Goal: Task Accomplishment & Management: Manage account settings

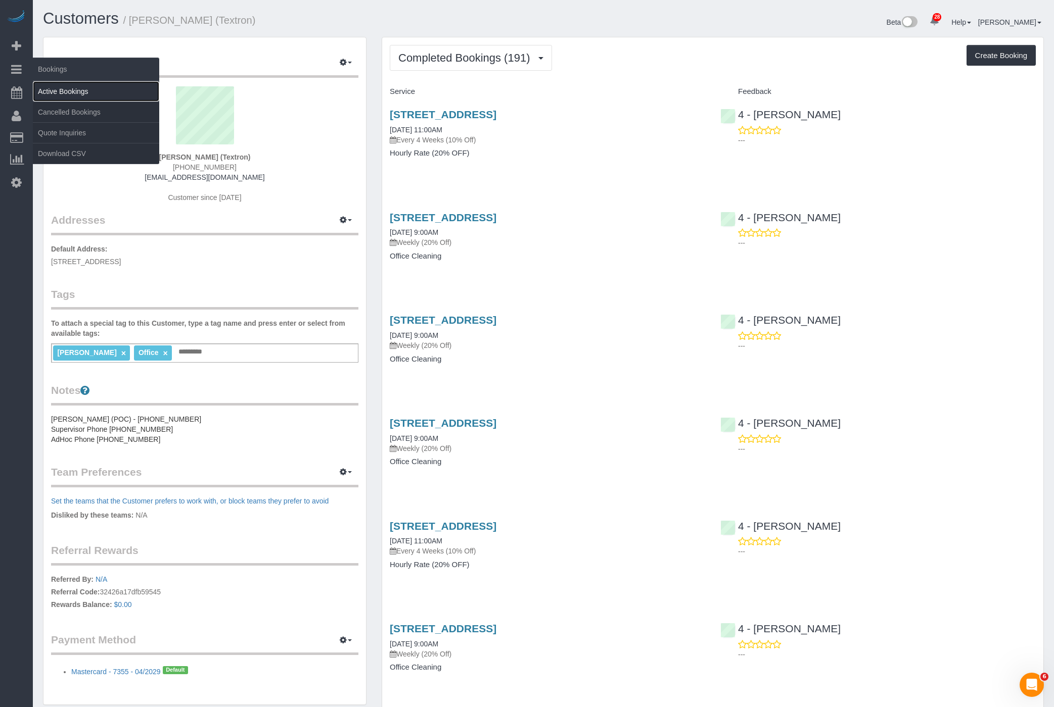
click at [92, 85] on link "Active Bookings" at bounding box center [96, 91] width 126 height 20
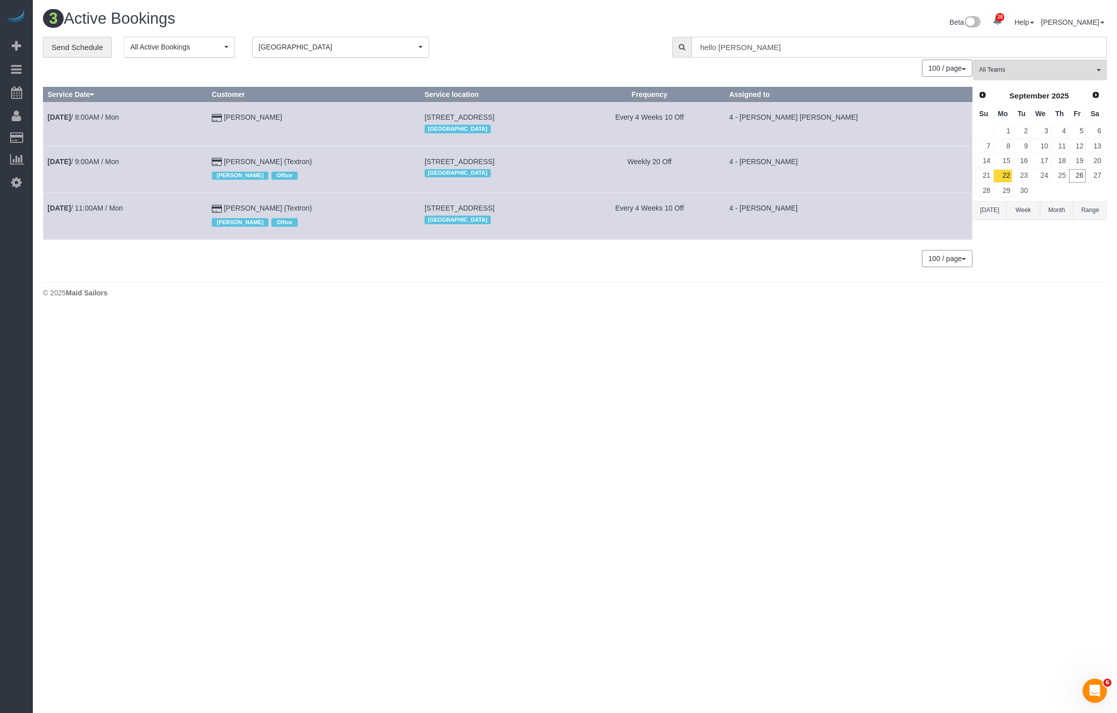
click at [840, 50] on input "hello [PERSON_NAME]" at bounding box center [898, 47] width 415 height 21
click at [1063, 210] on button "Range" at bounding box center [1089, 210] width 33 height 19
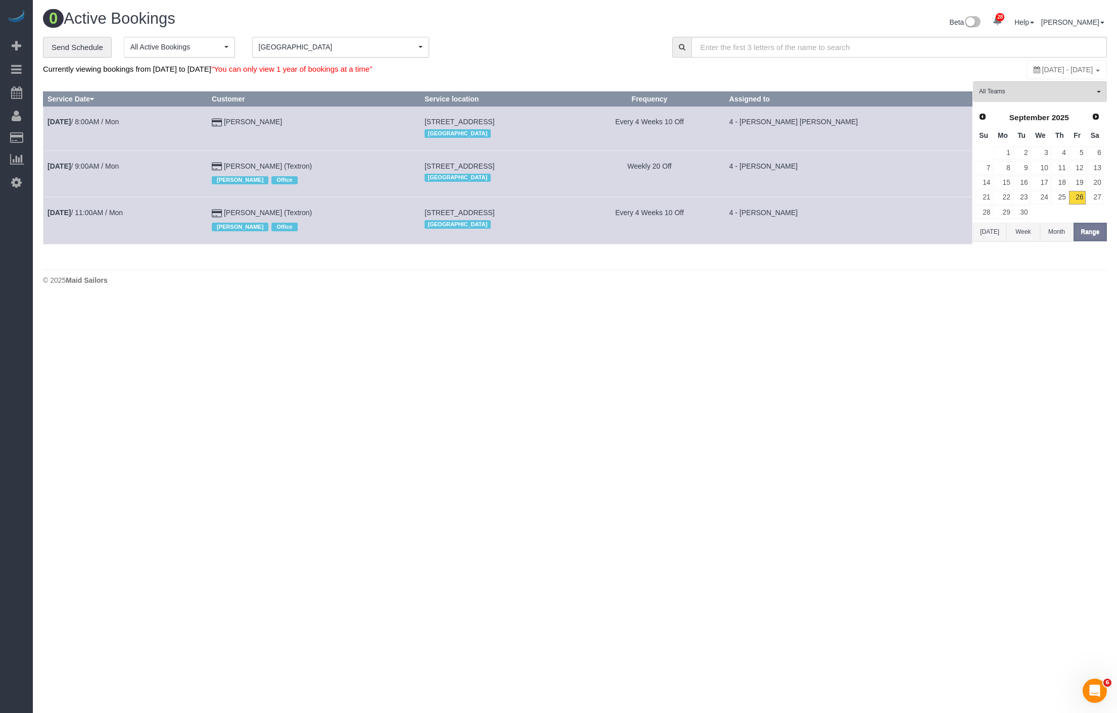
click at [1042, 71] on span "[DATE] - [DATE]" at bounding box center [1067, 70] width 51 height 8
type input "**********"
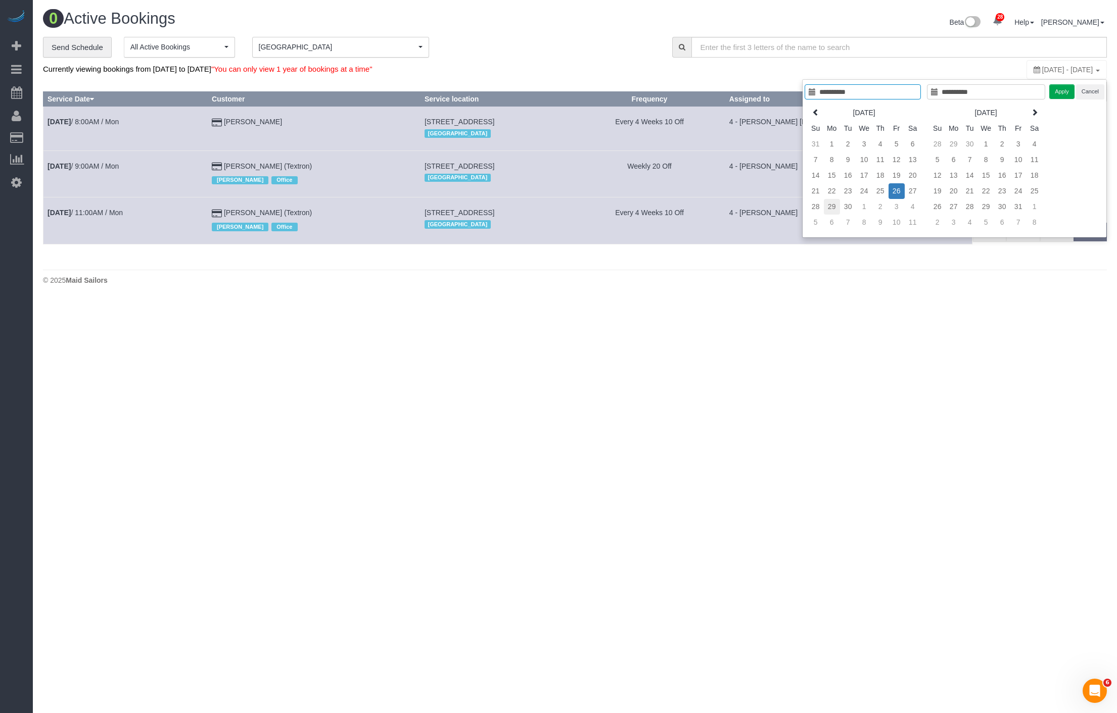
type input "**********"
click at [834, 204] on td "29" at bounding box center [832, 207] width 16 height 16
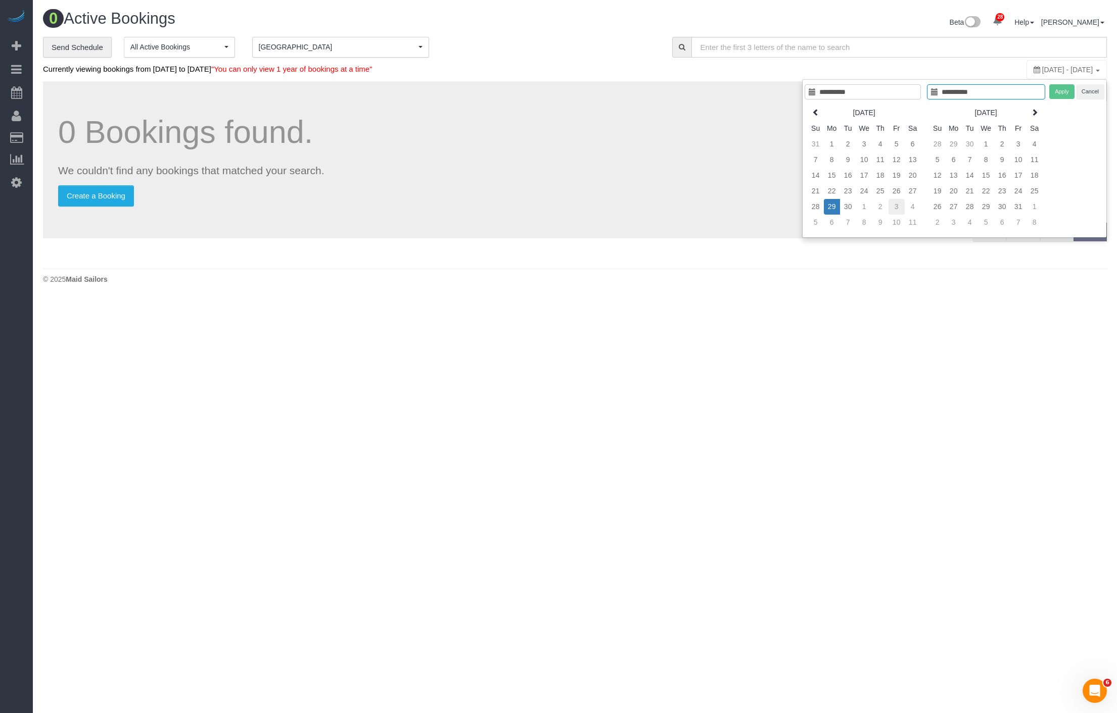
type input "**********"
click at [897, 209] on td "3" at bounding box center [896, 207] width 16 height 16
click at [1063, 91] on button "Apply" at bounding box center [1061, 91] width 25 height 15
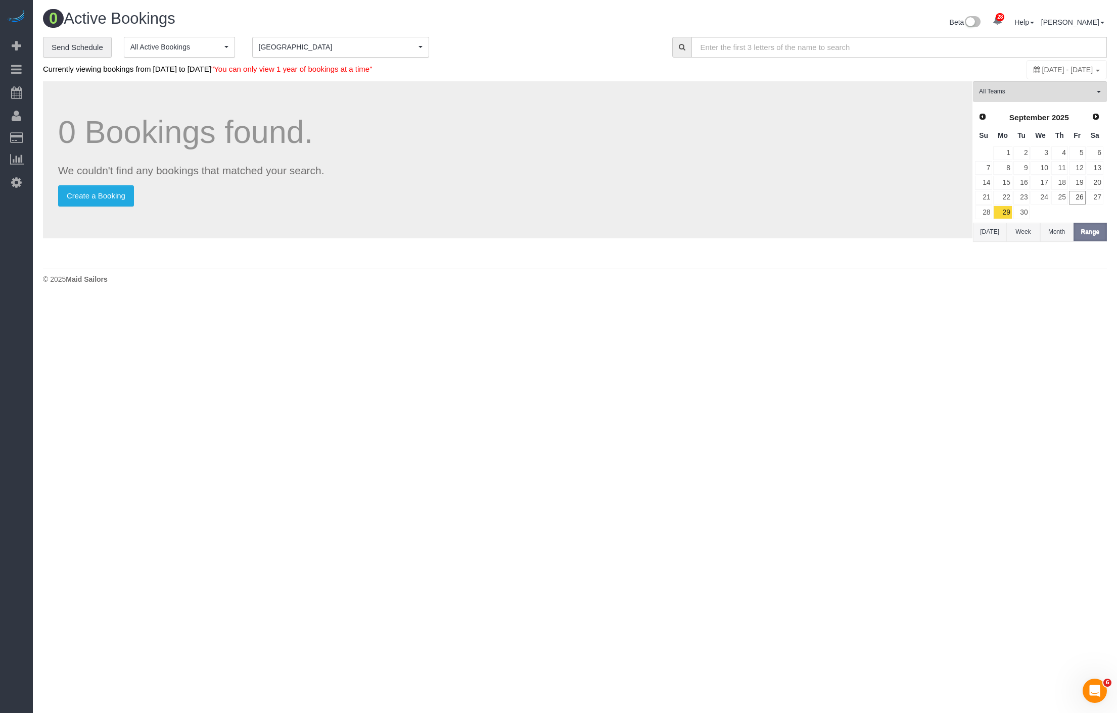
click at [378, 44] on span "[GEOGRAPHIC_DATA]" at bounding box center [337, 47] width 157 height 10
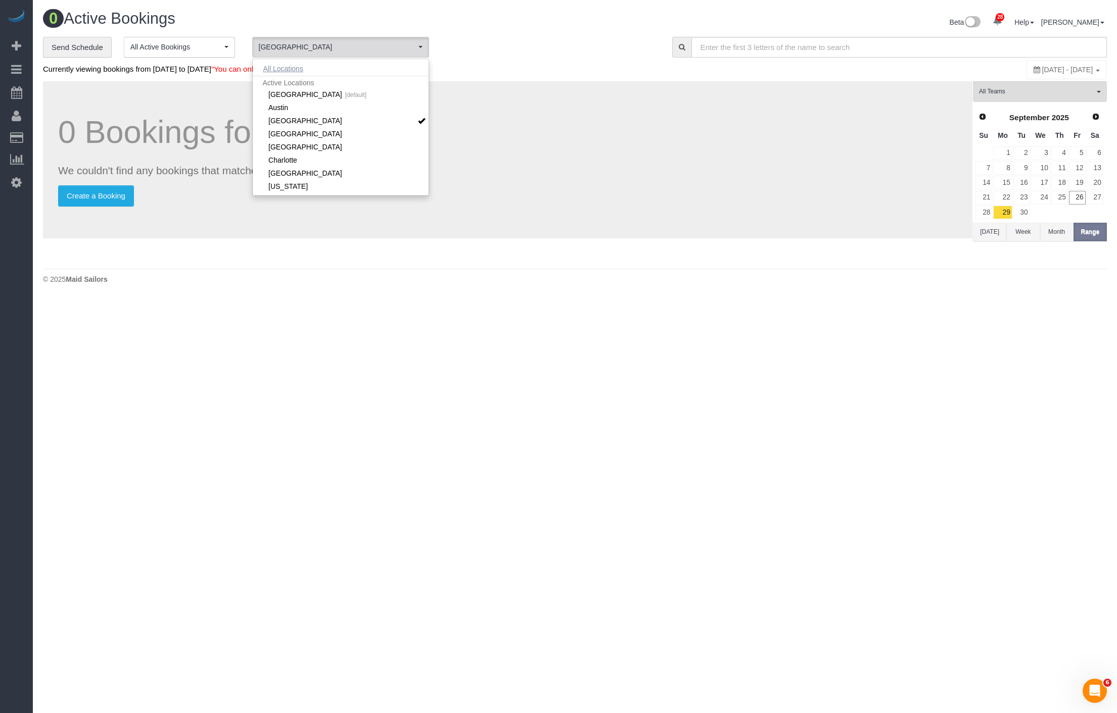
click at [285, 67] on button "All Locations" at bounding box center [283, 69] width 61 height 14
click at [897, 115] on h1 "0 Bookings found." at bounding box center [507, 132] width 899 height 35
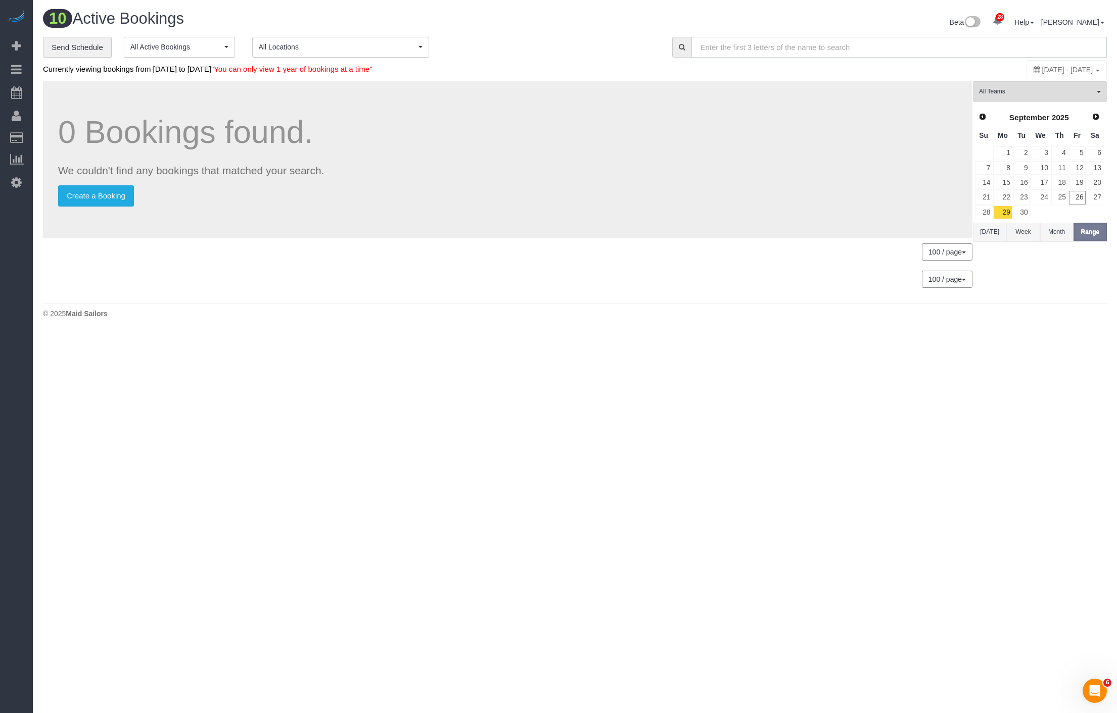
click at [867, 44] on input "text" at bounding box center [898, 47] width 415 height 21
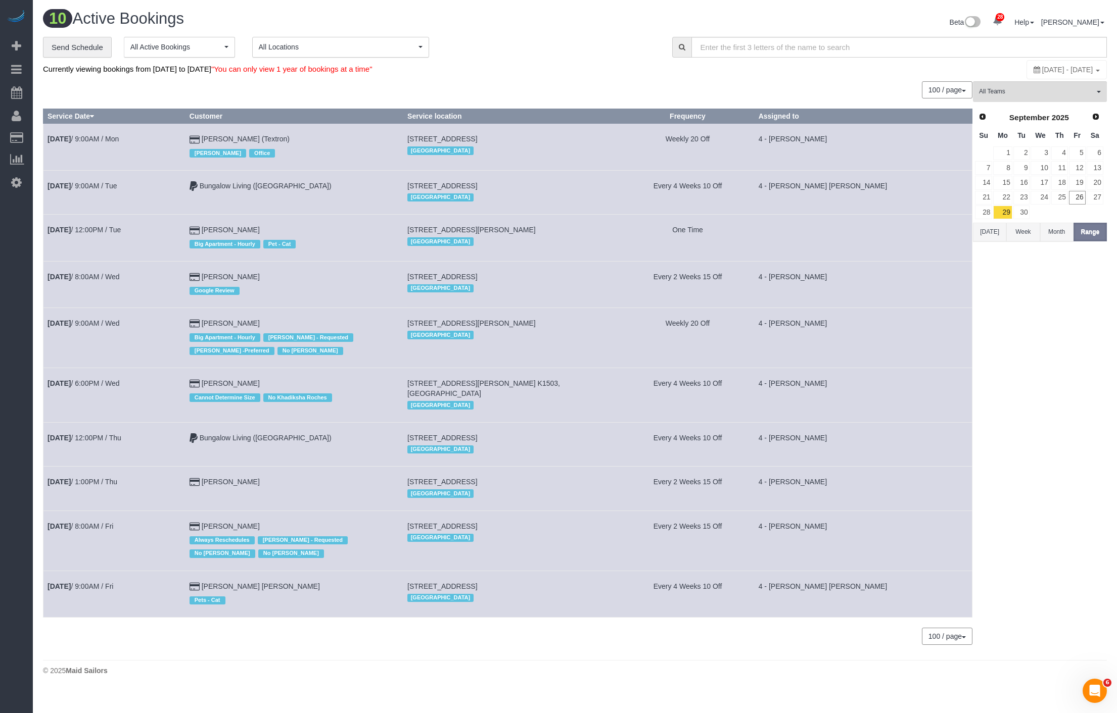
click at [982, 224] on button "[DATE]" at bounding box center [989, 232] width 33 height 19
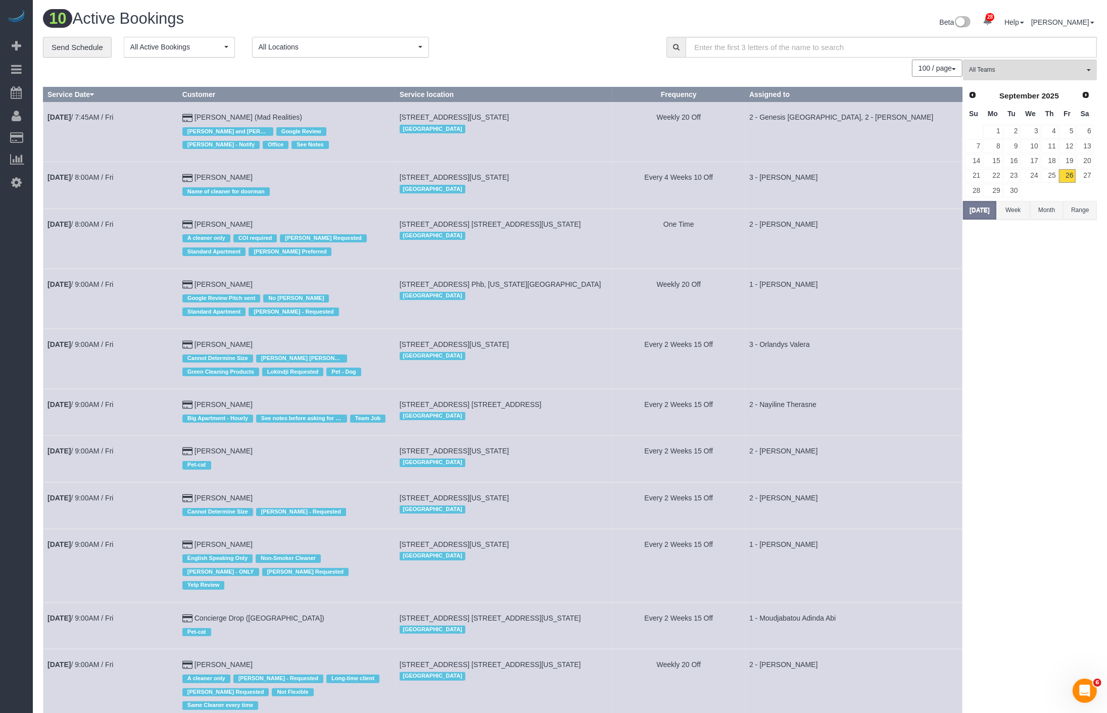
click at [1063, 201] on button "Range" at bounding box center [1080, 210] width 33 height 19
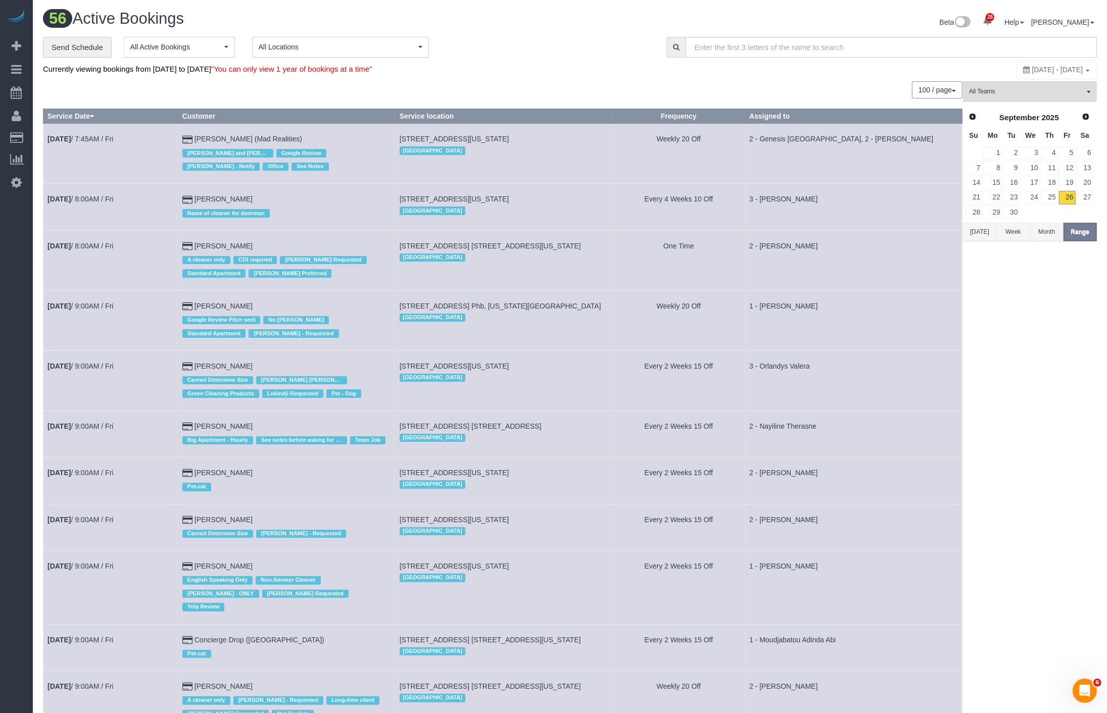
click at [1035, 67] on span "[DATE] - [DATE]" at bounding box center [1057, 70] width 51 height 8
type input "**********"
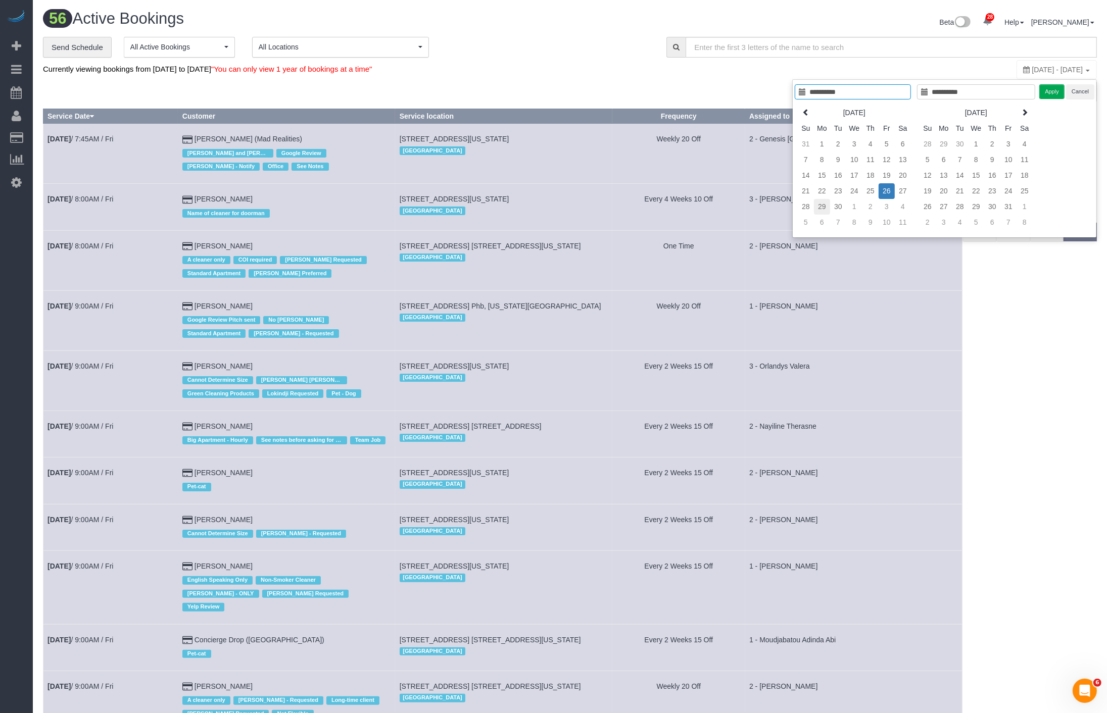
type input "**********"
click at [820, 204] on td "29" at bounding box center [822, 207] width 16 height 16
type input "**********"
click at [890, 205] on td "3" at bounding box center [887, 207] width 16 height 16
type input "**********"
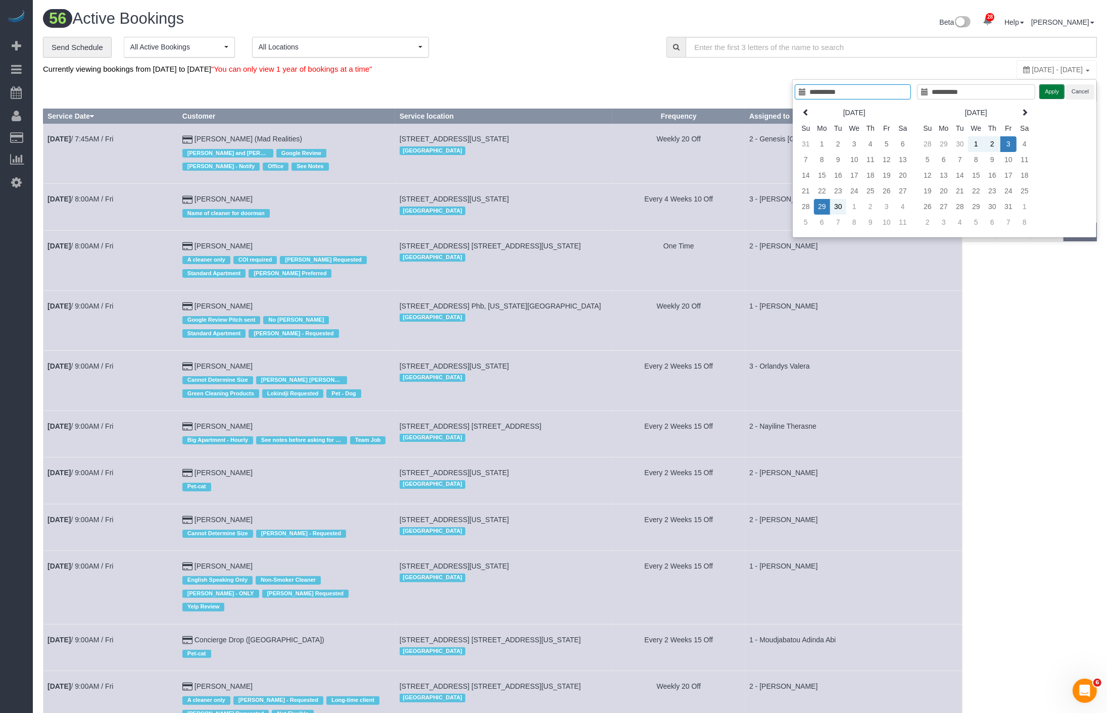
click at [1050, 96] on button "Apply" at bounding box center [1051, 91] width 25 height 15
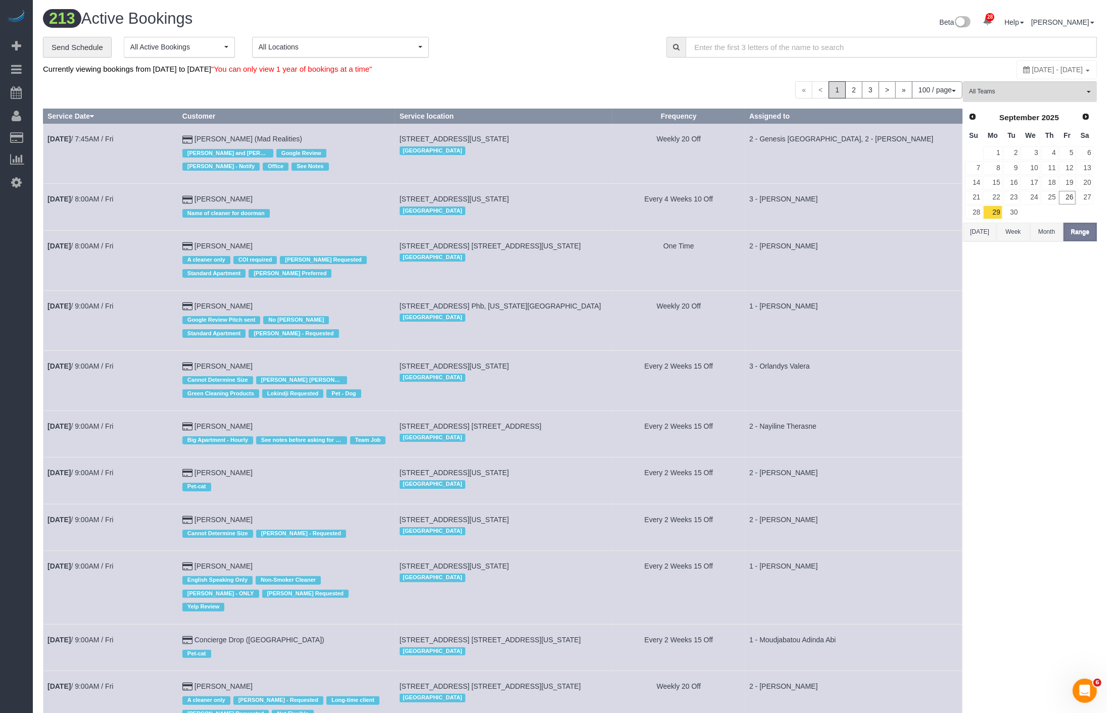
click at [858, 51] on input "text" at bounding box center [891, 47] width 411 height 21
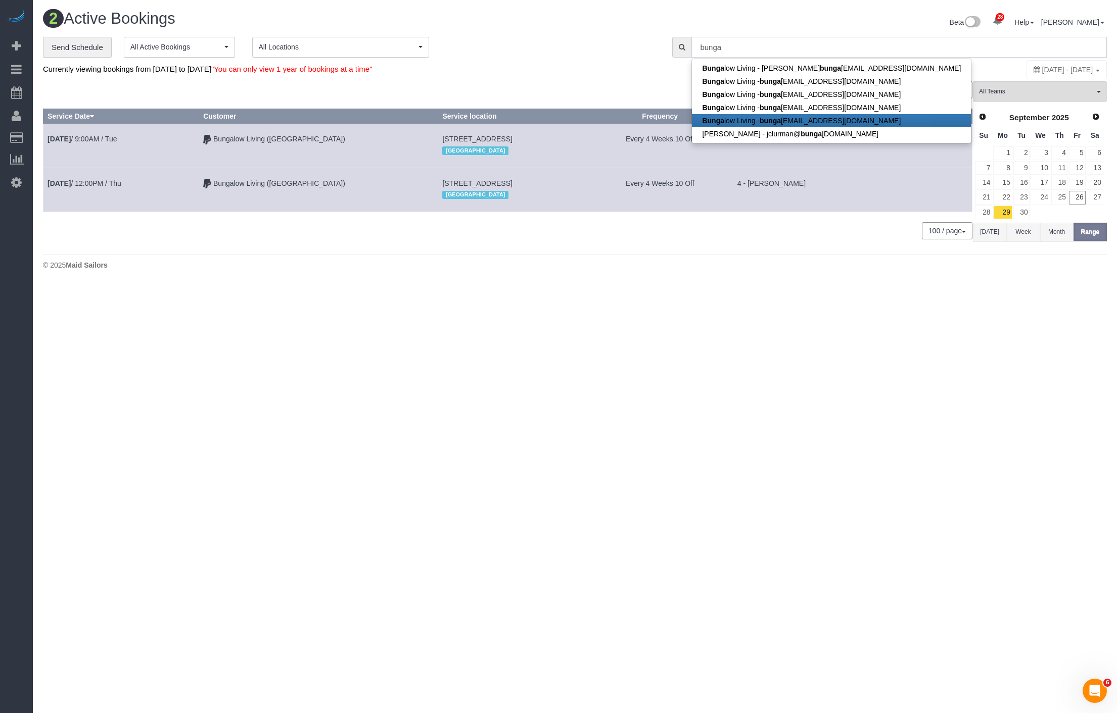
type input "bunga"
click at [785, 321] on body "28 Beta Your Notifications You have 0 alerts × You have 1 to charge for [DATE] …" at bounding box center [558, 356] width 1117 height 713
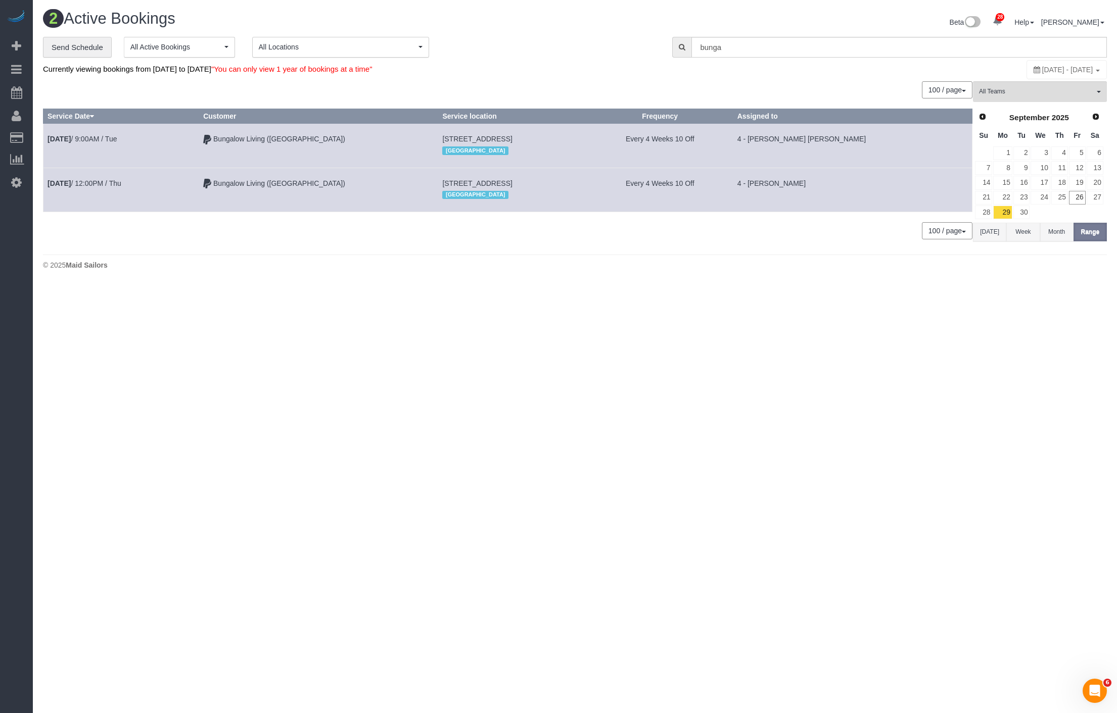
click at [462, 150] on div "[GEOGRAPHIC_DATA]" at bounding box center [512, 150] width 140 height 13
click at [37, 114] on div "**********" at bounding box center [574, 143] width 1079 height 213
click at [59, 139] on link "Customers" at bounding box center [96, 138] width 126 height 20
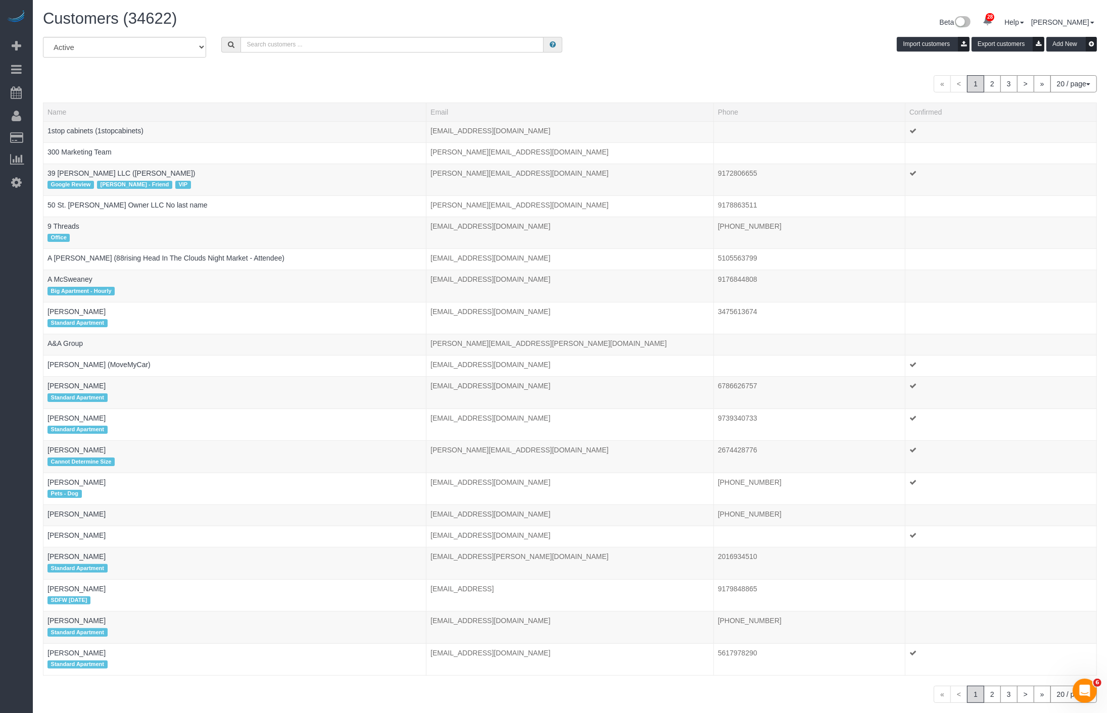
click at [318, 33] on div "Customers (34622) Beta 28 Your Notifications You have 0 alerts × You have 1 to …" at bounding box center [569, 23] width 1069 height 27
click at [309, 49] on input "text" at bounding box center [392, 45] width 303 height 16
click at [311, 49] on input "text" at bounding box center [392, 45] width 303 height 16
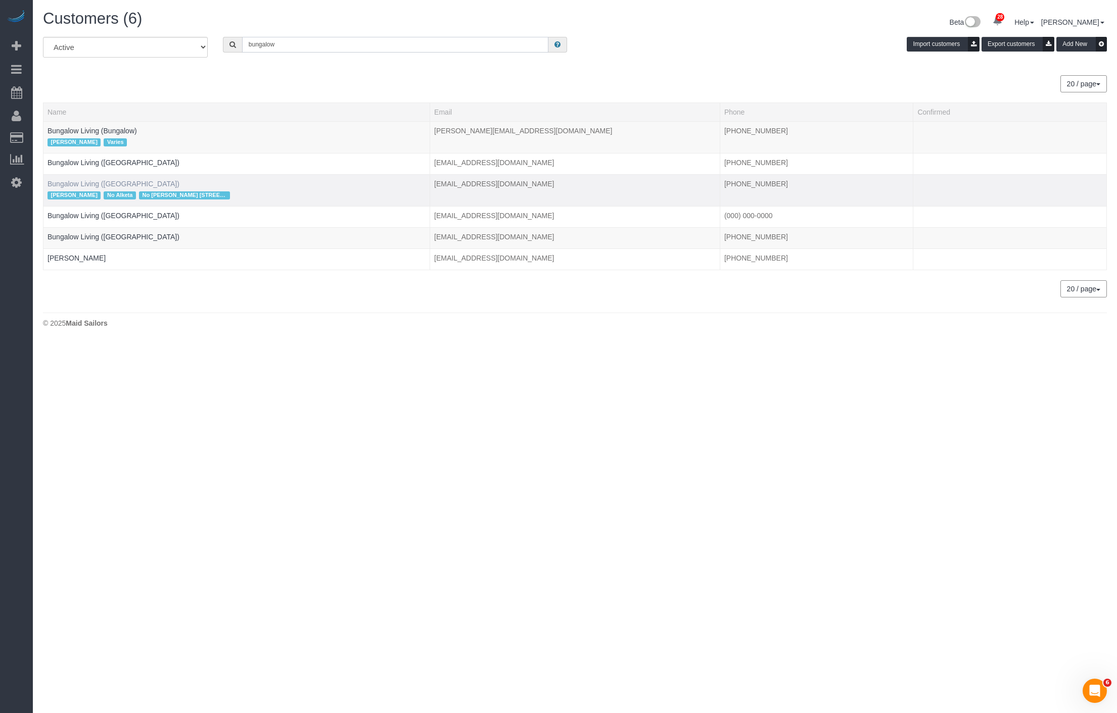
type input "bungalow"
click at [109, 185] on link "Bungalow Living ([GEOGRAPHIC_DATA])" at bounding box center [113, 184] width 132 height 8
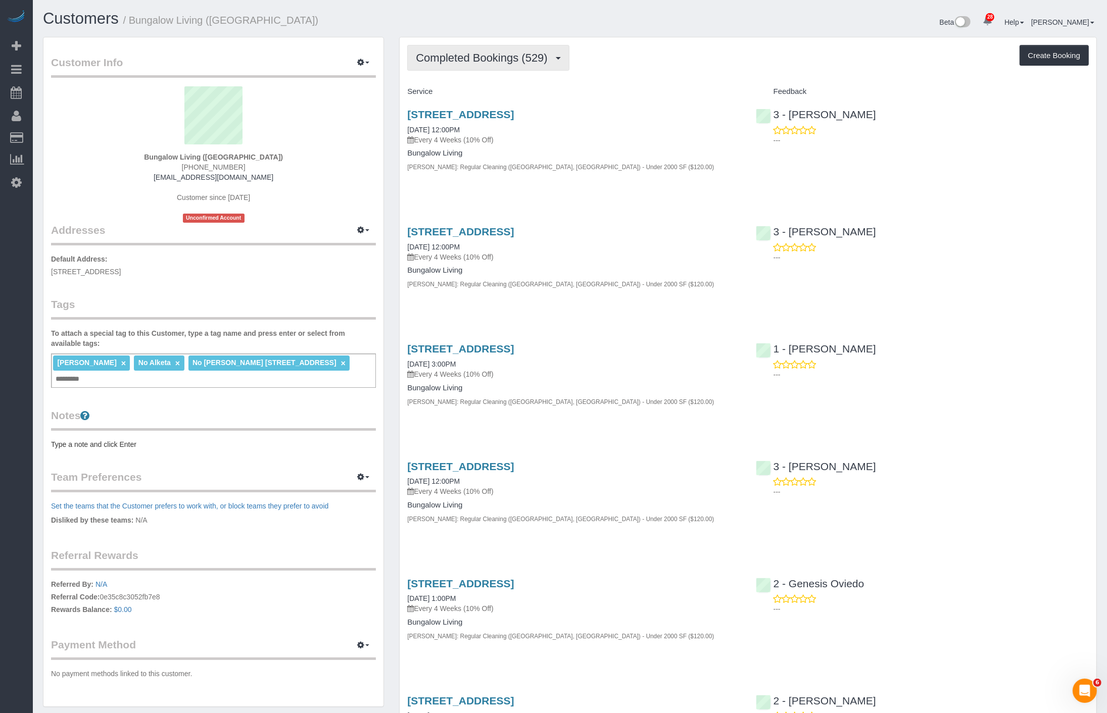
click at [496, 64] on button "Completed Bookings (529)" at bounding box center [488, 58] width 162 height 26
click at [495, 95] on link "Upcoming Bookings (12)" at bounding box center [464, 94] width 113 height 13
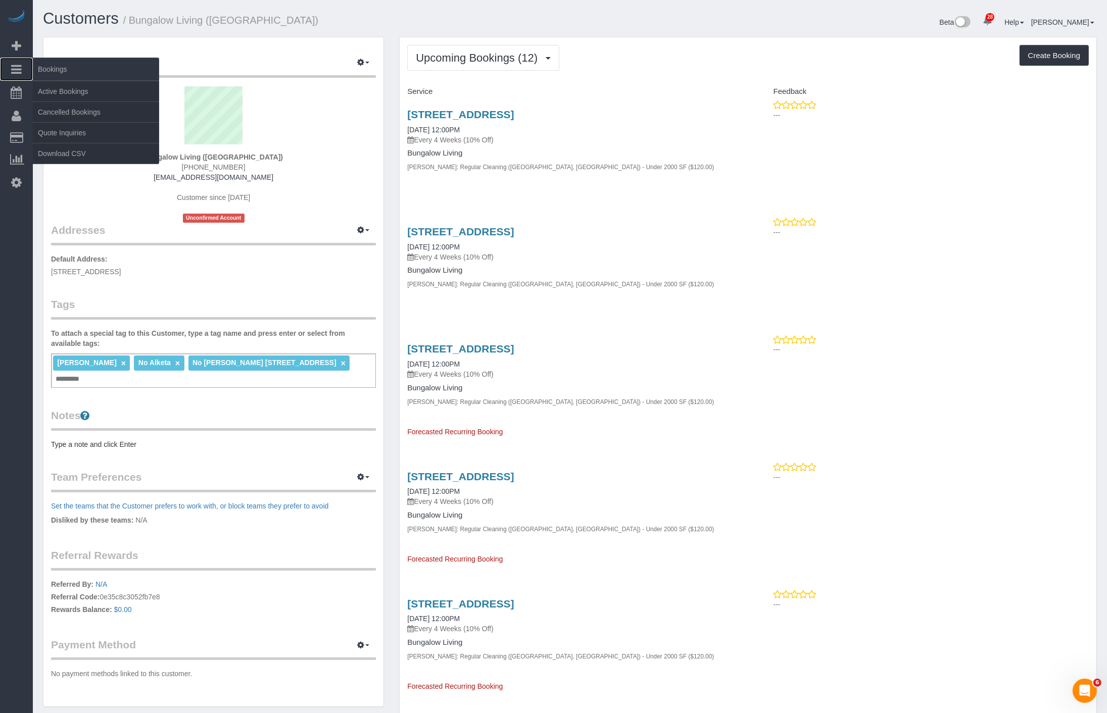
click at [11, 69] on icon at bounding box center [16, 69] width 11 height 12
click at [55, 85] on link "Active Bookings" at bounding box center [96, 91] width 126 height 20
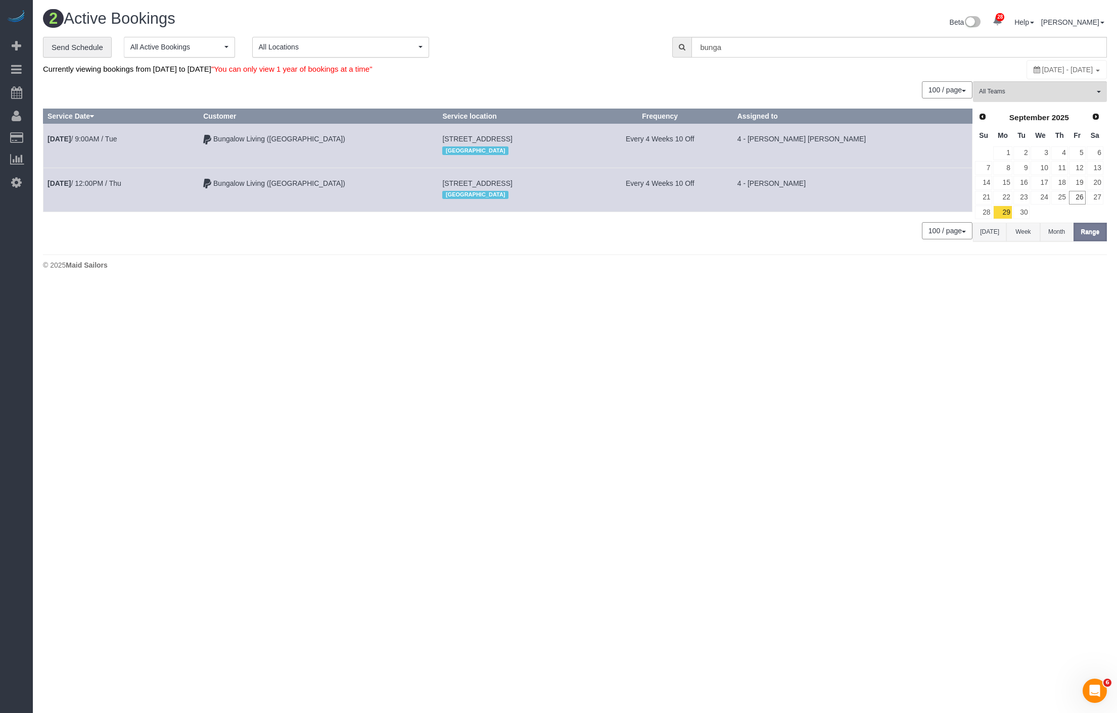
click at [997, 226] on button "[DATE]" at bounding box center [989, 232] width 33 height 19
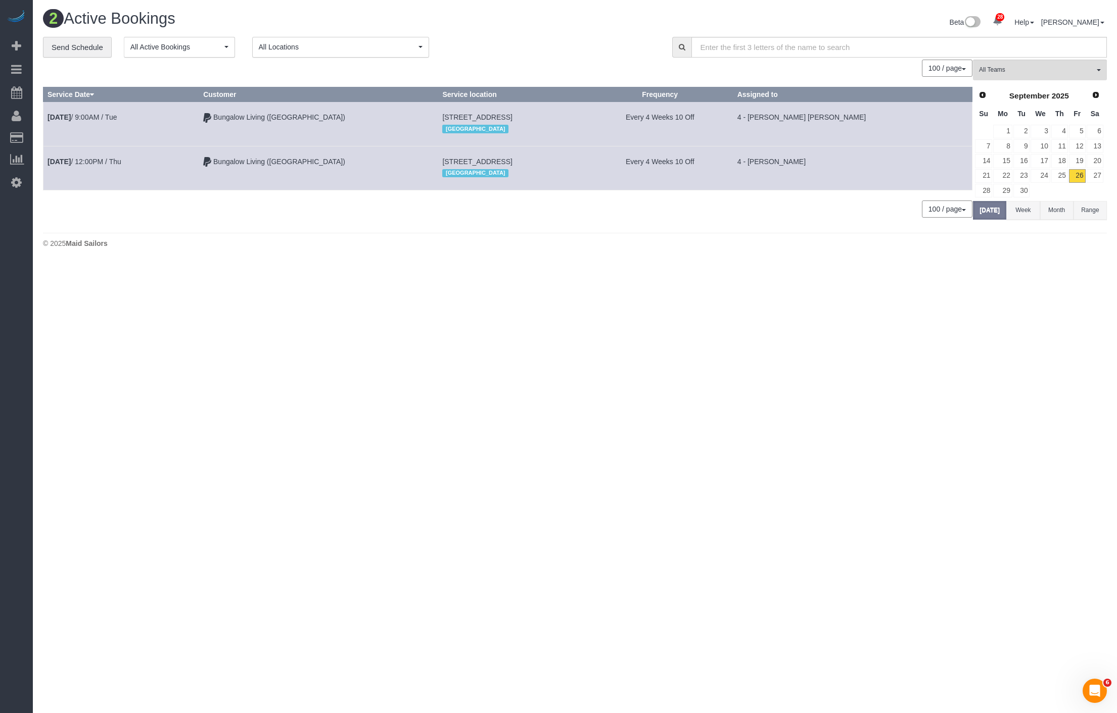
click at [997, 226] on div "All Teams Remove Team Filters * - K.J. *[PERSON_NAME] - Test 0 - [PERSON_NAME] …" at bounding box center [1040, 144] width 134 height 168
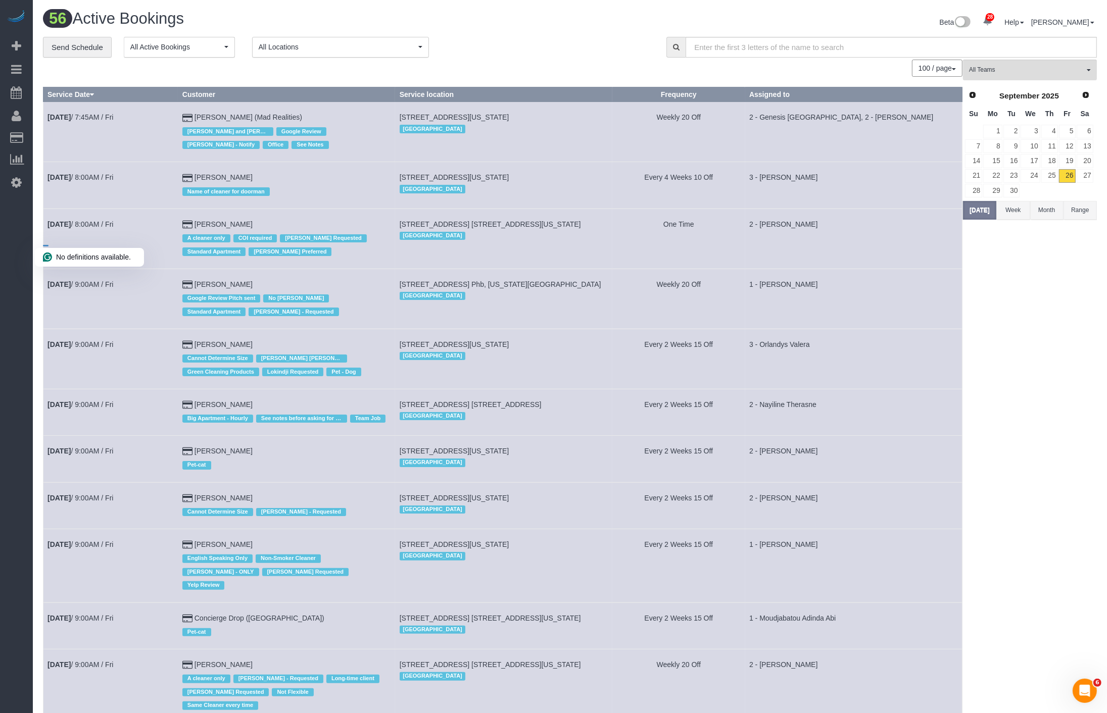
click at [1063, 211] on button "Range" at bounding box center [1080, 210] width 33 height 19
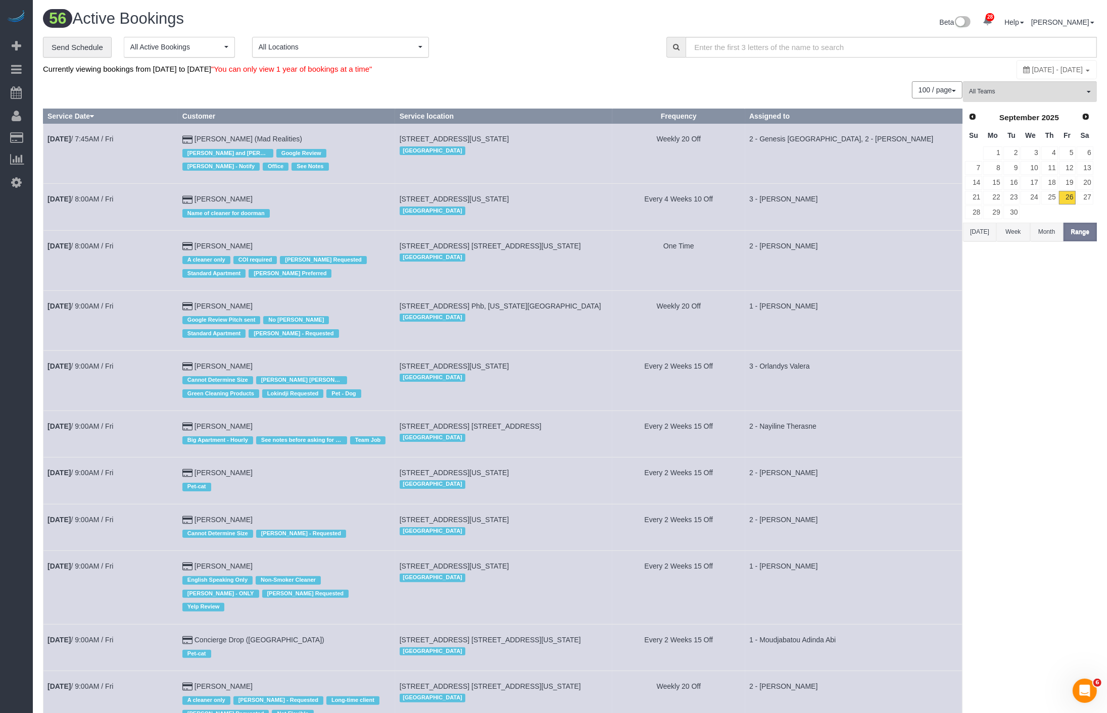
click at [1017, 73] on div "[DATE] - [DATE]" at bounding box center [1057, 69] width 80 height 19
type input "**********"
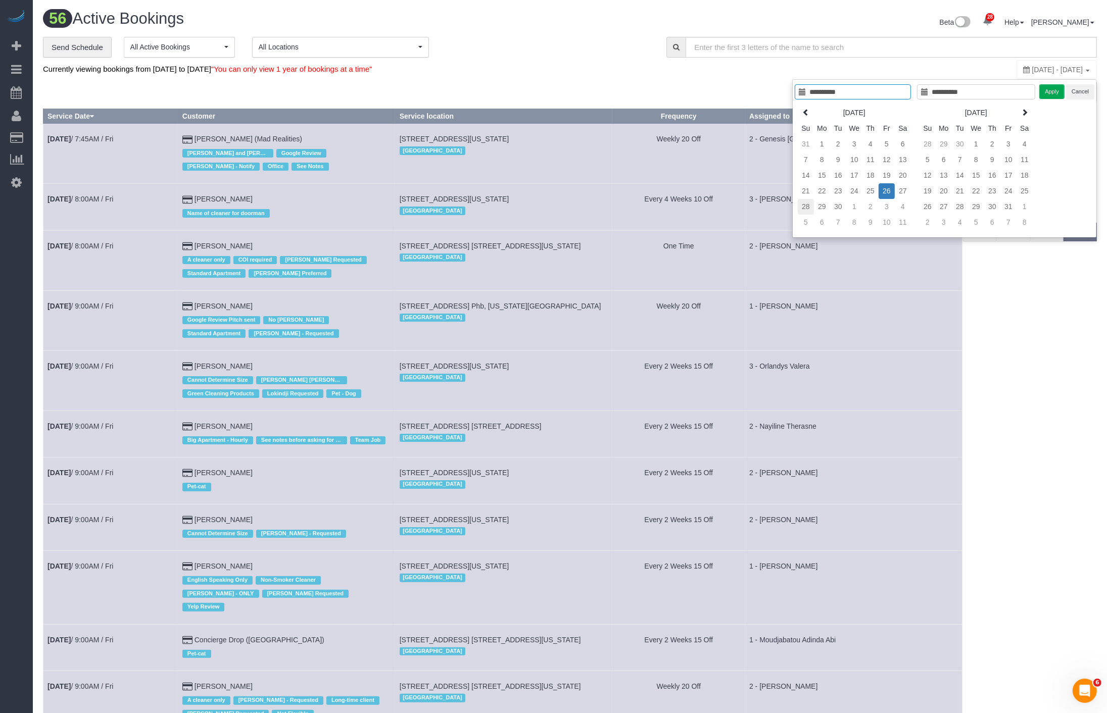
type input "**********"
click at [810, 203] on td "28" at bounding box center [806, 207] width 16 height 16
type input "**********"
click at [908, 207] on td "4" at bounding box center [903, 207] width 16 height 16
type input "**********"
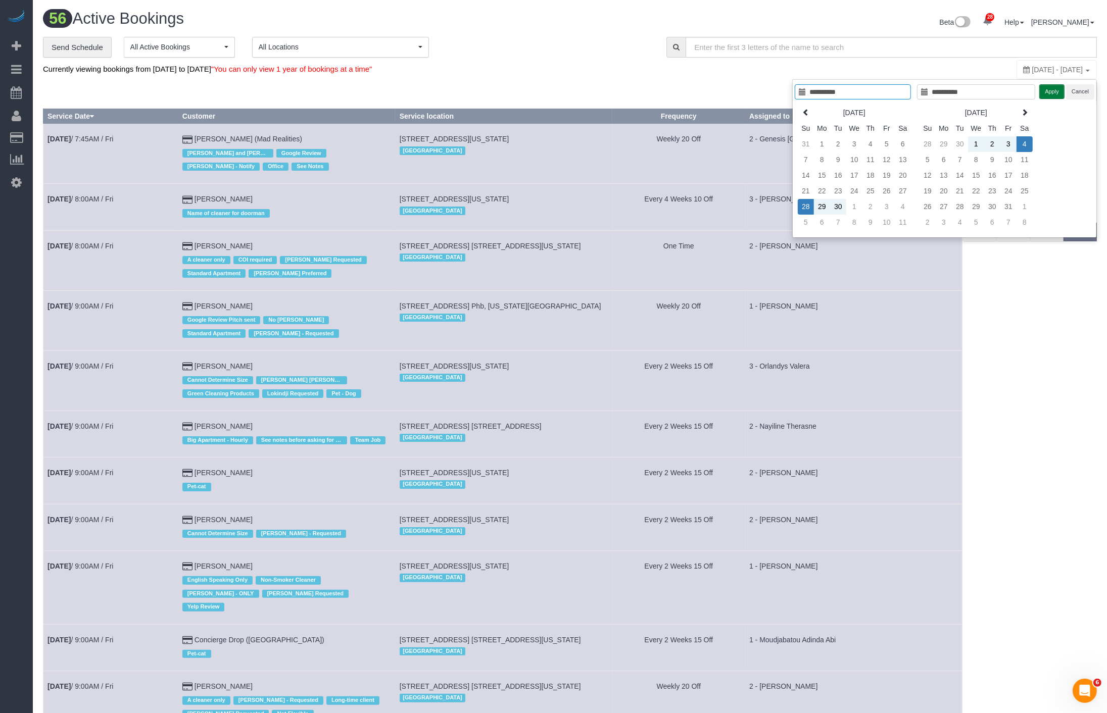
click at [1057, 93] on button "Apply" at bounding box center [1051, 91] width 25 height 15
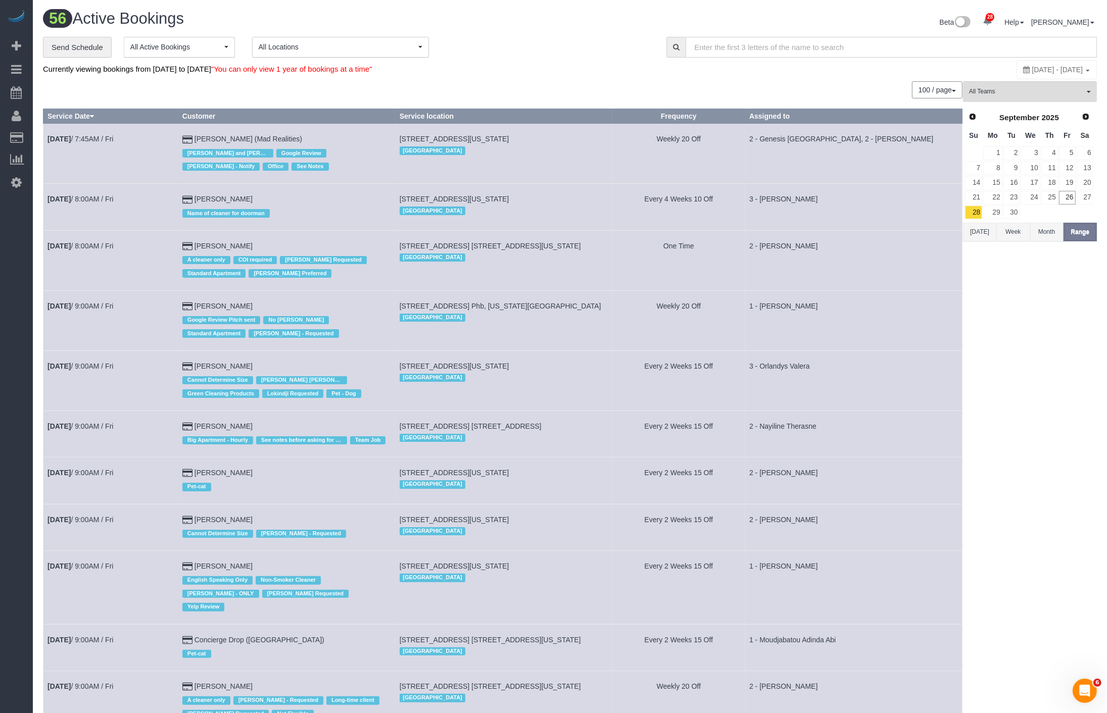
click at [866, 46] on input "text" at bounding box center [891, 47] width 411 height 21
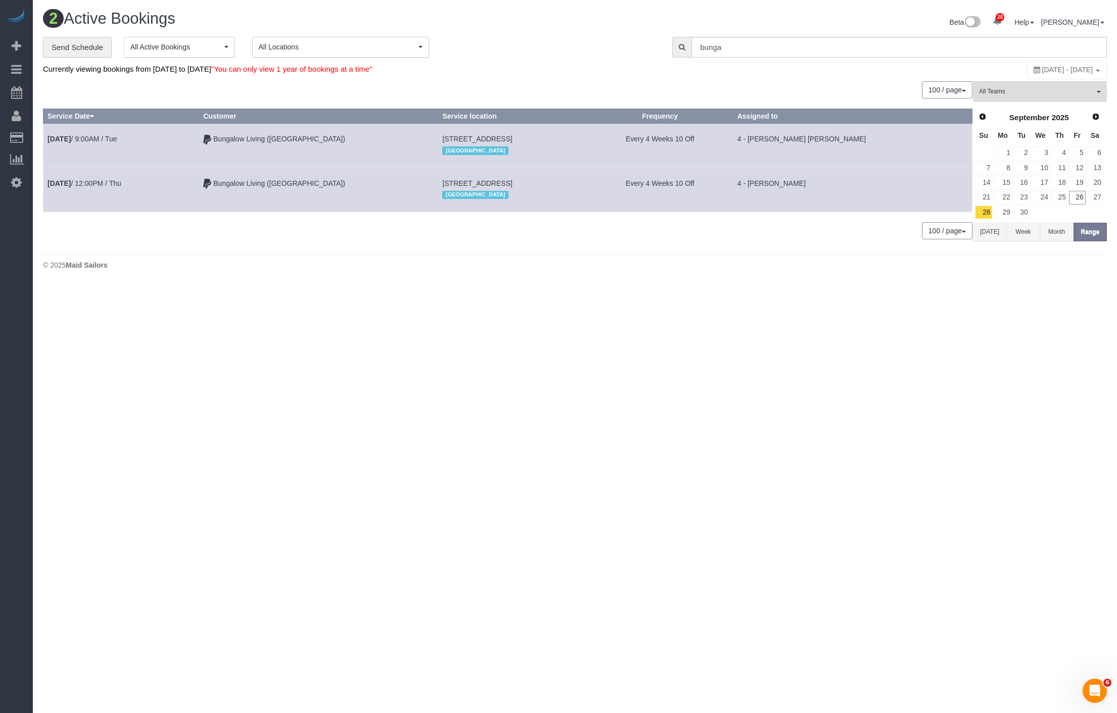
click at [524, 255] on footer "© 2025 Maid Sailors" at bounding box center [575, 265] width 1064 height 20
click at [749, 37] on input "bunga" at bounding box center [898, 47] width 415 height 21
click at [749, 40] on input "bunga" at bounding box center [898, 47] width 415 height 21
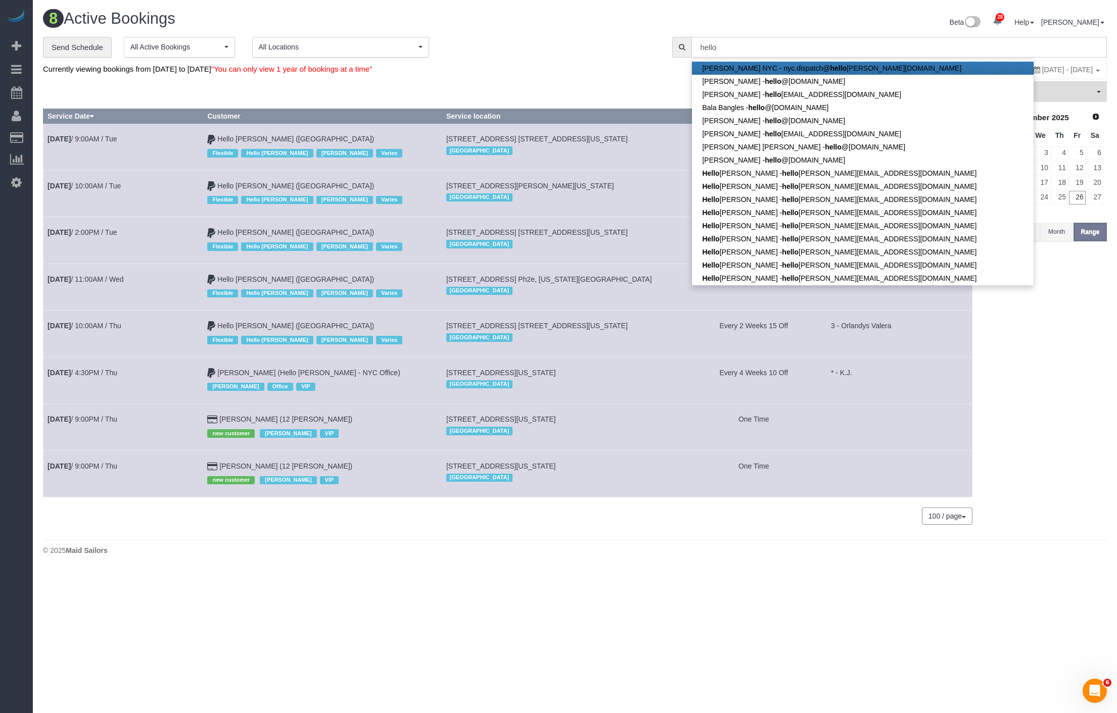
click at [739, 50] on input "hello" at bounding box center [898, 47] width 415 height 21
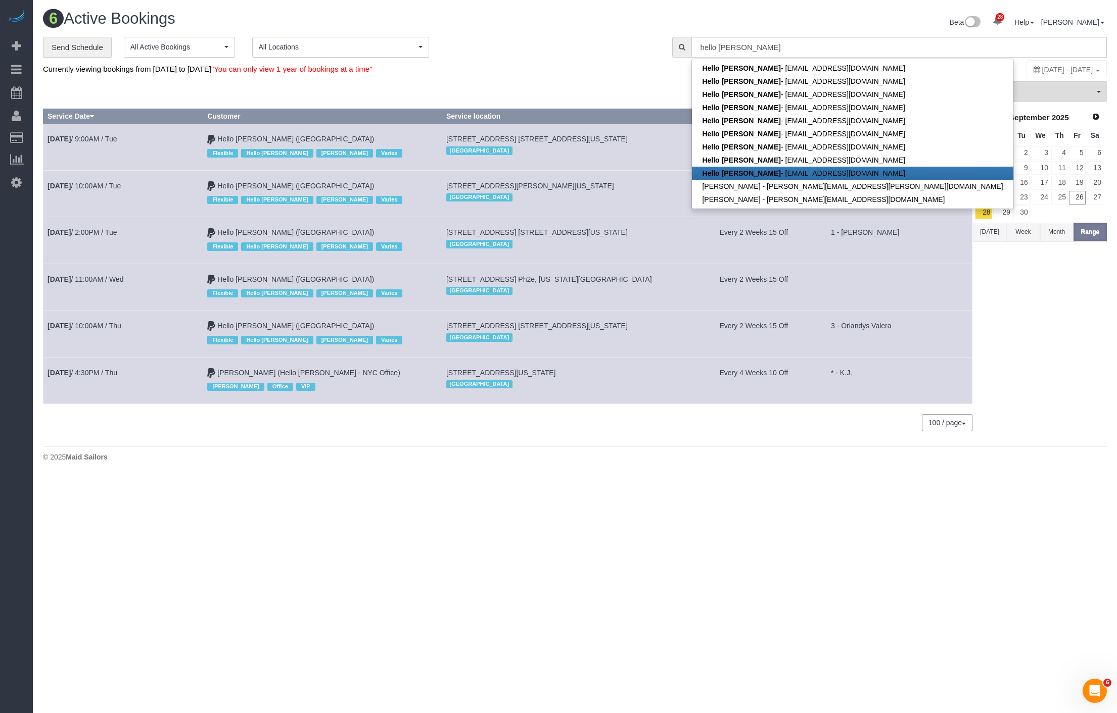
click at [586, 295] on div "[GEOGRAPHIC_DATA]" at bounding box center [561, 290] width 230 height 13
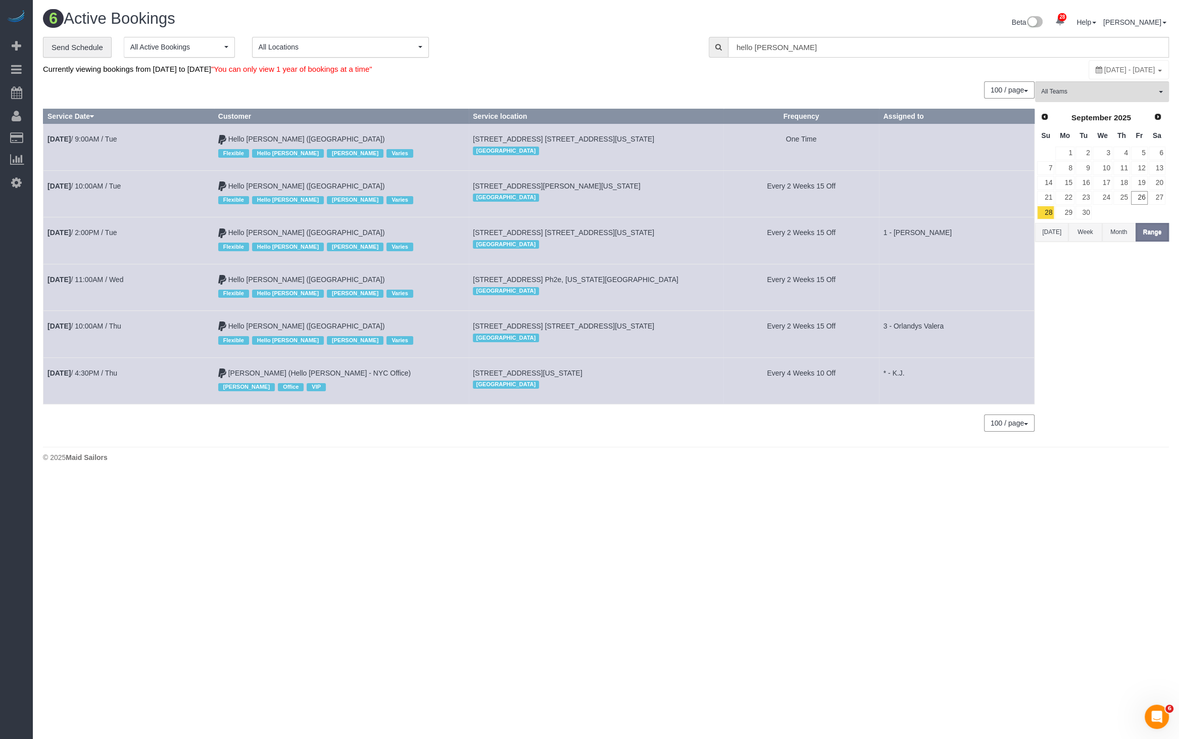
click at [519, 237] on div "[GEOGRAPHIC_DATA]" at bounding box center [596, 243] width 246 height 13
click at [778, 46] on input "hello [PERSON_NAME]" at bounding box center [948, 47] width 441 height 21
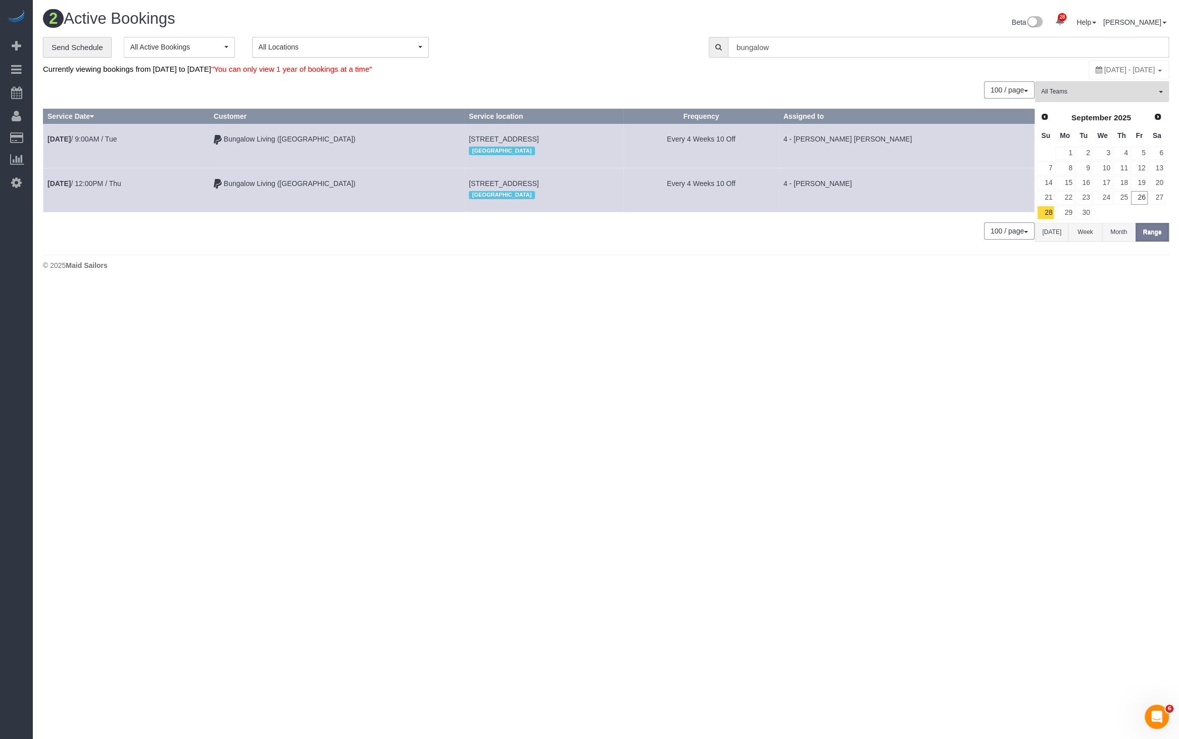
type input "bungalow"
click at [684, 230] on div "100 / page 10 / page 20 / page 30 / page 40 / page 50 / page 100 / page" at bounding box center [539, 230] width 992 height 17
drag, startPoint x: 44, startPoint y: 128, endPoint x: 915, endPoint y: 190, distance: 873.3
click at [915, 190] on tbody "[DATE] 9:00AM / Tue Bungalow Living ([GEOGRAPHIC_DATA]) [STREET_ADDRESS] [GEOGR…" at bounding box center [538, 168] width 991 height 88
copy tbody "[DATE] 9:00AM / Tue Bungalow Living ([GEOGRAPHIC_DATA]) [STREET_ADDRESS] [GEOGR…"
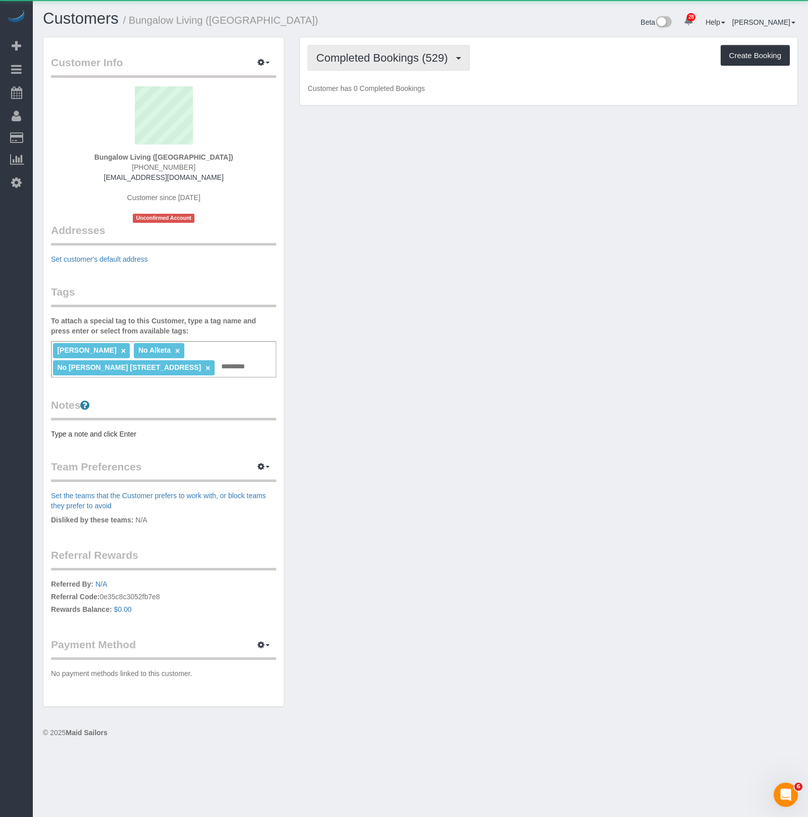
click at [438, 61] on span "Completed Bookings (529)" at bounding box center [384, 58] width 136 height 13
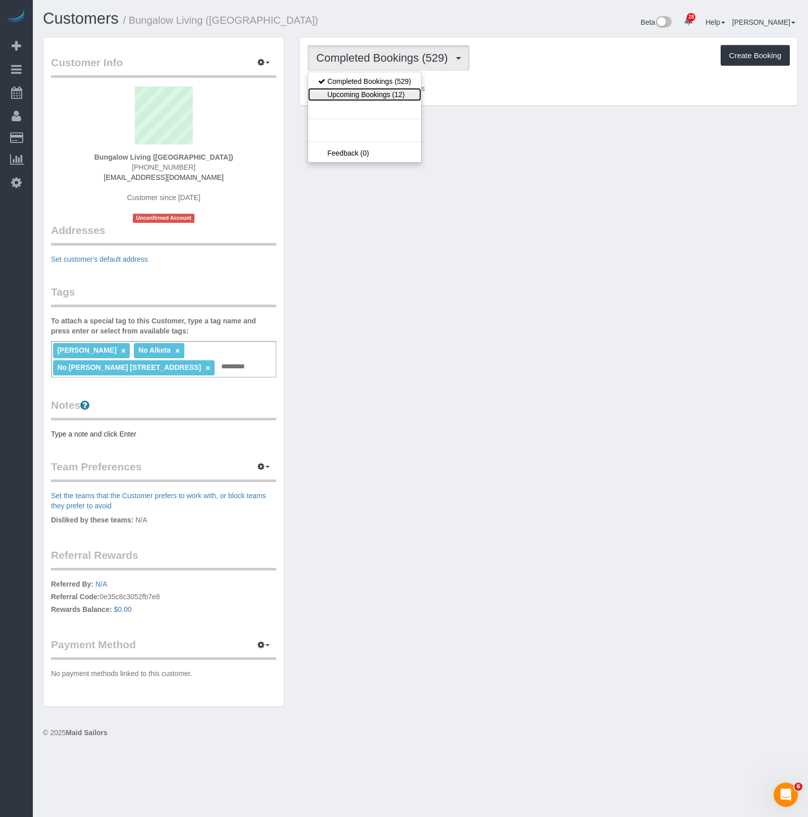
click at [365, 97] on link "Upcoming Bookings (12)" at bounding box center [364, 94] width 113 height 13
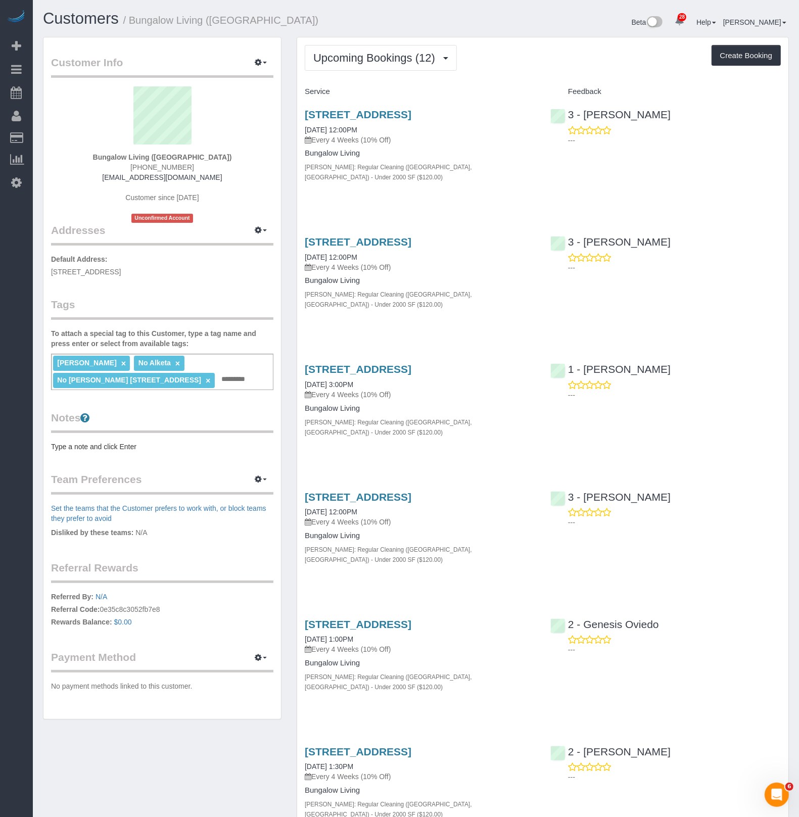
drag, startPoint x: 504, startPoint y: 49, endPoint x: 501, endPoint y: 53, distance: 5.4
click at [504, 50] on div "Upcoming Bookings (12) Completed Bookings (529) Upcoming Bookings (12) Cancelle…" at bounding box center [543, 58] width 476 height 26
click at [413, 53] on span "Upcoming Bookings (12)" at bounding box center [376, 58] width 127 height 13
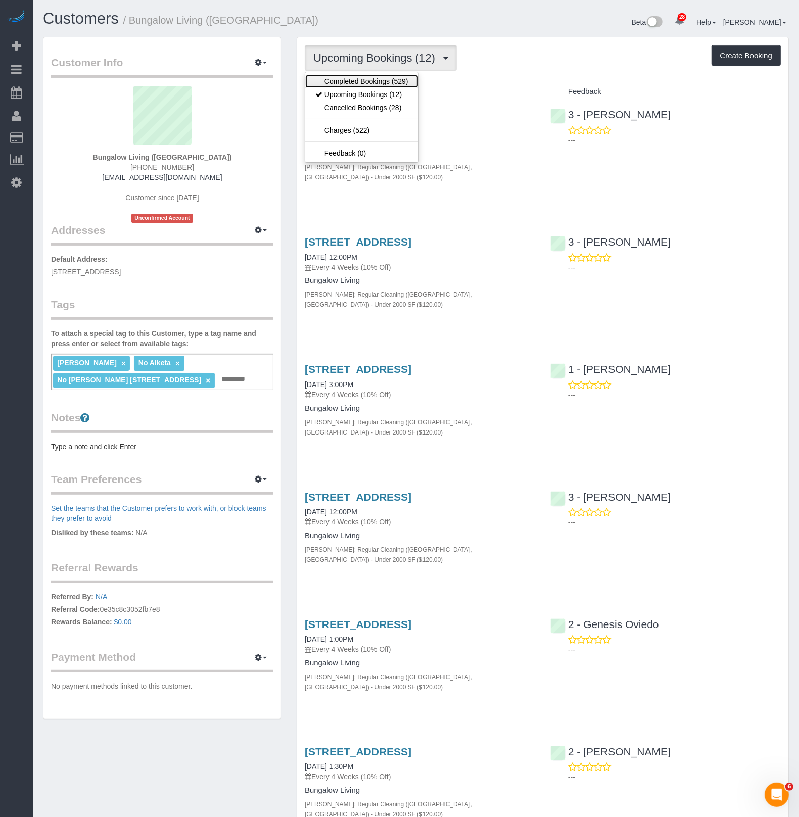
click at [384, 85] on link "Completed Bookings (529)" at bounding box center [361, 81] width 113 height 13
click at [411, 57] on span "Completed Bookings (529)" at bounding box center [381, 58] width 136 height 13
click at [388, 90] on link "Upcoming Bookings (12)" at bounding box center [361, 94] width 113 height 13
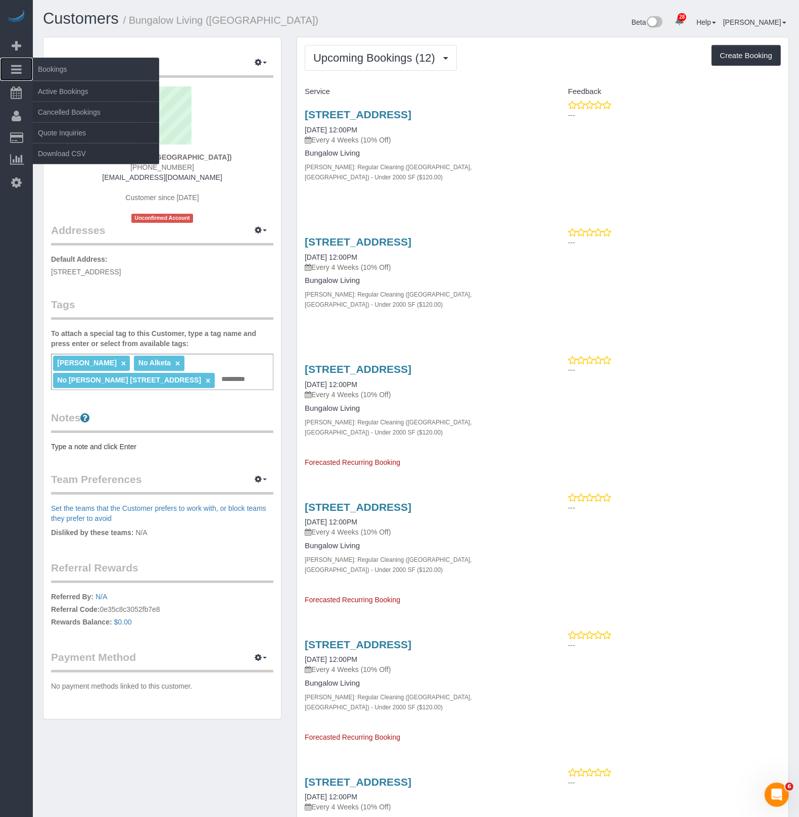
click at [26, 69] on link "Bookings" at bounding box center [16, 69] width 33 height 23
click at [116, 115] on link "Cancelled Bookings" at bounding box center [96, 112] width 126 height 20
click at [81, 97] on link "Active Bookings" at bounding box center [96, 91] width 126 height 20
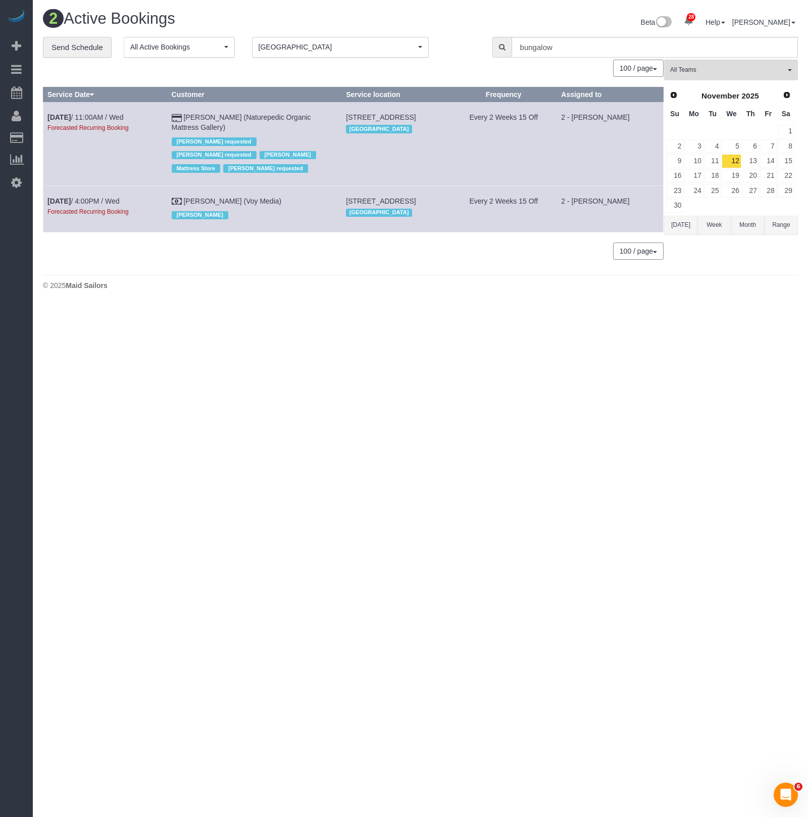
click at [261, 51] on span "[GEOGRAPHIC_DATA]" at bounding box center [337, 47] width 157 height 10
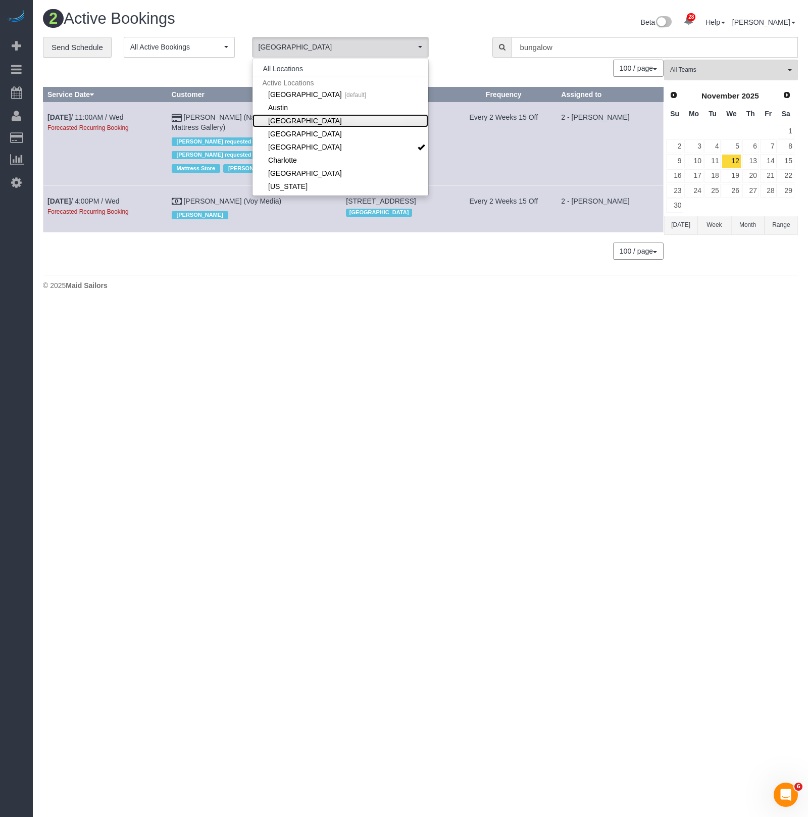
click at [288, 121] on link "[GEOGRAPHIC_DATA]" at bounding box center [341, 120] width 176 height 13
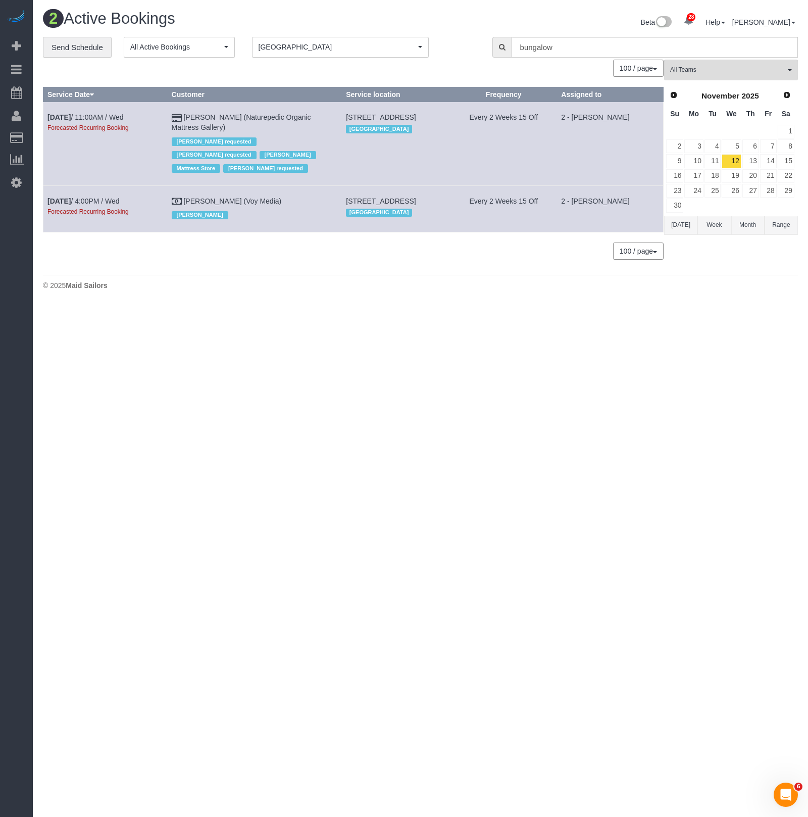
click at [551, 307] on body "28 Beta Your Notifications You have 0 alerts × You have 1 to charge for [DATE] …" at bounding box center [404, 408] width 808 height 817
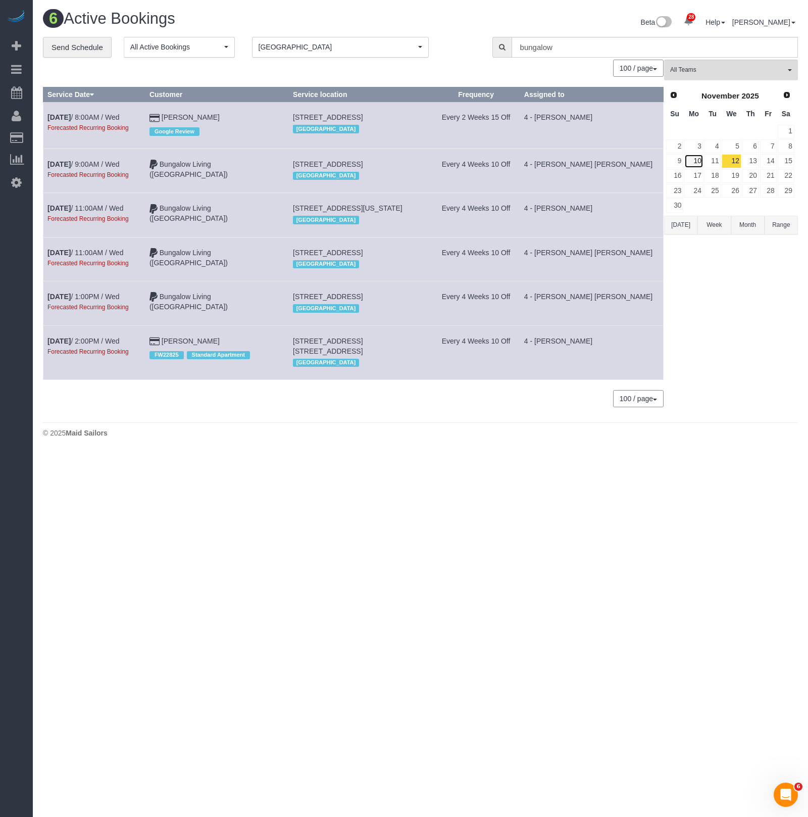
click at [693, 158] on link "10" at bounding box center [694, 161] width 19 height 14
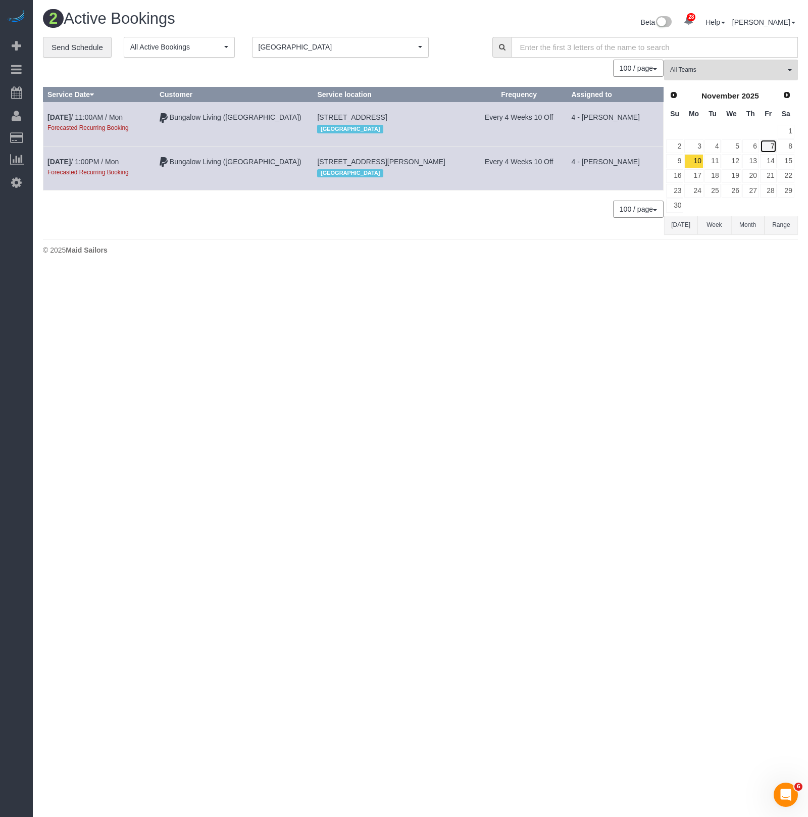
click at [767, 140] on link "7" at bounding box center [768, 146] width 17 height 14
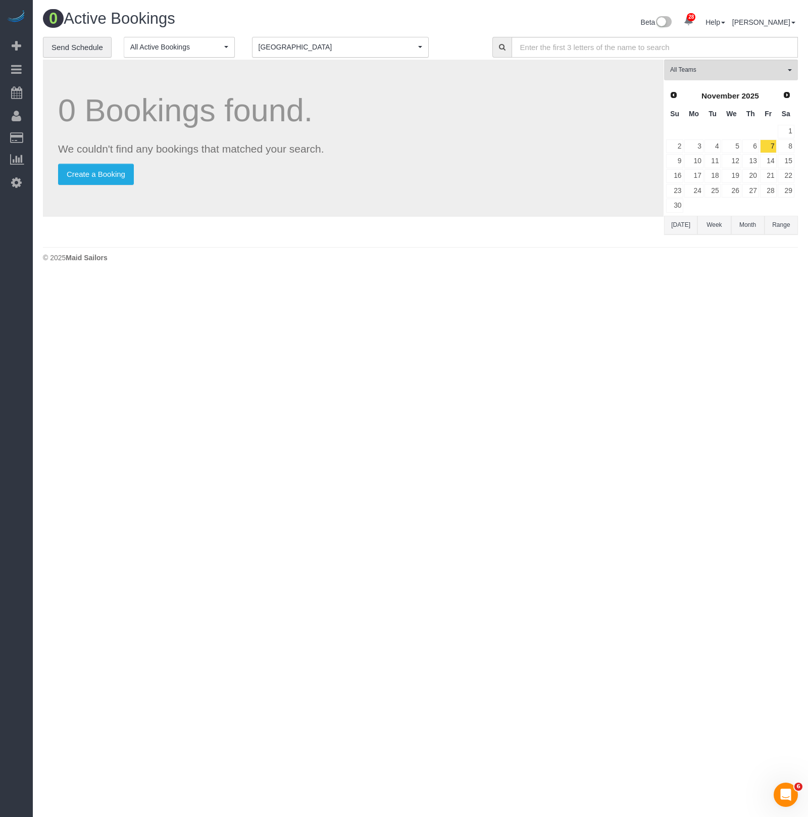
click at [299, 37] on button "Boston [GEOGRAPHIC_DATA]" at bounding box center [340, 47] width 177 height 21
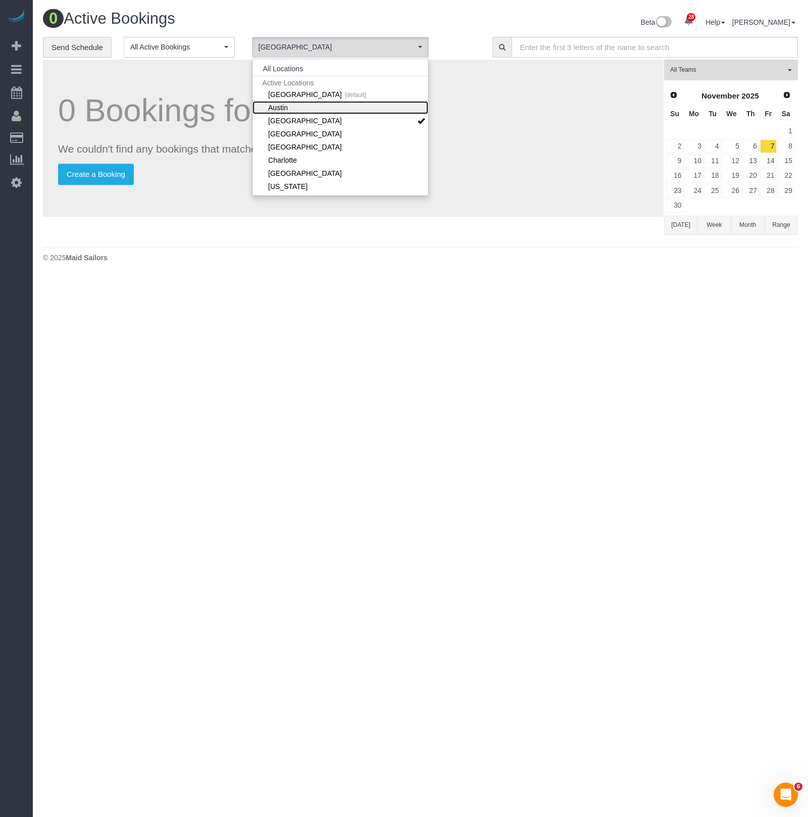
click at [301, 105] on link "Austin" at bounding box center [341, 107] width 176 height 13
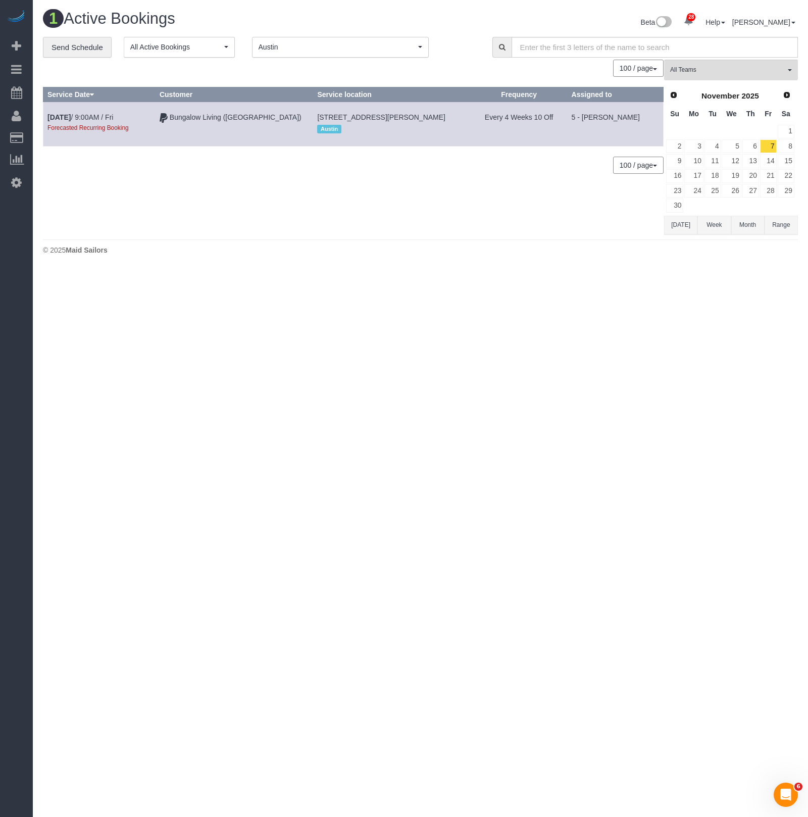
click at [329, 251] on div "© 2025 Maid Sailors" at bounding box center [420, 250] width 755 height 10
click at [313, 126] on td "3928 Bonnie Lane, Round Rock, TX 78665 Austin" at bounding box center [392, 124] width 158 height 44
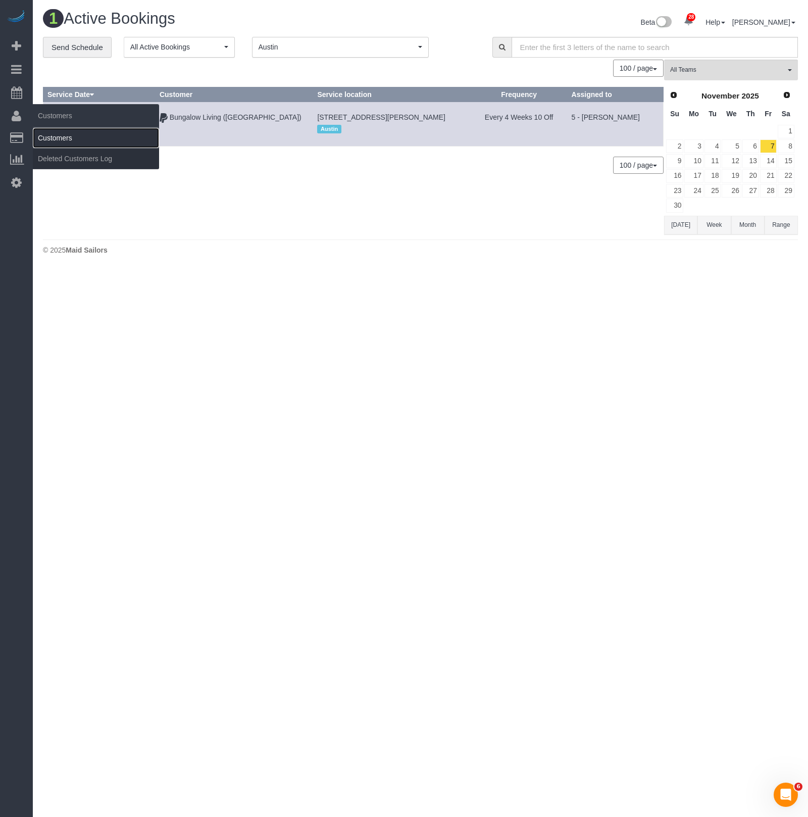
click at [79, 130] on link "Customers" at bounding box center [96, 138] width 126 height 20
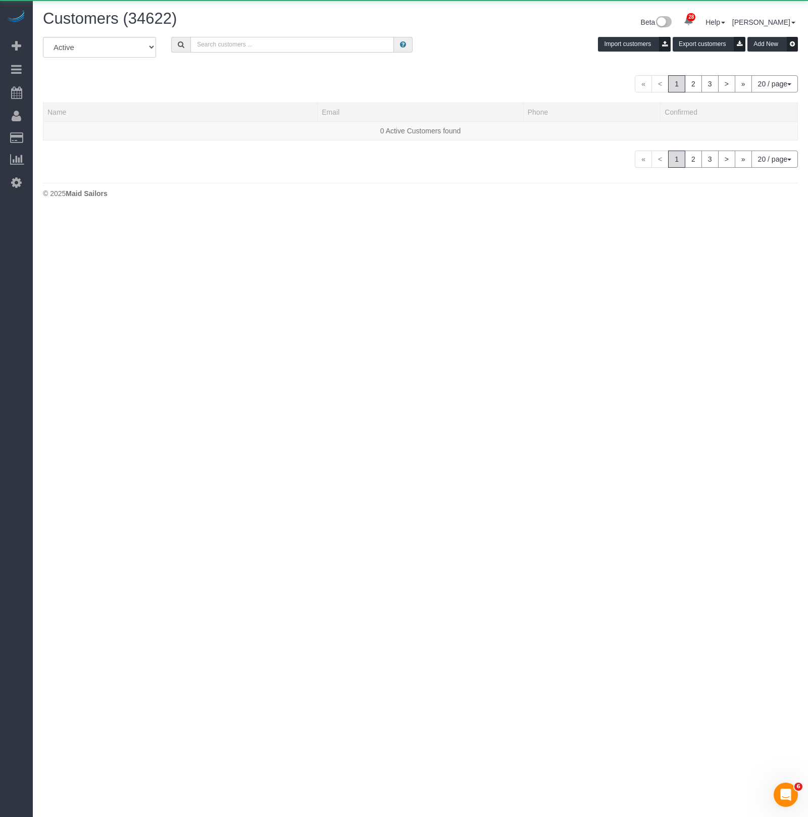
click at [318, 46] on input "text" at bounding box center [292, 45] width 204 height 16
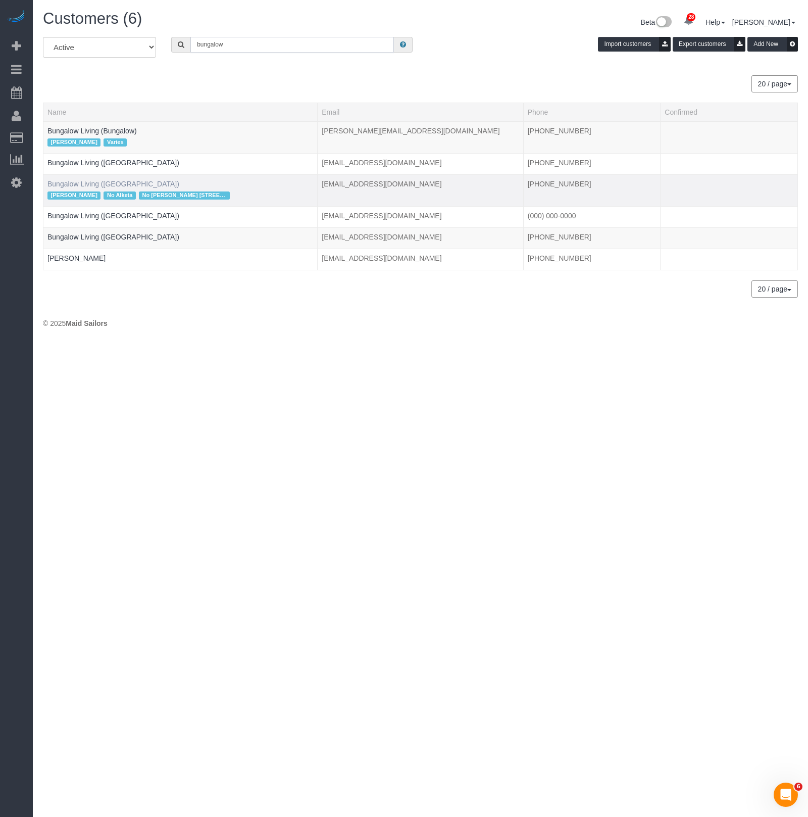
type input "bungalow"
click at [94, 181] on link "Bungalow Living ([GEOGRAPHIC_DATA])" at bounding box center [113, 184] width 132 height 8
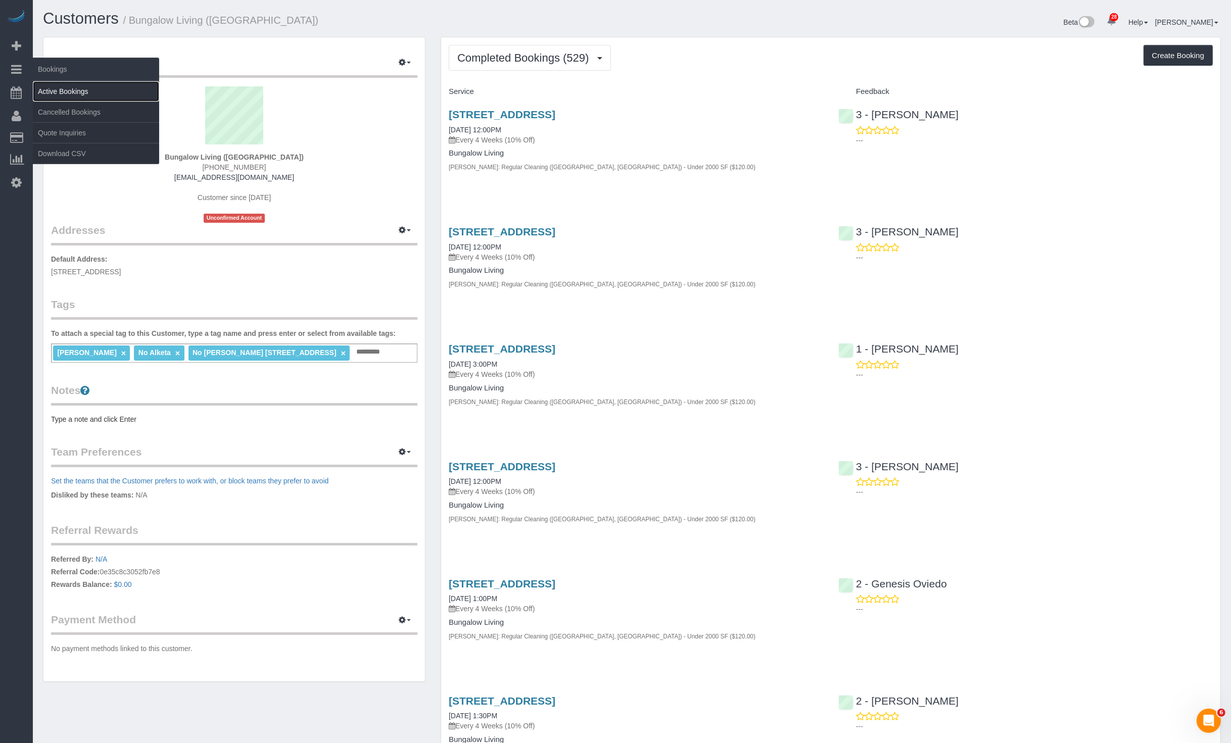
click at [57, 85] on link "Active Bookings" at bounding box center [96, 91] width 126 height 20
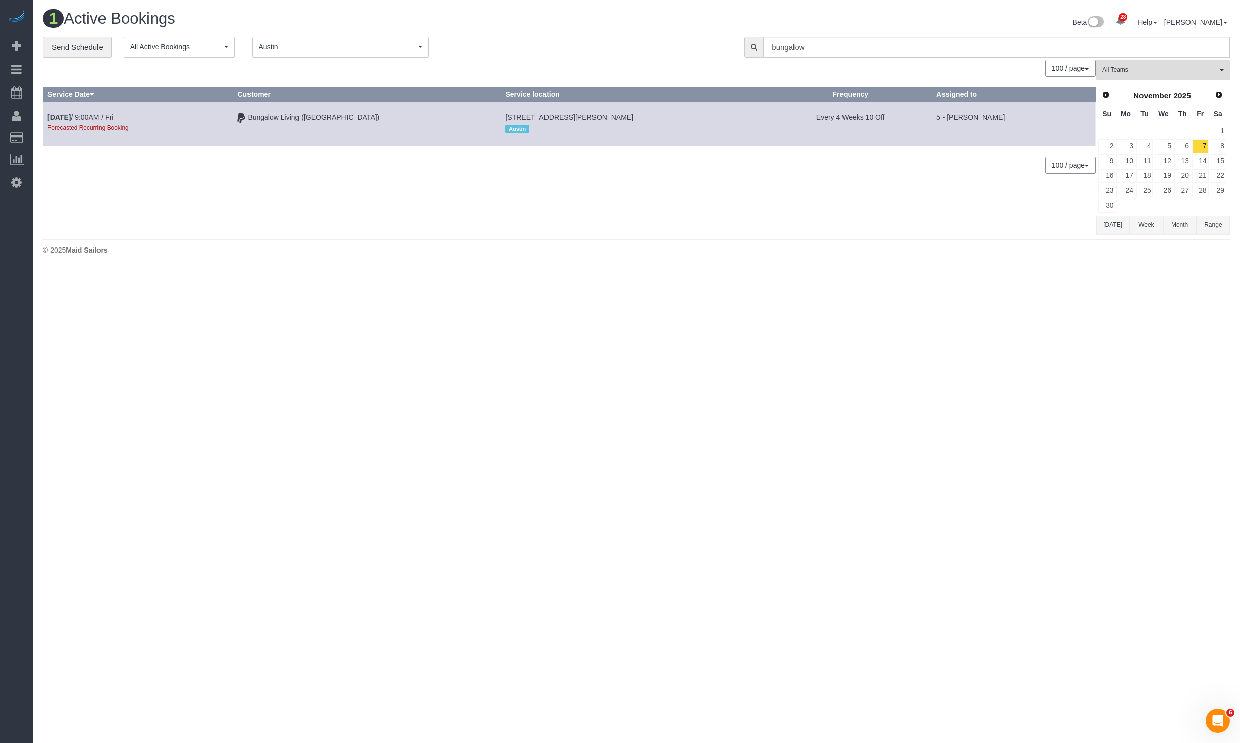
click at [373, 53] on button "Austin Austin" at bounding box center [340, 47] width 177 height 21
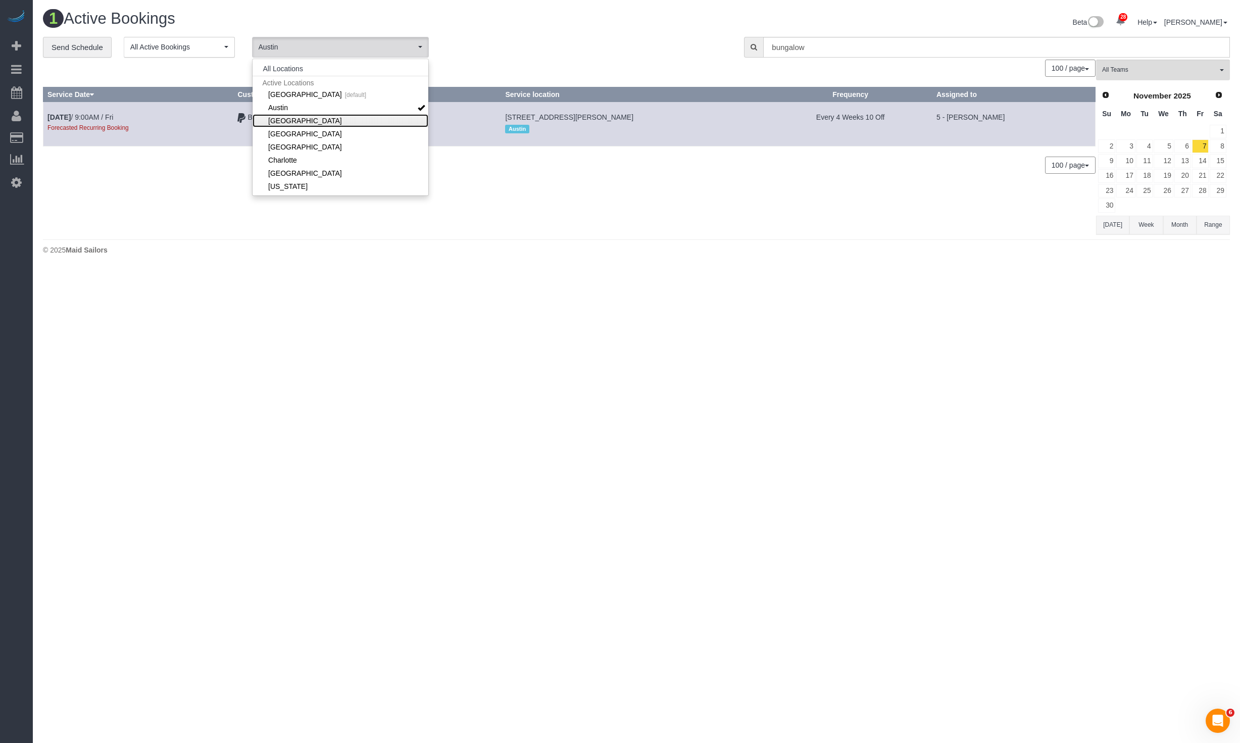
click at [297, 122] on link "[GEOGRAPHIC_DATA]" at bounding box center [341, 120] width 176 height 13
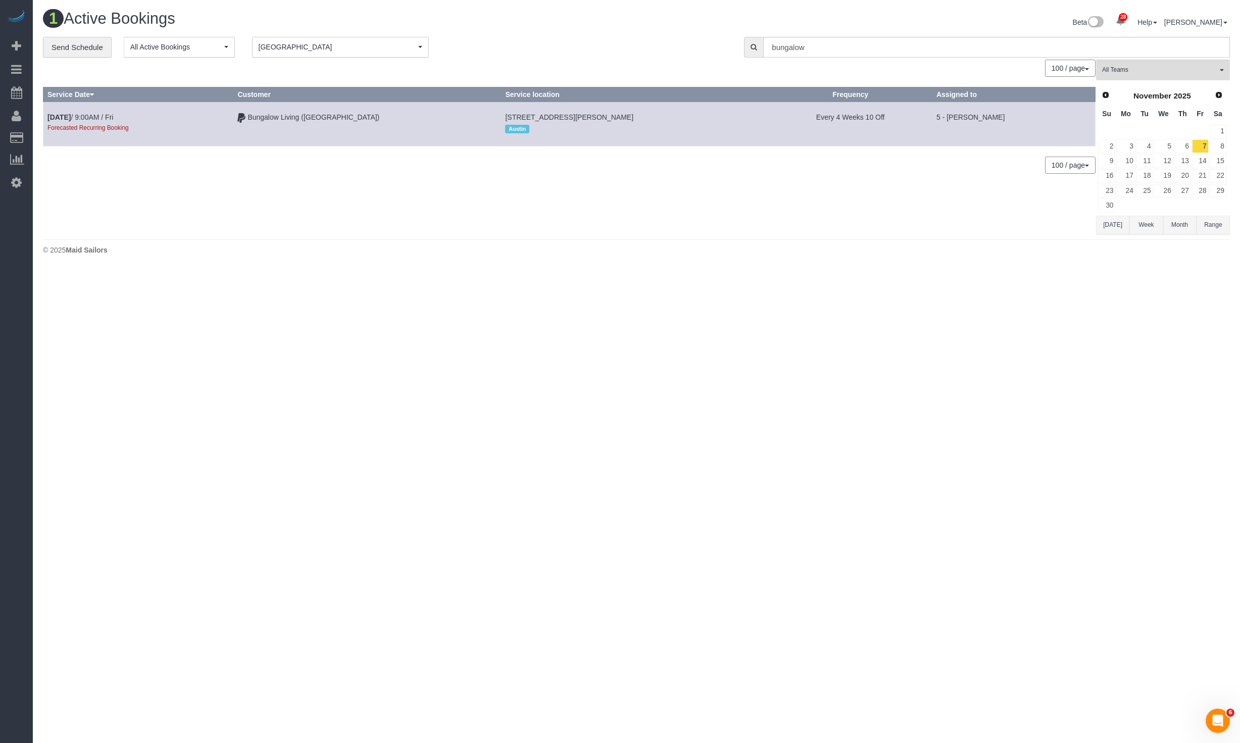
click at [808, 249] on div "© 2025 Maid Sailors" at bounding box center [636, 250] width 1187 height 10
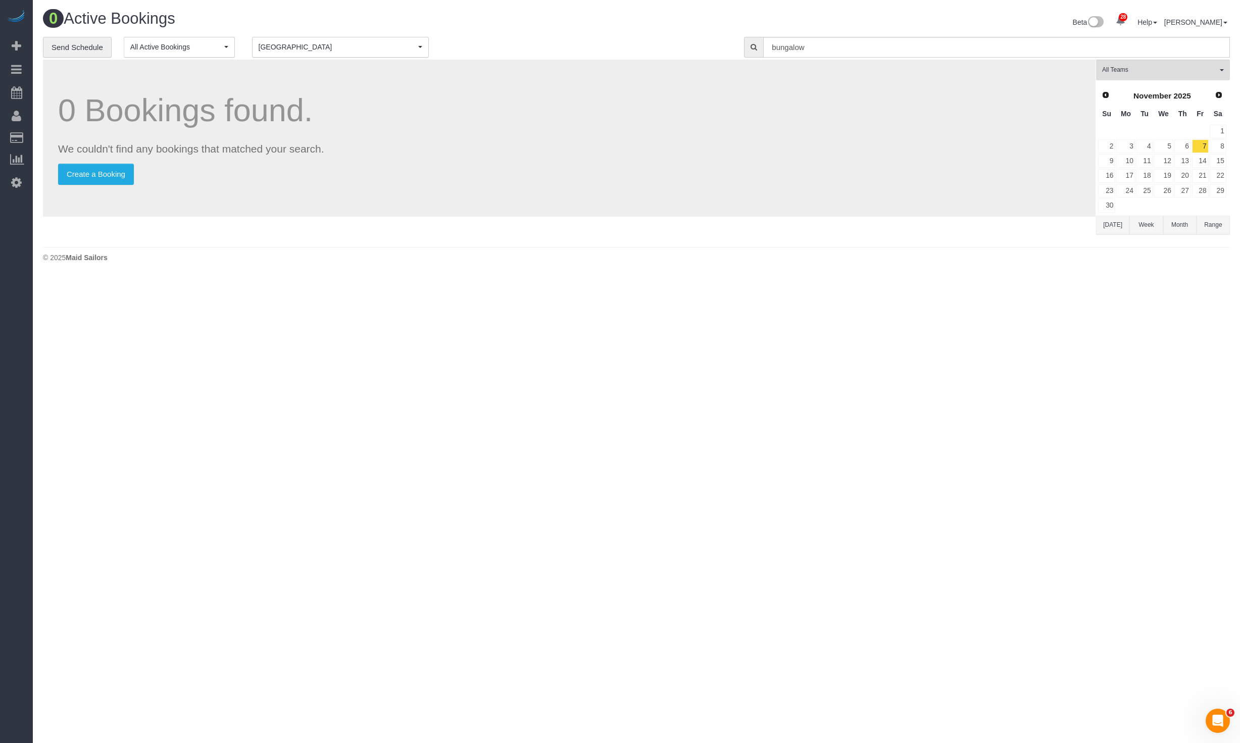
click at [808, 225] on button "[DATE]" at bounding box center [1112, 225] width 33 height 19
click at [808, 225] on div "All Teams Remove Team Filters * - K.J. *[PERSON_NAME] - Test 0 - [PERSON_NAME] …" at bounding box center [1163, 151] width 134 height 182
click at [808, 188] on link "29" at bounding box center [1126, 191] width 19 height 14
click at [420, 215] on div "0 Bookings found. We couldn't find any bookings that matched your search. Creat…" at bounding box center [569, 138] width 1053 height 157
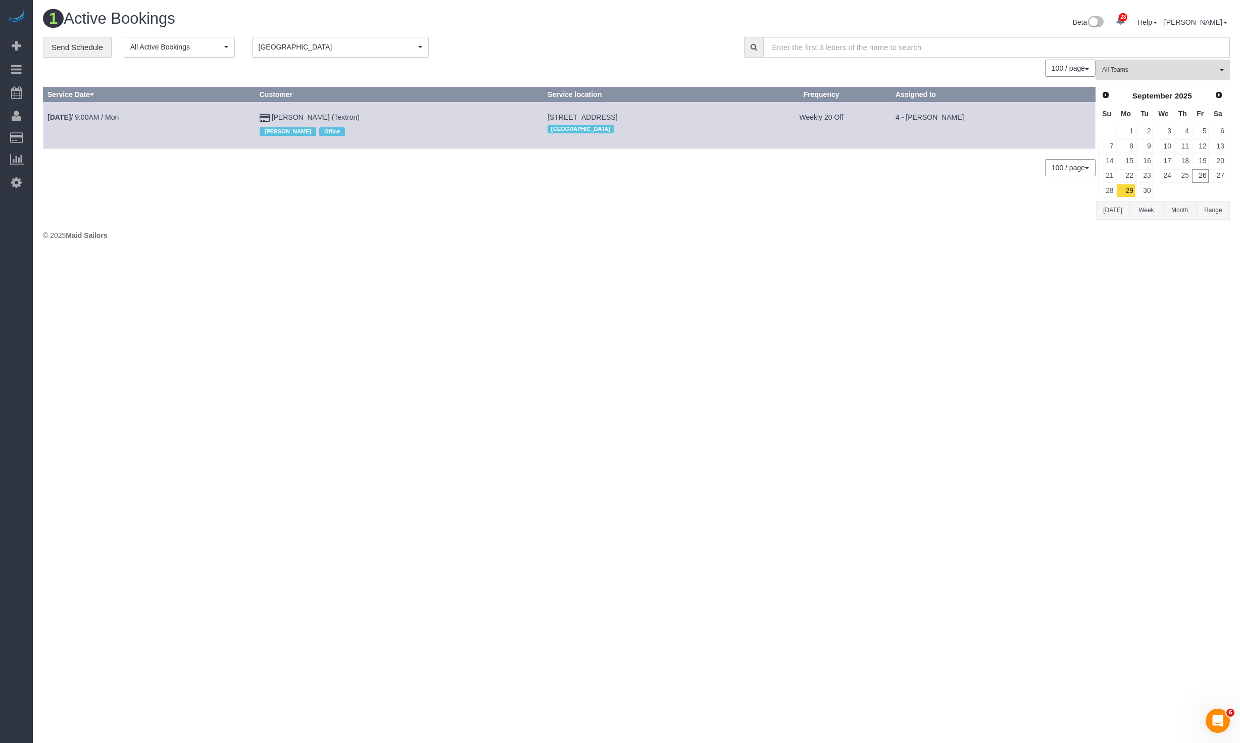
click at [523, 341] on body "28 Beta Your Notifications You have 0 alerts × You have 1 to charge for [DATE] …" at bounding box center [620, 371] width 1240 height 743
click at [808, 207] on button "Month" at bounding box center [1180, 210] width 33 height 19
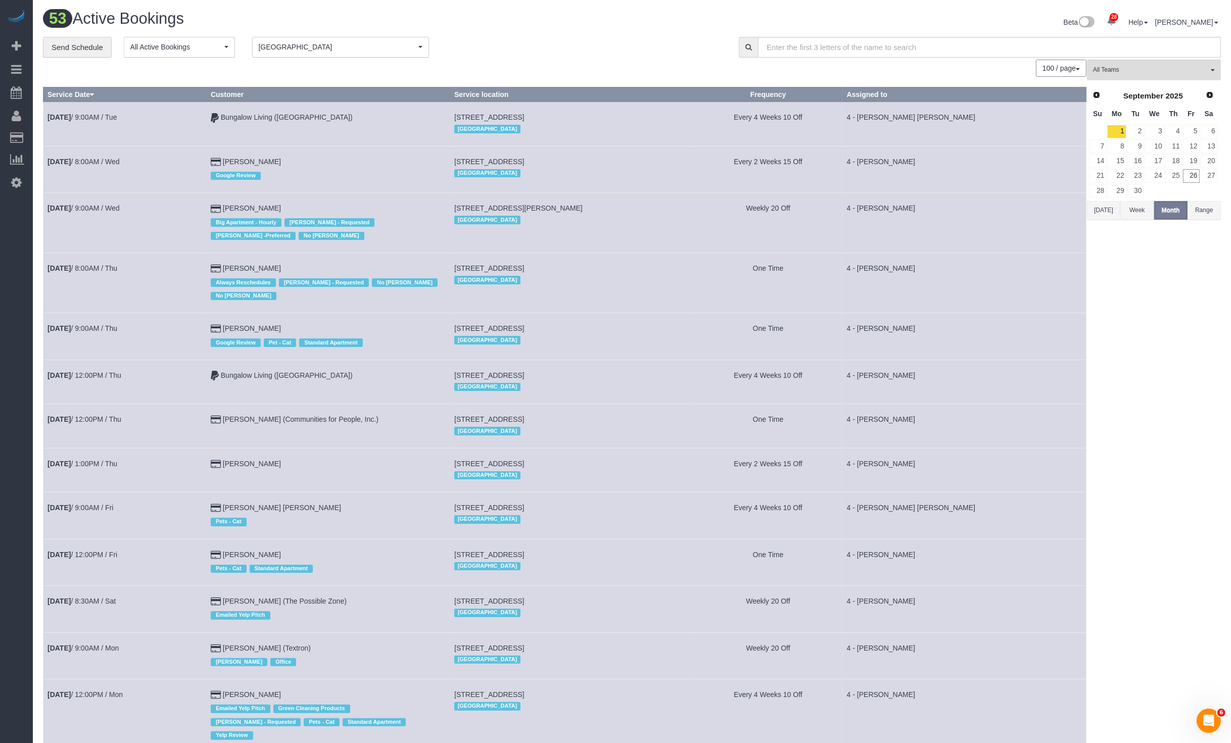
click at [297, 367] on td "Bungalow Living ([GEOGRAPHIC_DATA])" at bounding box center [328, 382] width 244 height 44
click at [297, 374] on link "Bungalow Living ([GEOGRAPHIC_DATA])" at bounding box center [287, 375] width 132 height 8
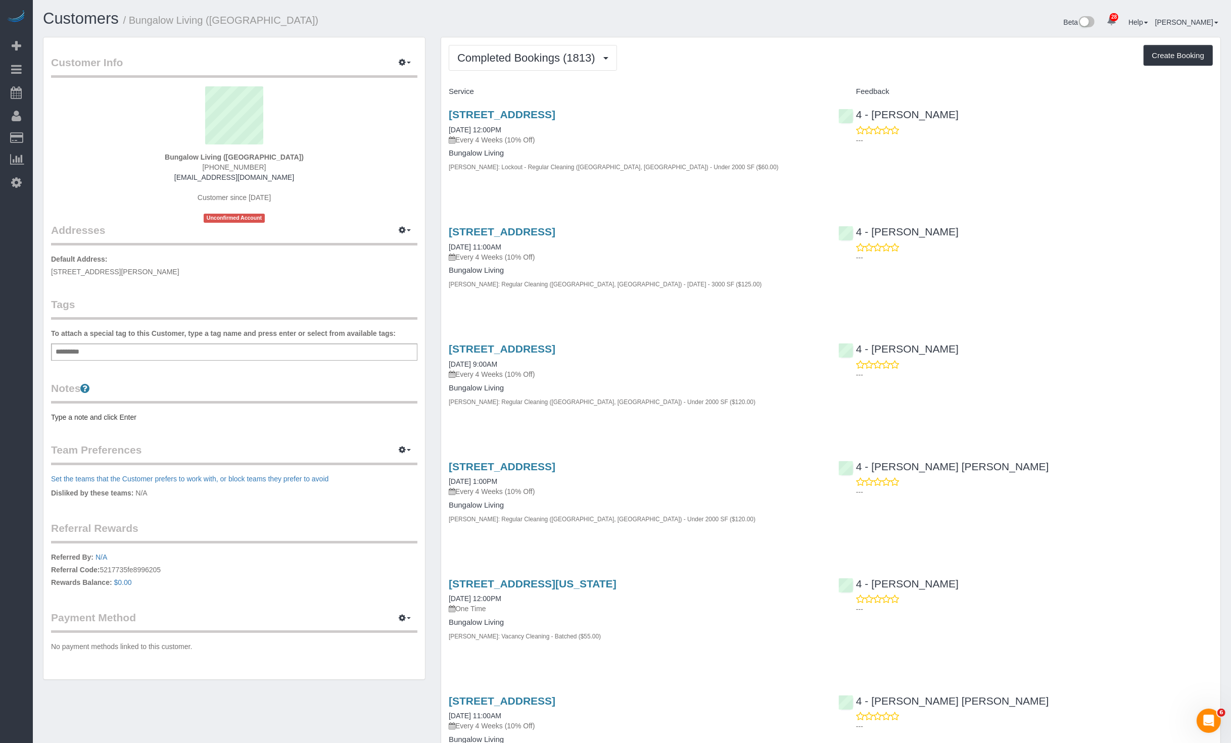
click at [737, 61] on div "Completed Bookings (1813) Completed Bookings (1813) Upcoming Bookings (84) Canc…" at bounding box center [831, 58] width 764 height 26
click at [568, 61] on span "Completed Bookings (1813)" at bounding box center [528, 58] width 143 height 13
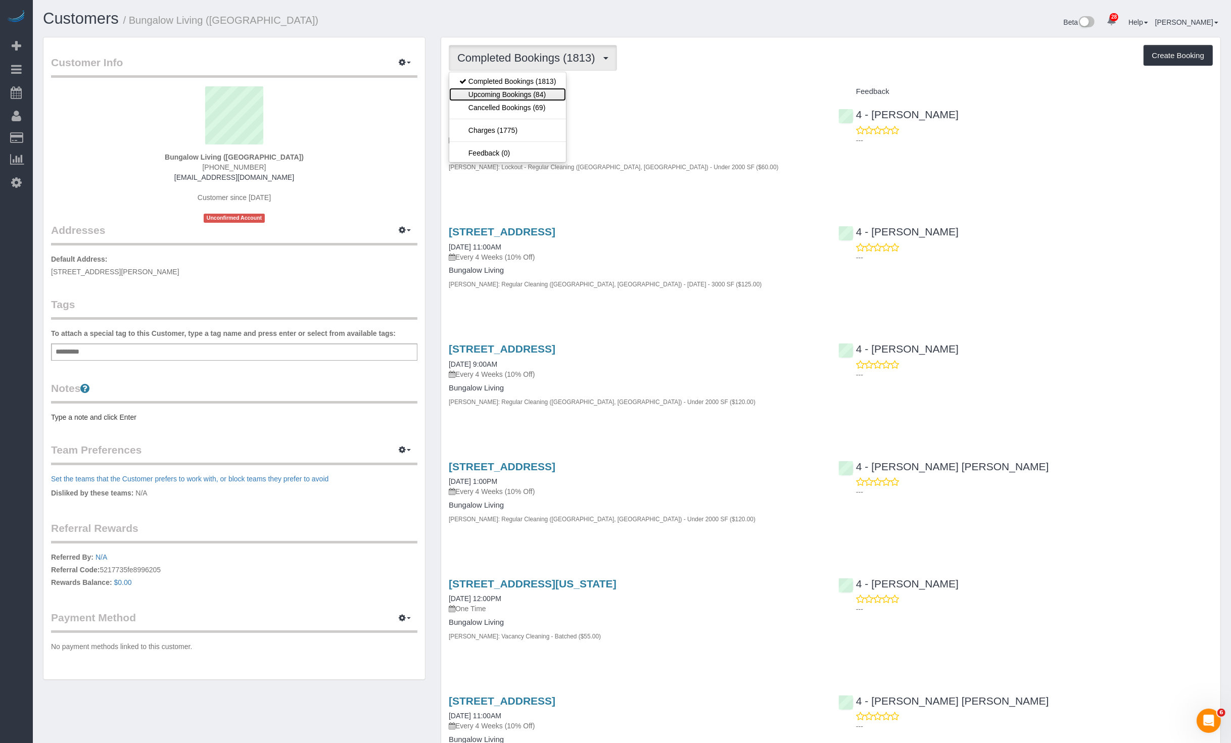
click at [537, 89] on link "Upcoming Bookings (84)" at bounding box center [507, 94] width 117 height 13
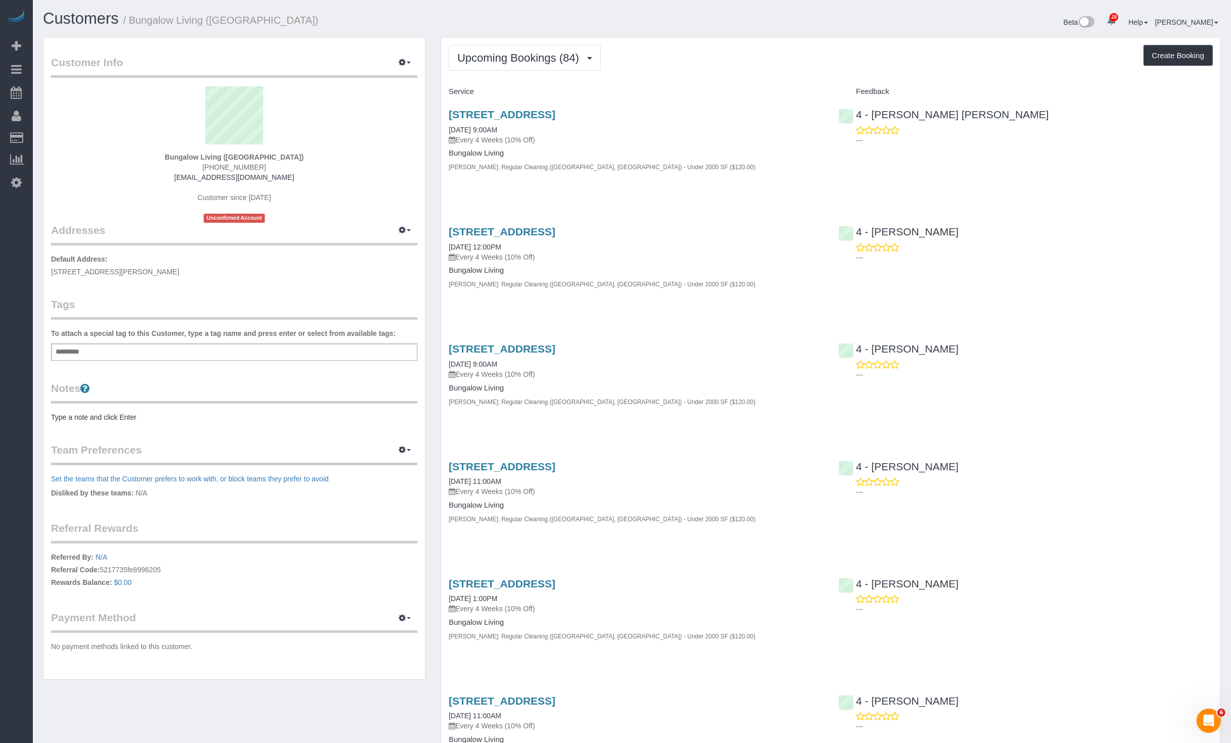
scroll to position [1266, 0]
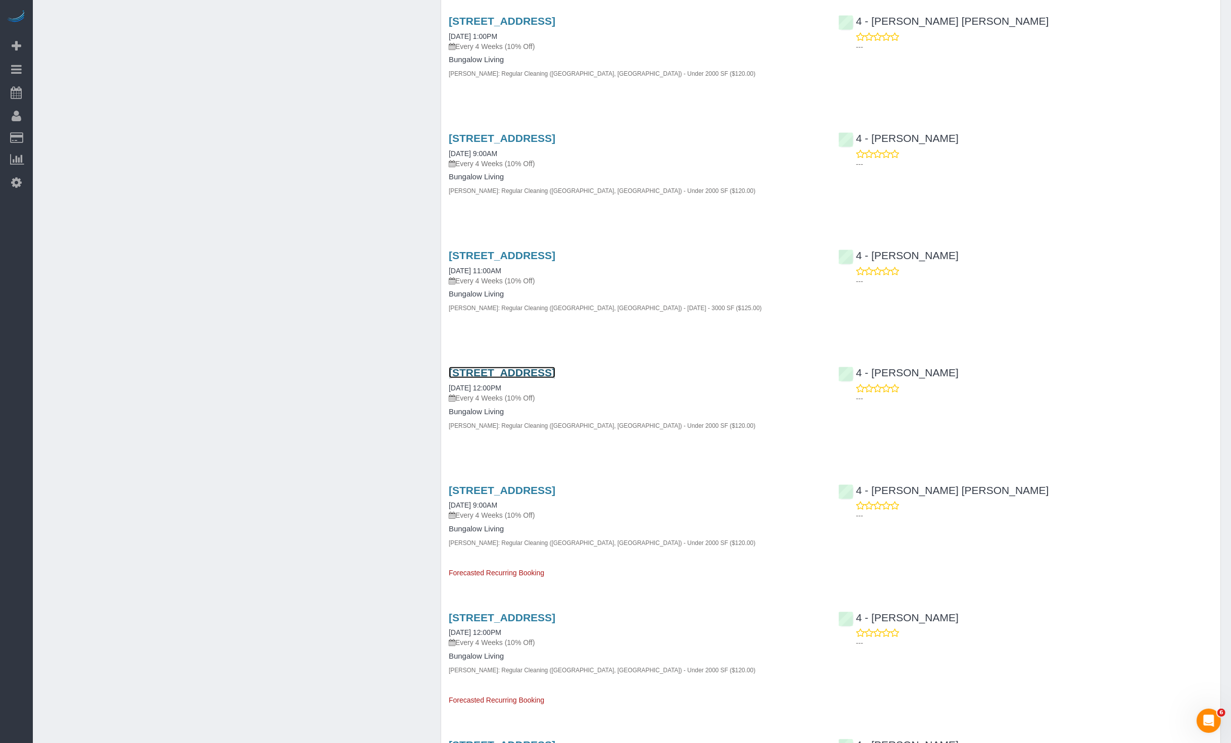
click at [498, 377] on link "315 Elm St, 1, Cambridge, MA 02139" at bounding box center [502, 373] width 107 height 12
click at [491, 387] on link "10/16/2025 12:00PM" at bounding box center [475, 388] width 53 height 8
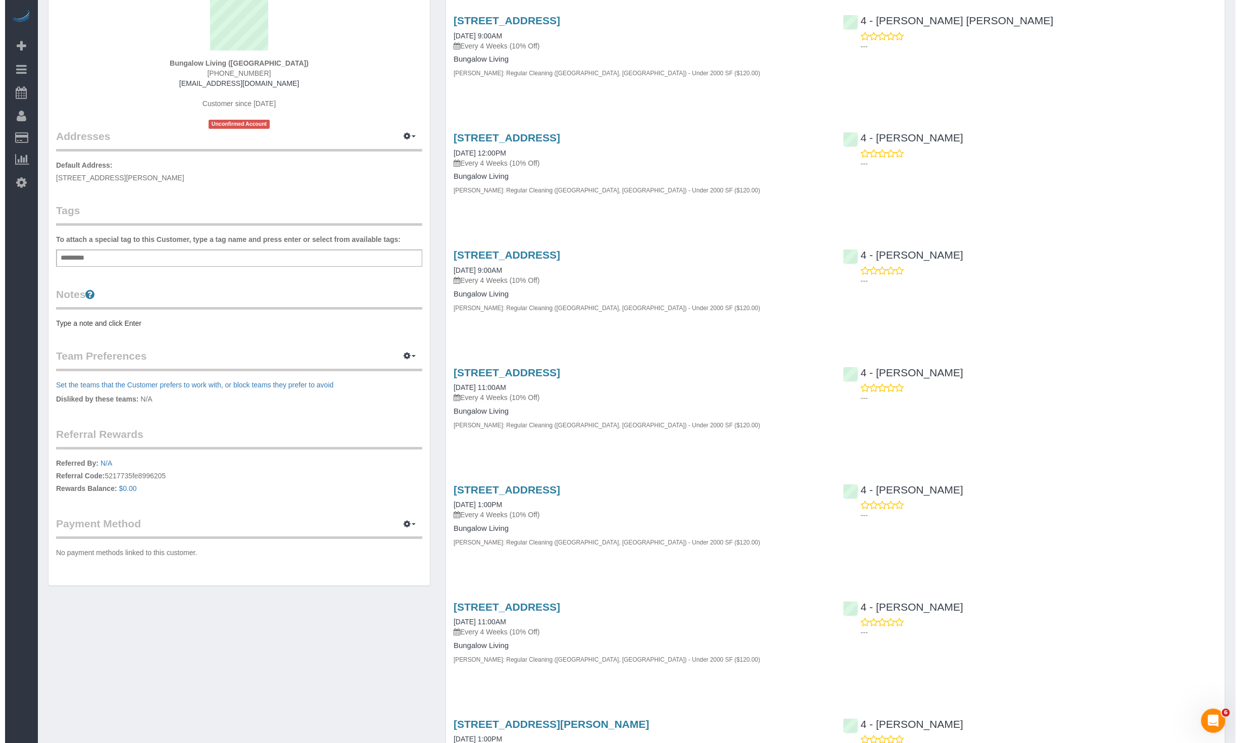
scroll to position [0, 0]
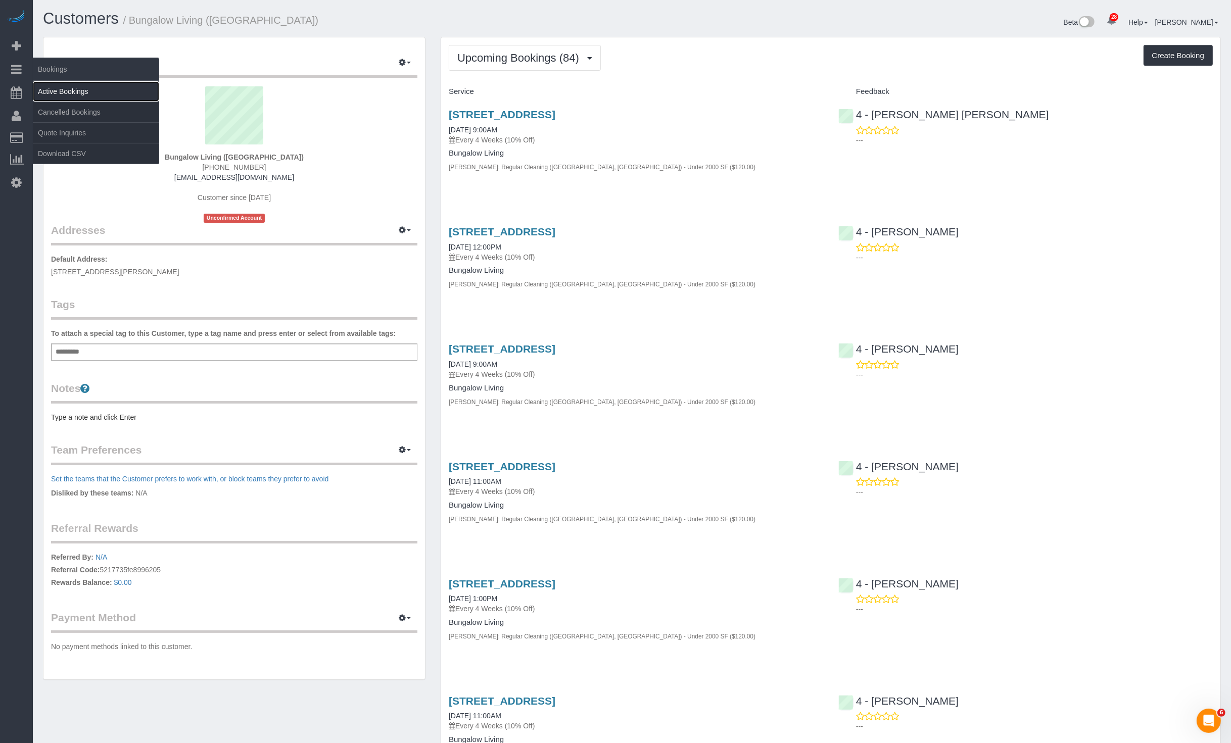
click at [55, 88] on link "Active Bookings" at bounding box center [96, 91] width 126 height 20
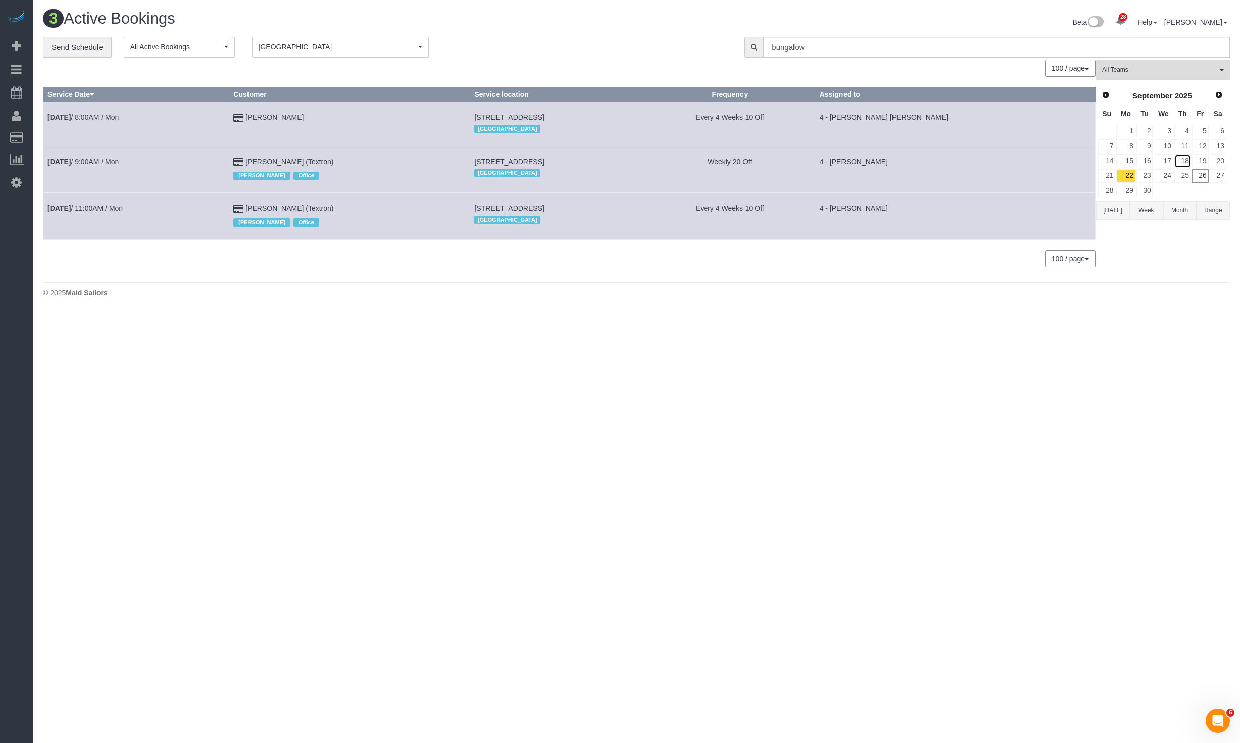
click at [808, 159] on link "18" at bounding box center [1183, 161] width 17 height 14
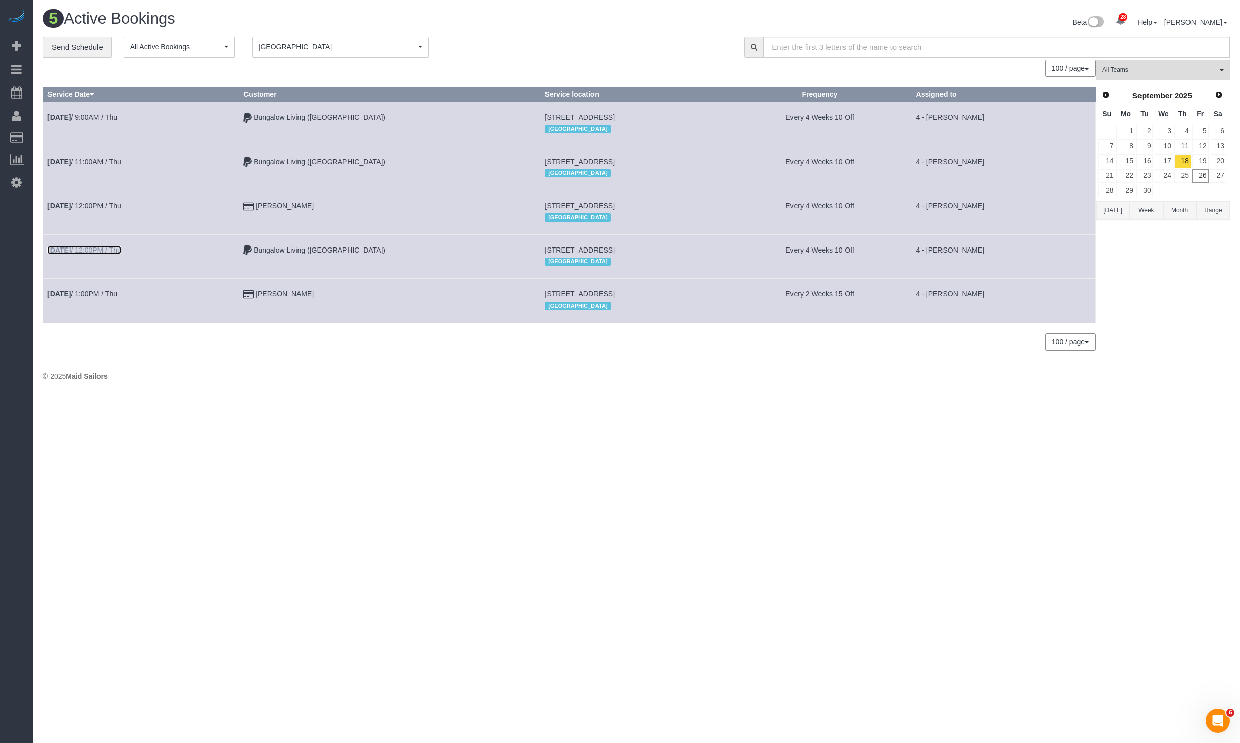
click at [112, 246] on link "Sep 18th / 12:00PM / Thu" at bounding box center [84, 250] width 74 height 8
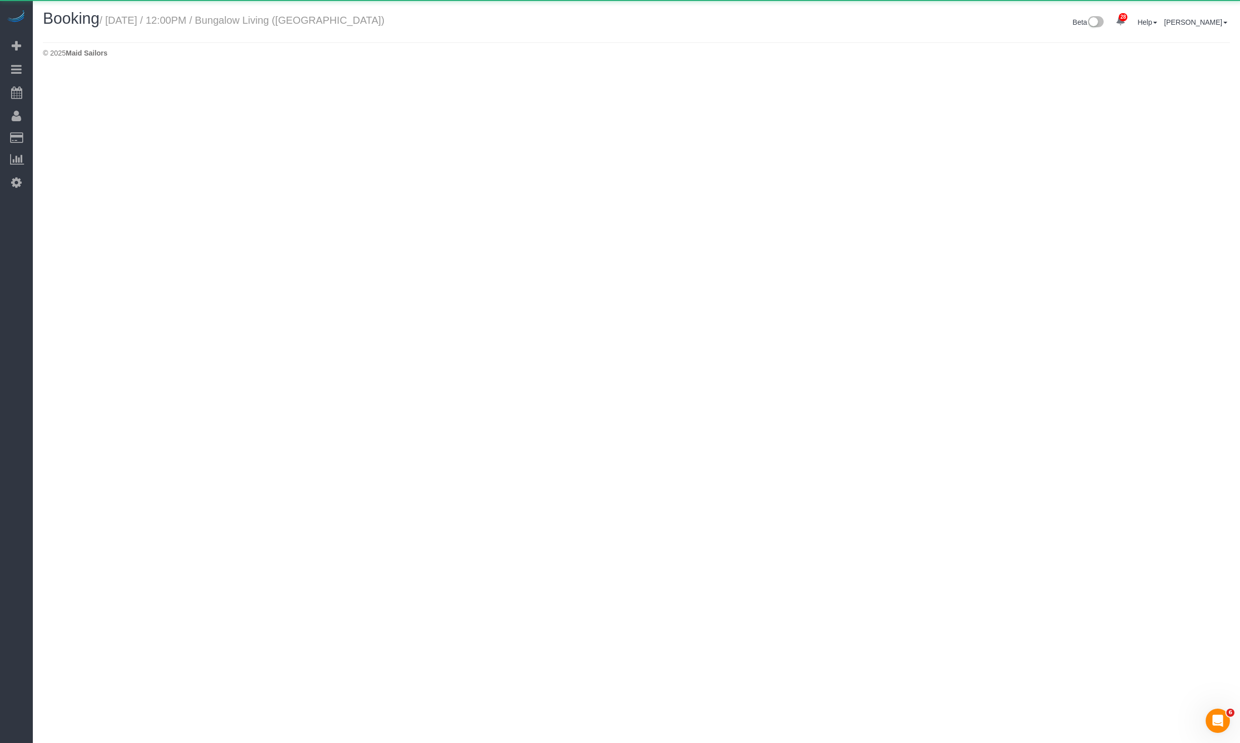
select select "MA"
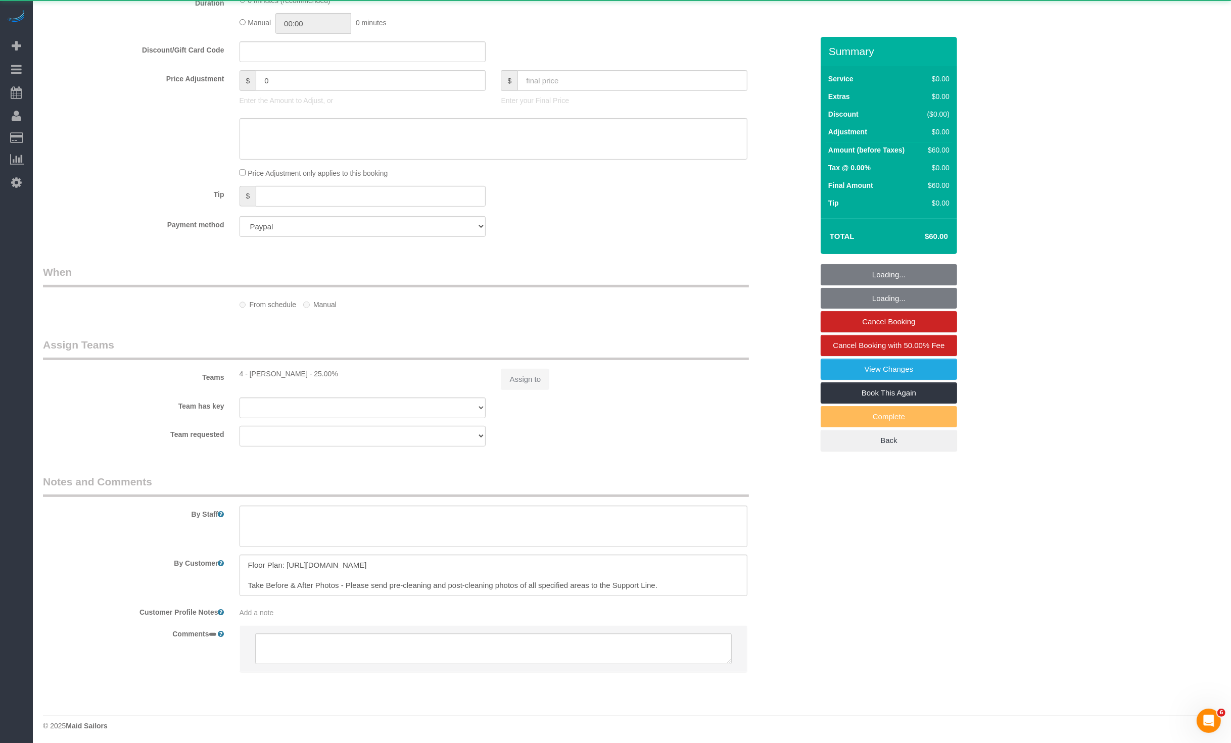
select select "string:US"
select select "object:10394"
select select "13"
select select "spot1"
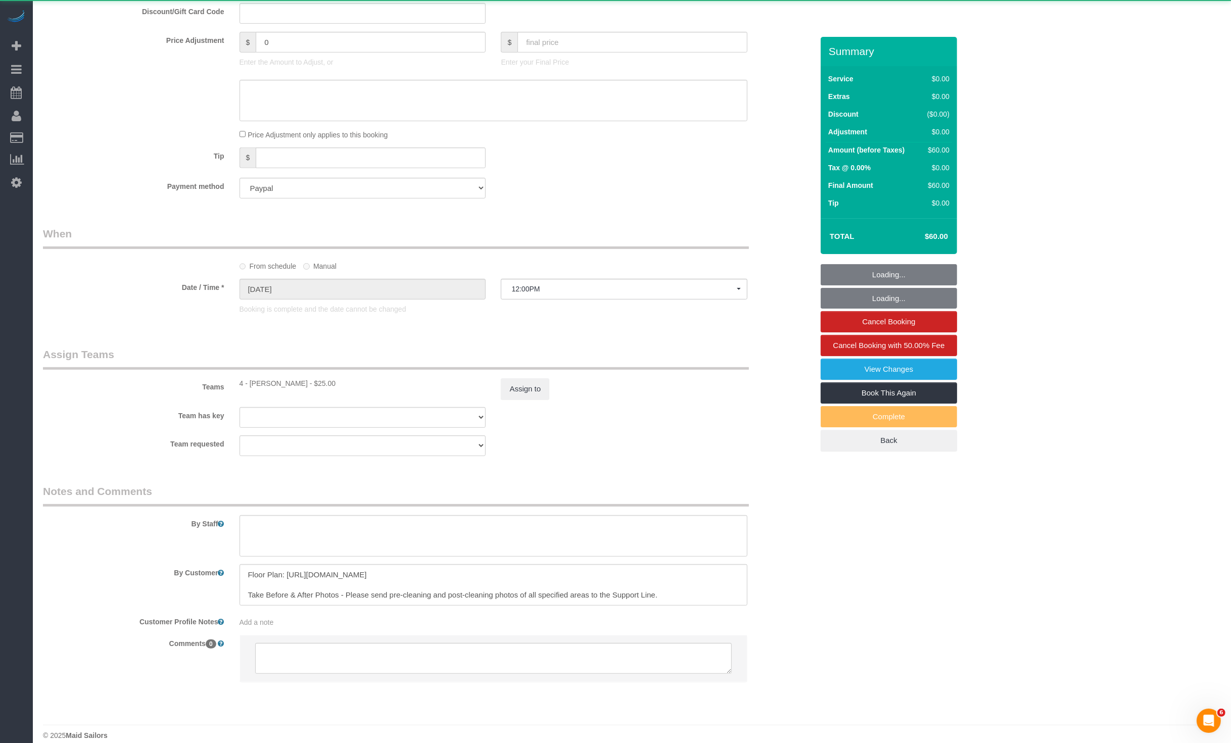
select select "object:10783"
select select "spot6"
select select "number:89"
select select "number:90"
select select "number:15"
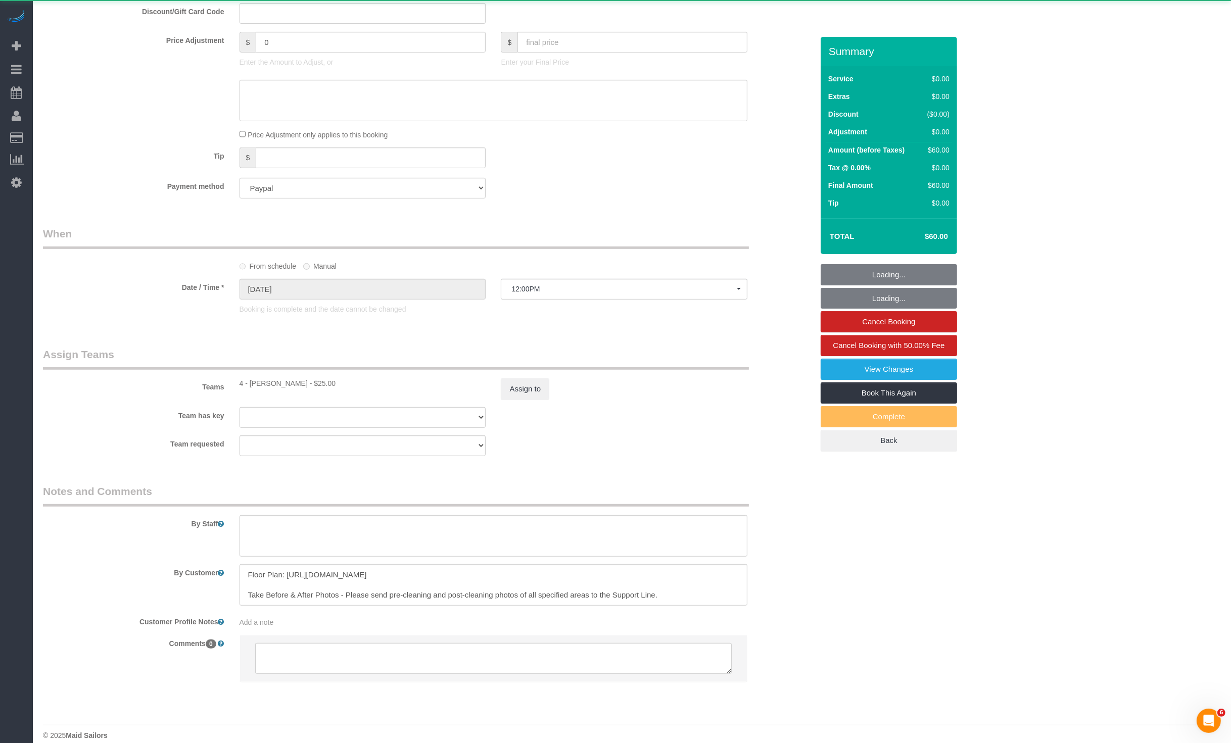
select select "number:7"
select select "13"
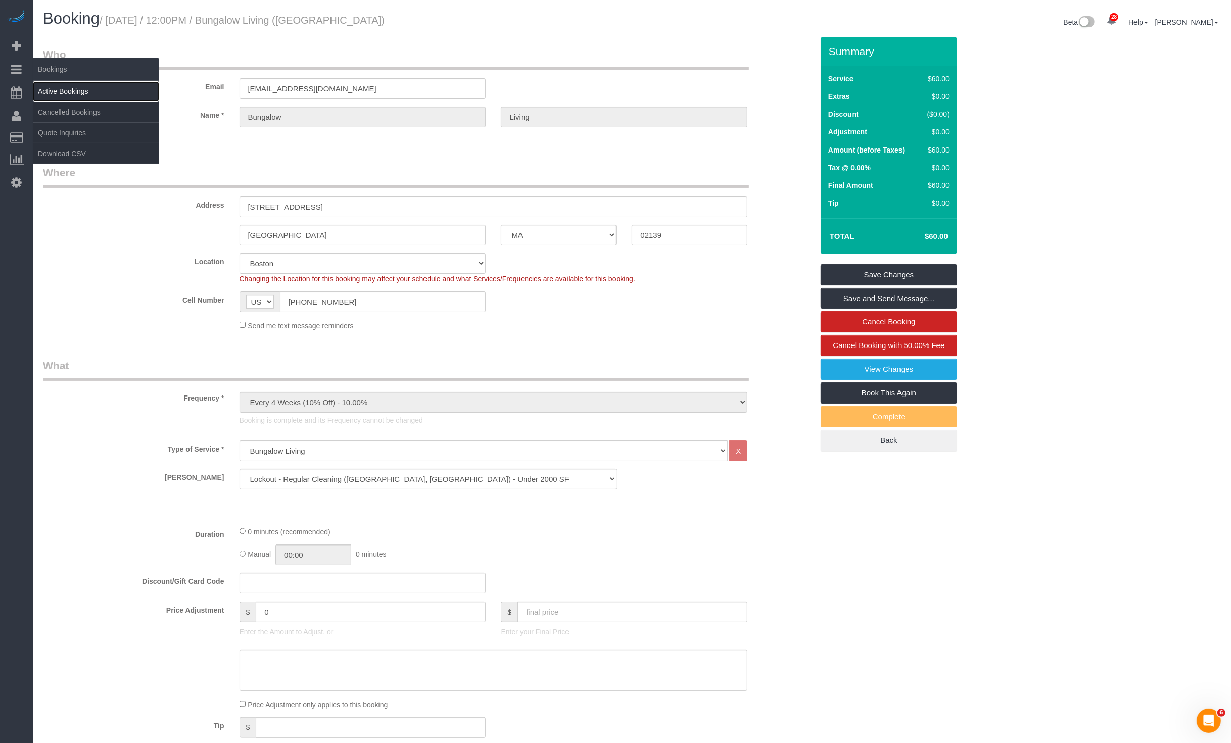
click at [69, 82] on link "Active Bookings" at bounding box center [96, 91] width 126 height 20
click at [69, 82] on body "28 Beta Your Notifications You have 0 alerts × You have 1 to charge for [DATE] …" at bounding box center [615, 371] width 1231 height 743
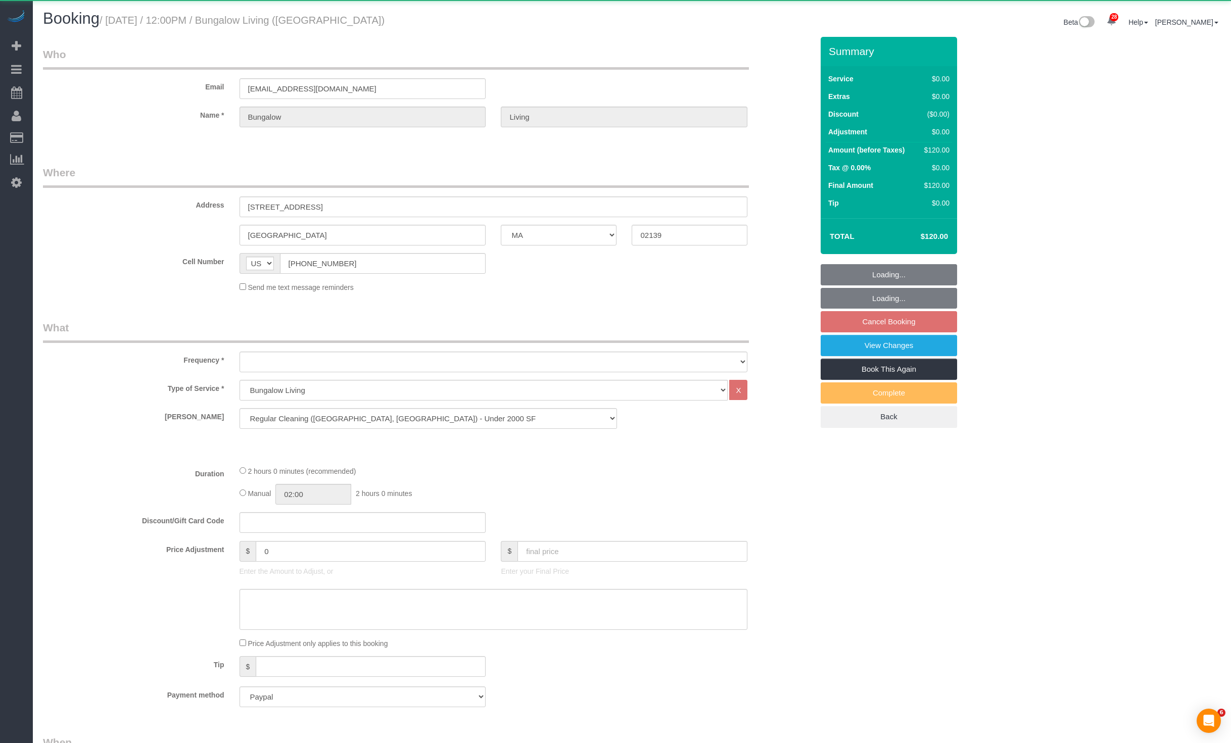
select select "MA"
select select "object:1043"
select select "spot5"
select select "number:89"
select select "number:90"
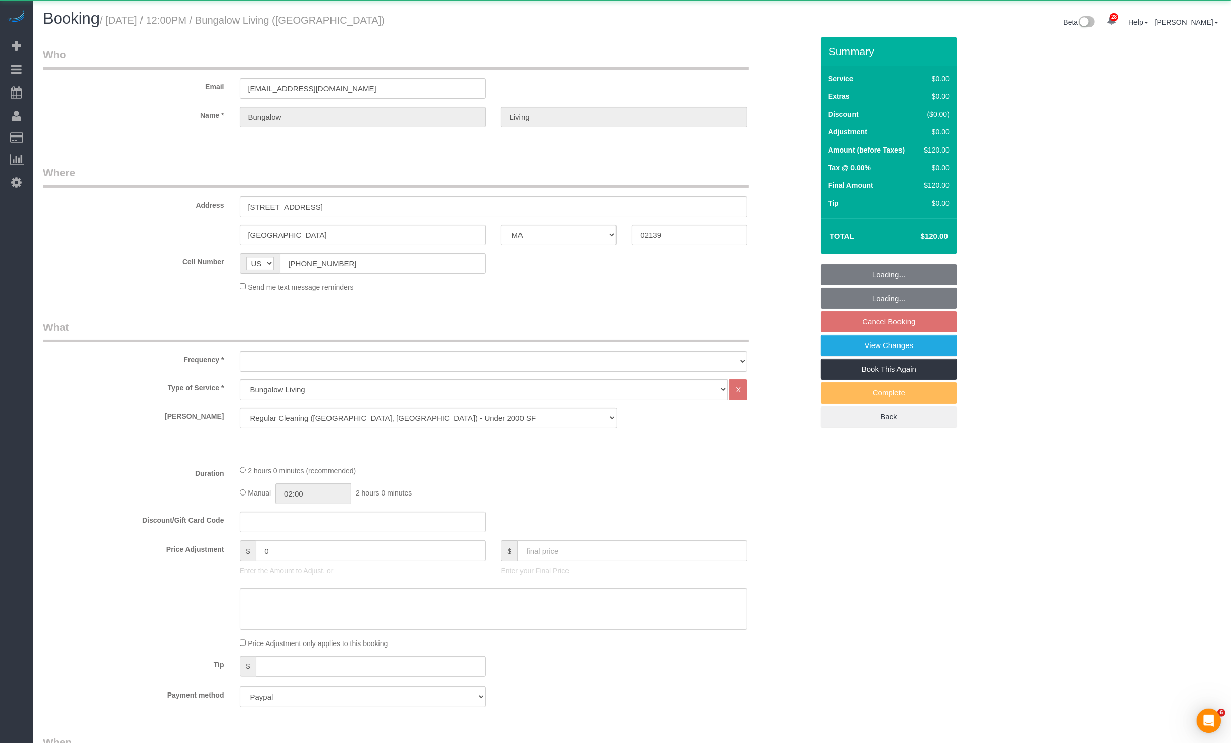
select select "number:15"
select select "number:7"
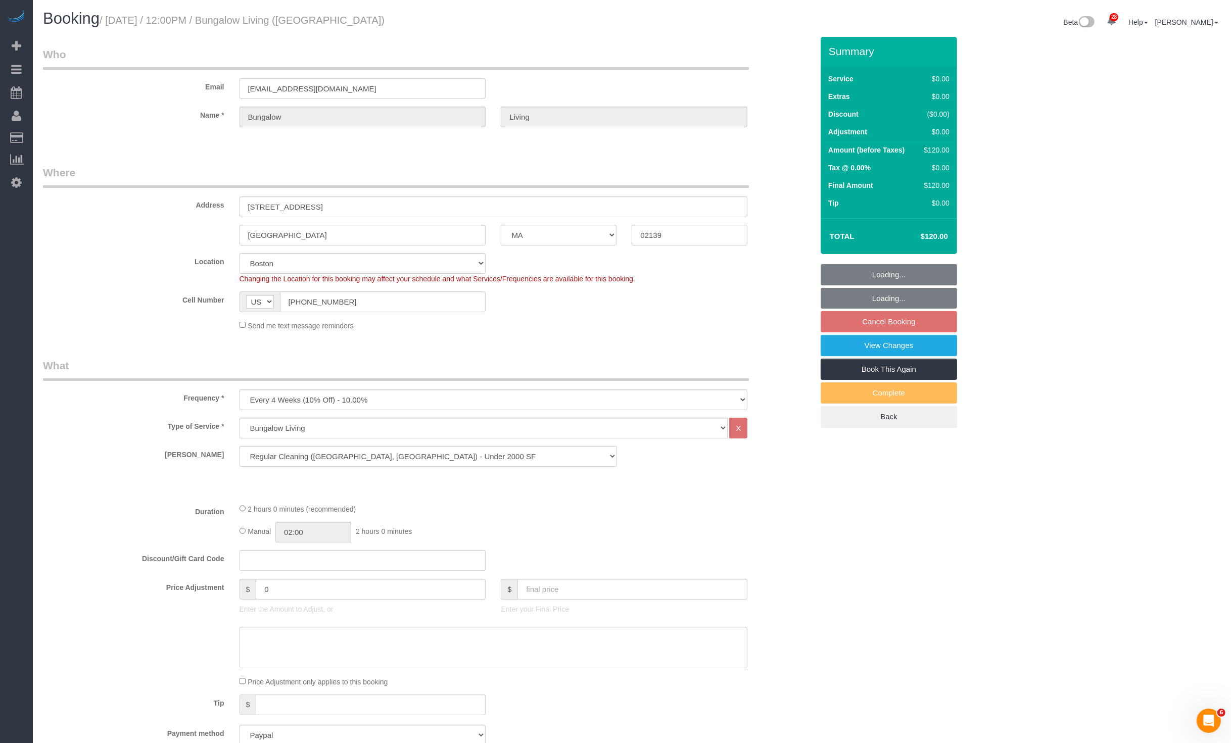
select select "spot57"
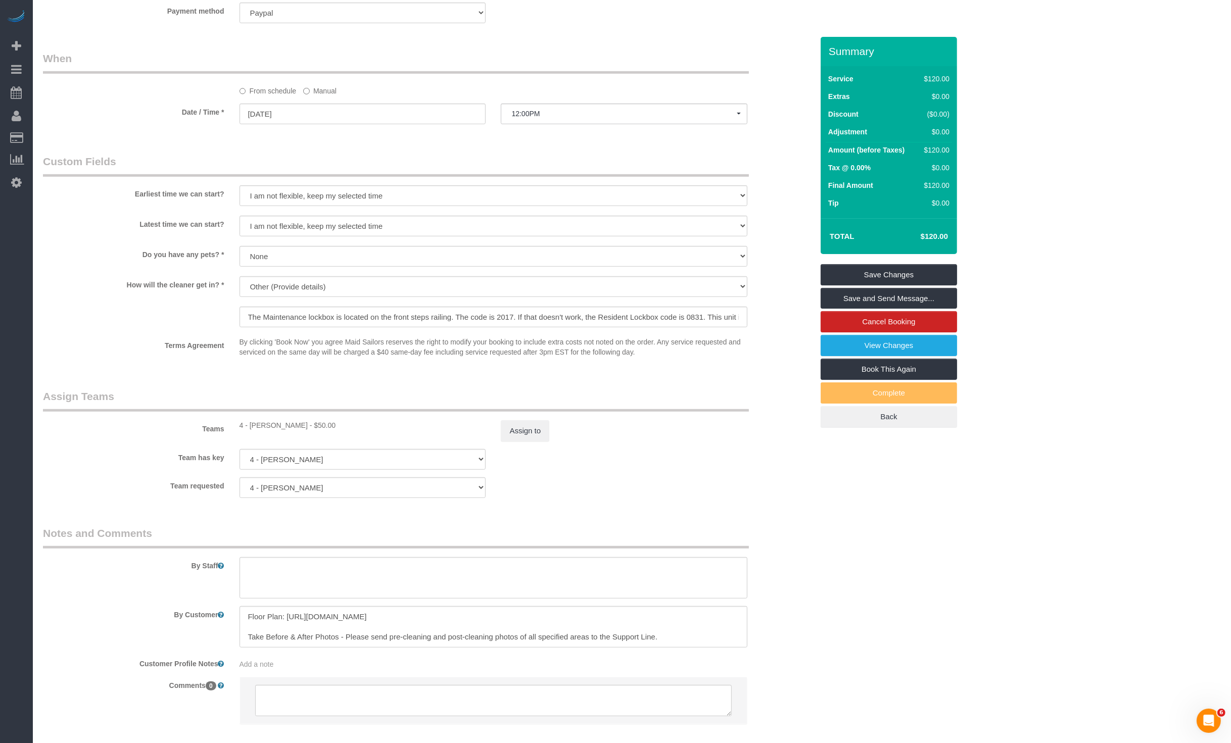
scroll to position [727, 0]
click at [471, 317] on input "The Maintenance lockbox is located on the front steps railing. The code is 2017…" at bounding box center [494, 312] width 508 height 21
click at [507, 317] on input "The Maintenance lockbox is located on the front steps railing. The code is 2017…" at bounding box center [494, 312] width 508 height 21
drag, startPoint x: 514, startPoint y: 315, endPoint x: 570, endPoint y: 315, distance: 55.6
click at [570, 315] on input "The Maintenance lockbox is located on the front steps railing. The code is 2017…" at bounding box center [494, 312] width 508 height 21
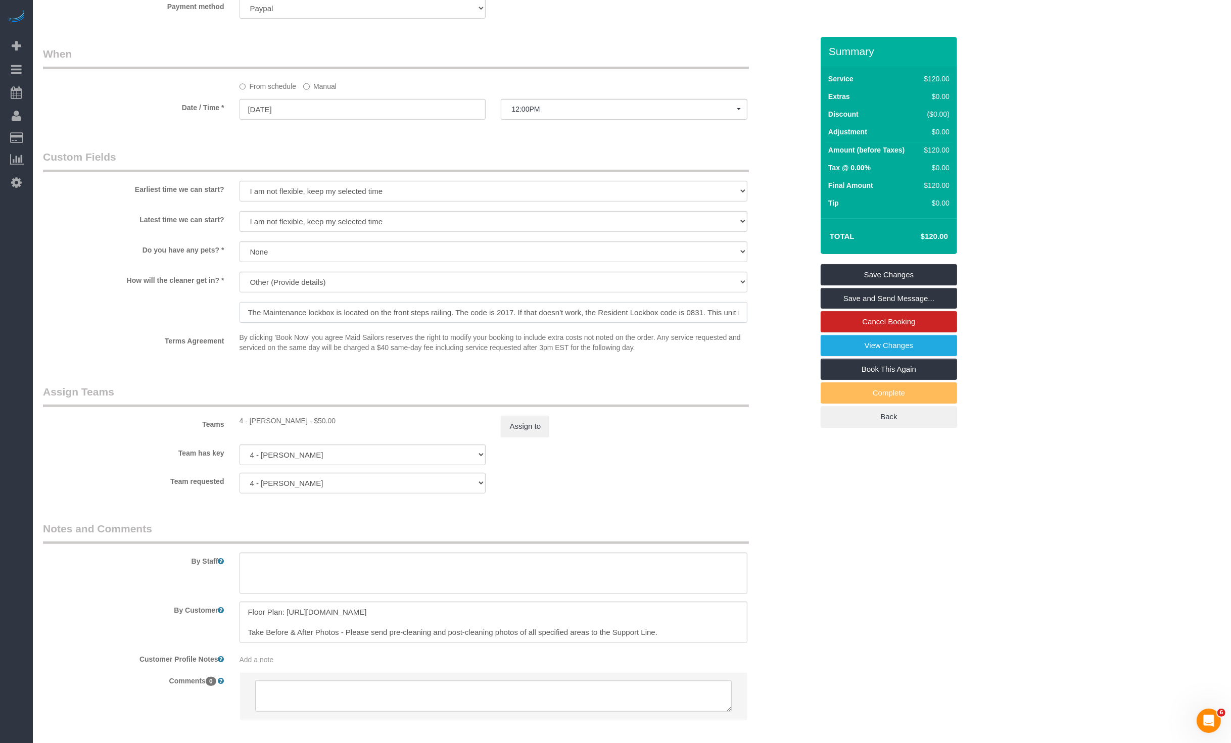
click at [451, 312] on input "The Maintenance lockbox is located on the front steps railing. The code is 2017…" at bounding box center [494, 312] width 508 height 21
click at [395, 312] on input "The Maintenance lockbox is located on the front steps railing. The code is 2017…" at bounding box center [494, 312] width 508 height 21
drag, startPoint x: 617, startPoint y: 316, endPoint x: 798, endPoint y: 314, distance: 180.4
click at [798, 314] on div "How will the cleaner get in? * We'll let you in. Doorman/Front Desk has the key…" at bounding box center [427, 298] width 785 height 53
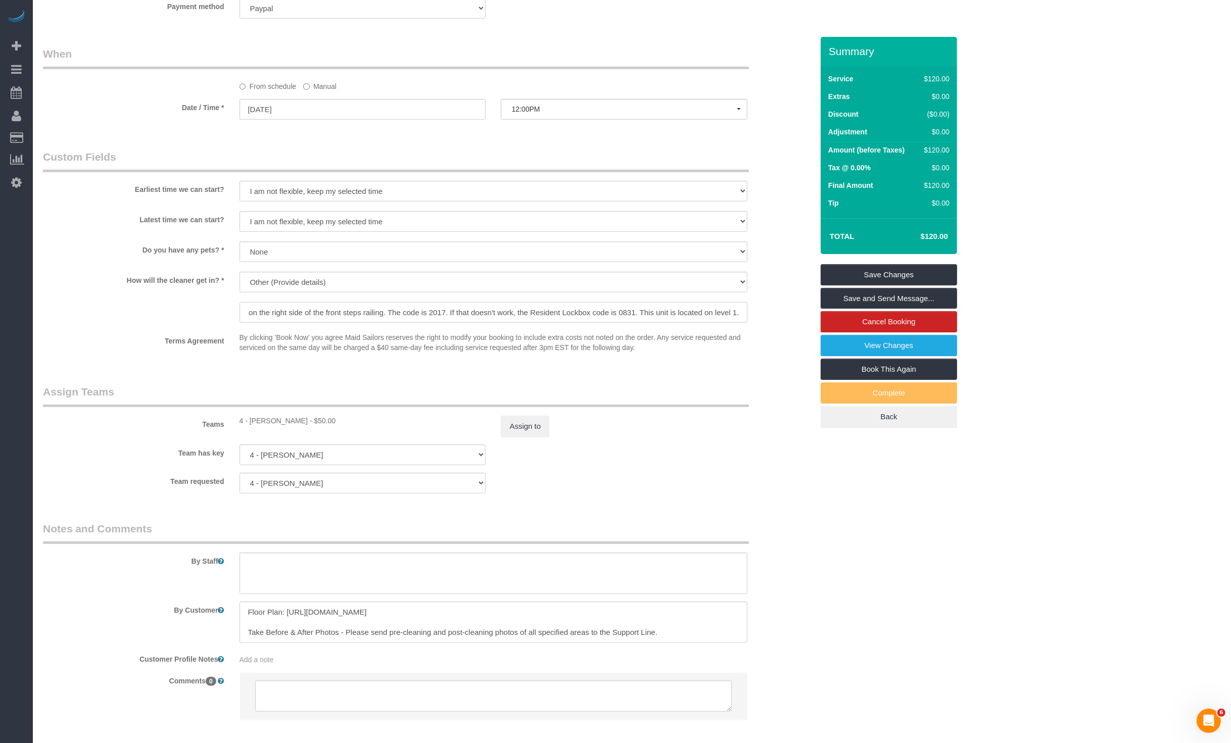
drag, startPoint x: 621, startPoint y: 309, endPoint x: 770, endPoint y: 307, distance: 148.1
click at [770, 307] on div "How will the cleaner get in? * We'll let you in. Doorman/Front Desk has the key…" at bounding box center [427, 298] width 785 height 53
drag, startPoint x: 564, startPoint y: 311, endPoint x: 604, endPoint y: 313, distance: 40.0
click at [565, 311] on input "The Maintenance lockbox is located on the right side of the front steps railing…" at bounding box center [494, 312] width 508 height 21
drag, startPoint x: 616, startPoint y: 311, endPoint x: 423, endPoint y: 311, distance: 192.5
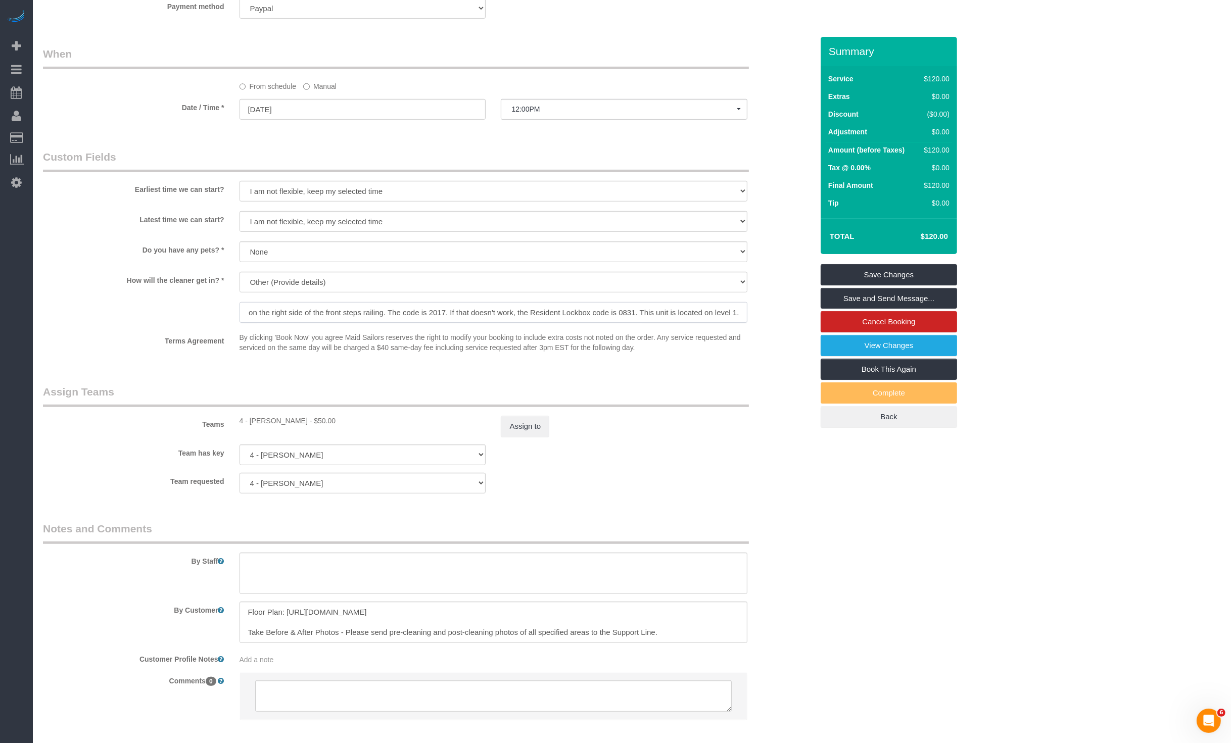
click at [423, 311] on input "The Maintenance lockbox is located on the right side of the front steps railing…" at bounding box center [494, 312] width 508 height 21
drag, startPoint x: 212, startPoint y: 307, endPoint x: -81, endPoint y: 303, distance: 293.1
type input "The Maintenance lockbox is located on the right side of the front steps railing…"
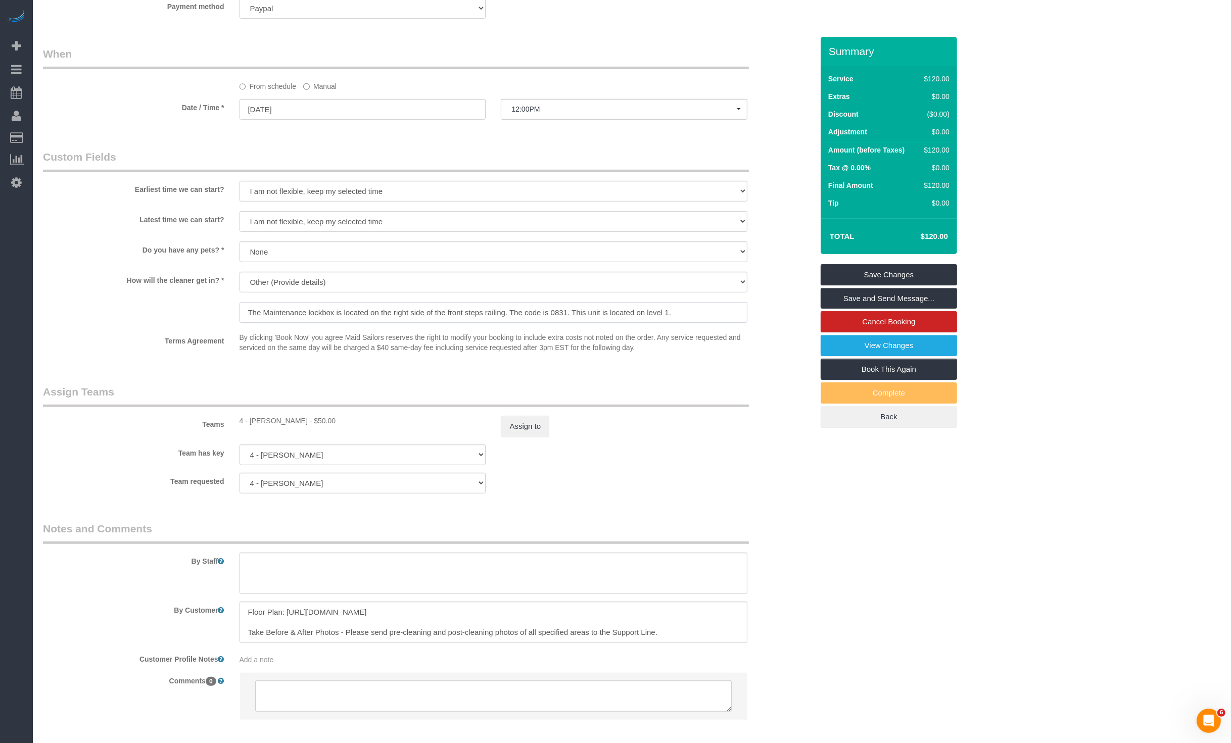
click at [323, 306] on input "The Maintenance lockbox is located on the right side of the front steps railing…" at bounding box center [494, 312] width 508 height 21
click at [275, 310] on input "The Maintenance lockbox is located on the right side of the front steps railing…" at bounding box center [494, 312] width 508 height 21
click at [642, 134] on div "Who Email bungalow-boston@maidsailors.com Name * Bungalow Living Where Address …" at bounding box center [427, 34] width 785 height 1448
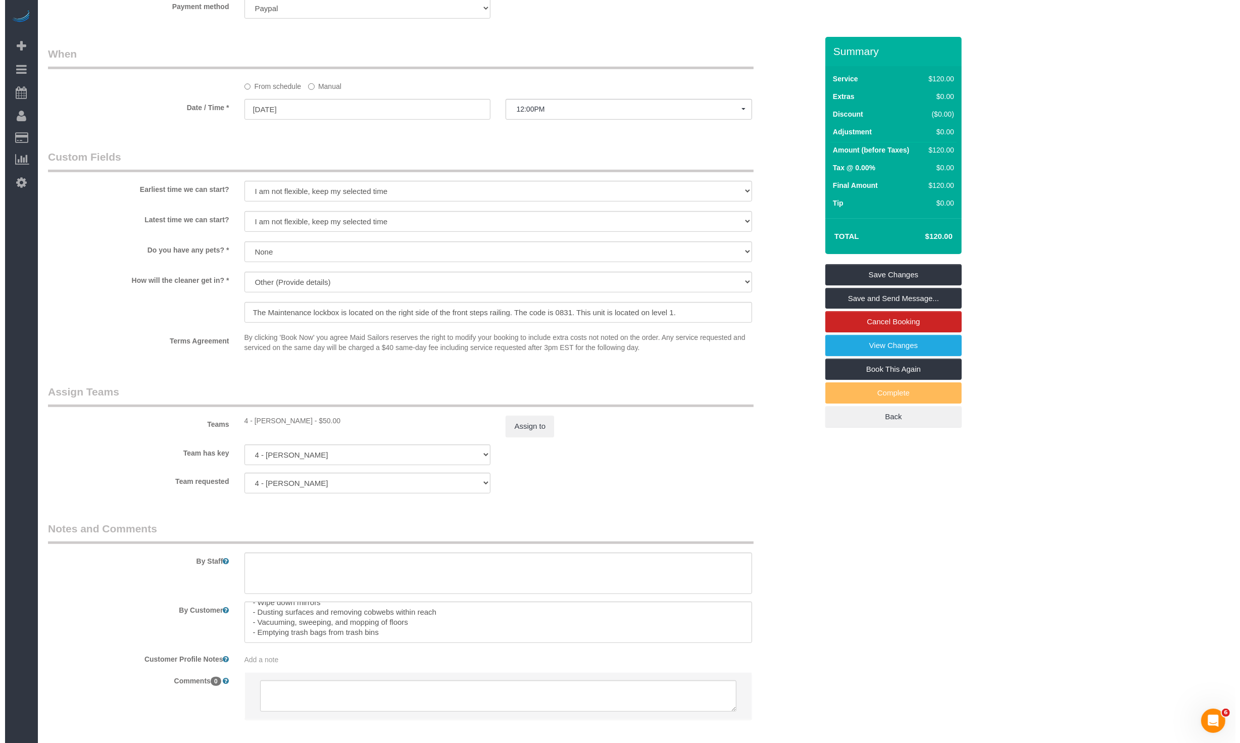
scroll to position [0, 0]
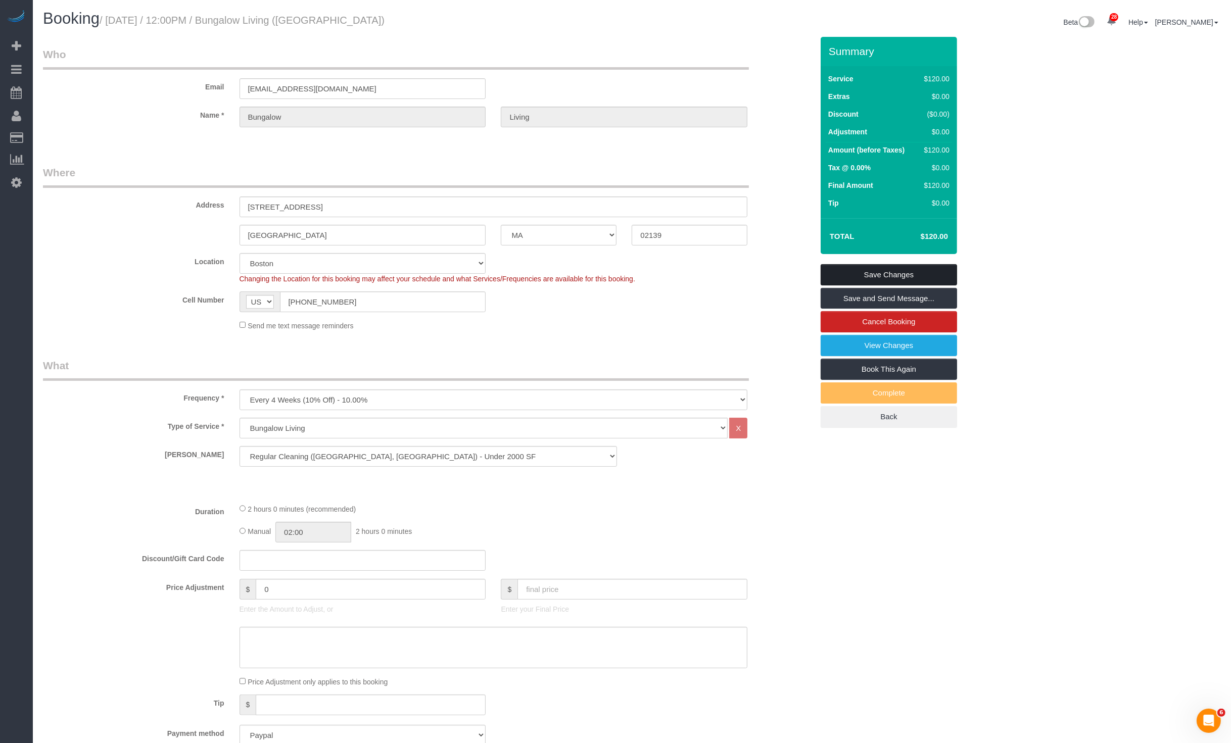
click at [871, 270] on link "Save Changes" at bounding box center [889, 274] width 136 height 21
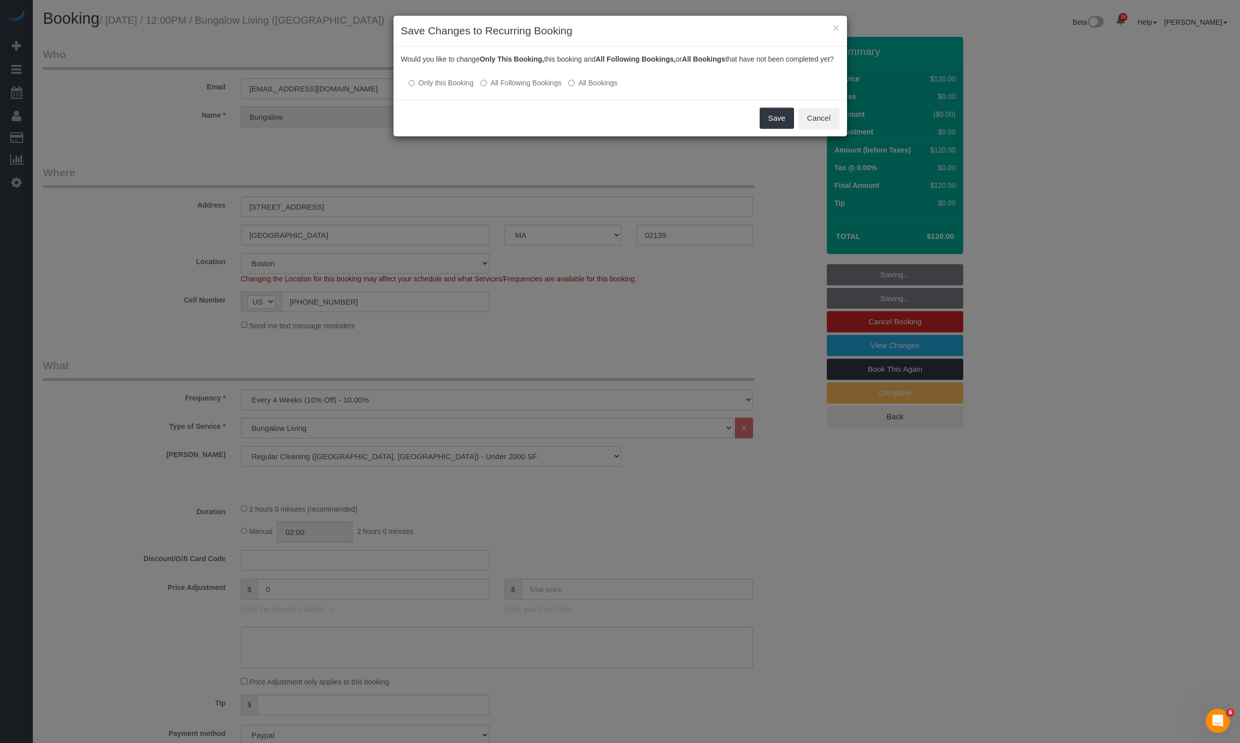
click at [502, 77] on div at bounding box center [620, 73] width 439 height 9
click at [507, 88] on label "All Following Bookings" at bounding box center [521, 83] width 81 height 10
click at [772, 129] on button "Save" at bounding box center [777, 118] width 34 height 21
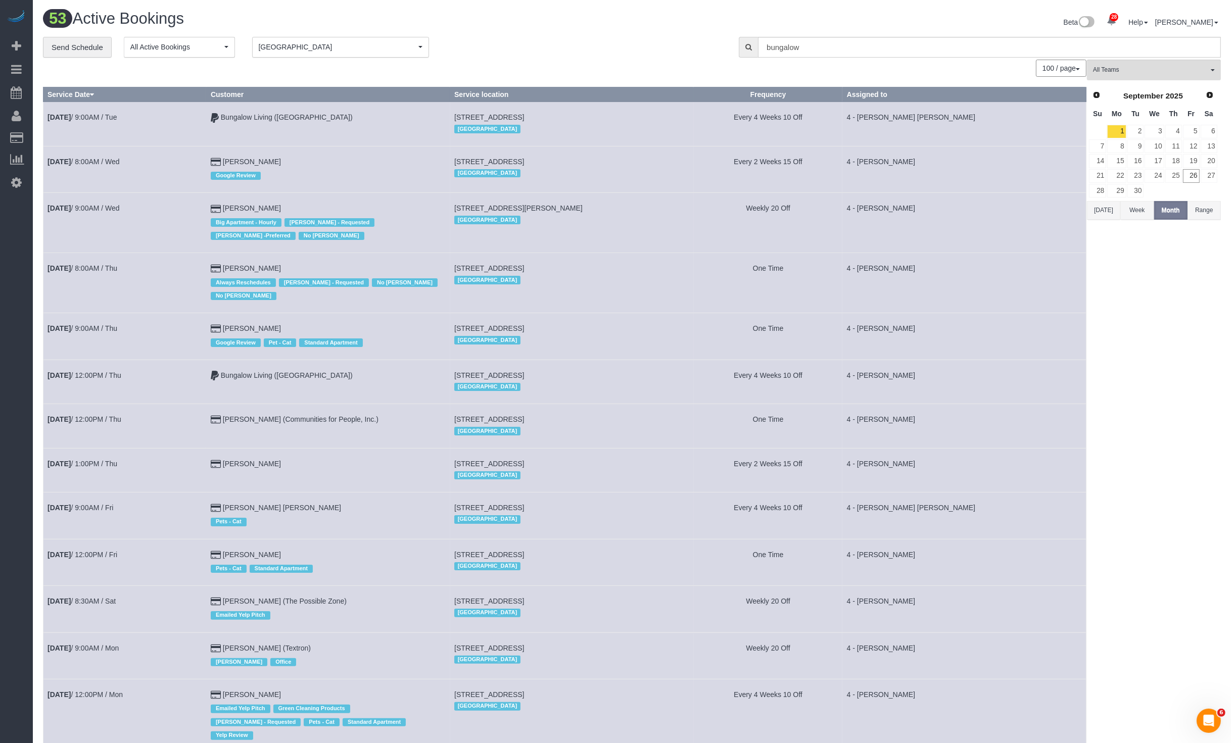
click at [1127, 212] on button "Week" at bounding box center [1136, 210] width 33 height 19
click at [1172, 174] on link "25" at bounding box center [1173, 176] width 17 height 14
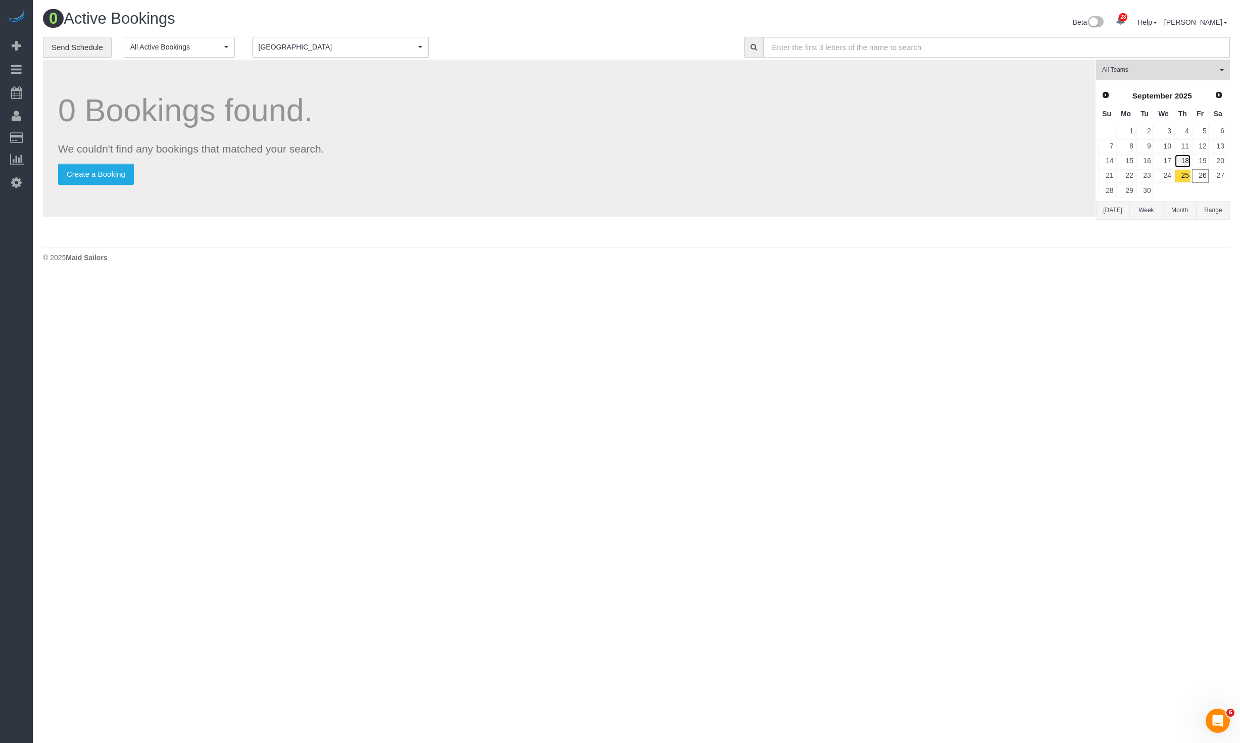
click at [1182, 158] on link "18" at bounding box center [1183, 161] width 17 height 14
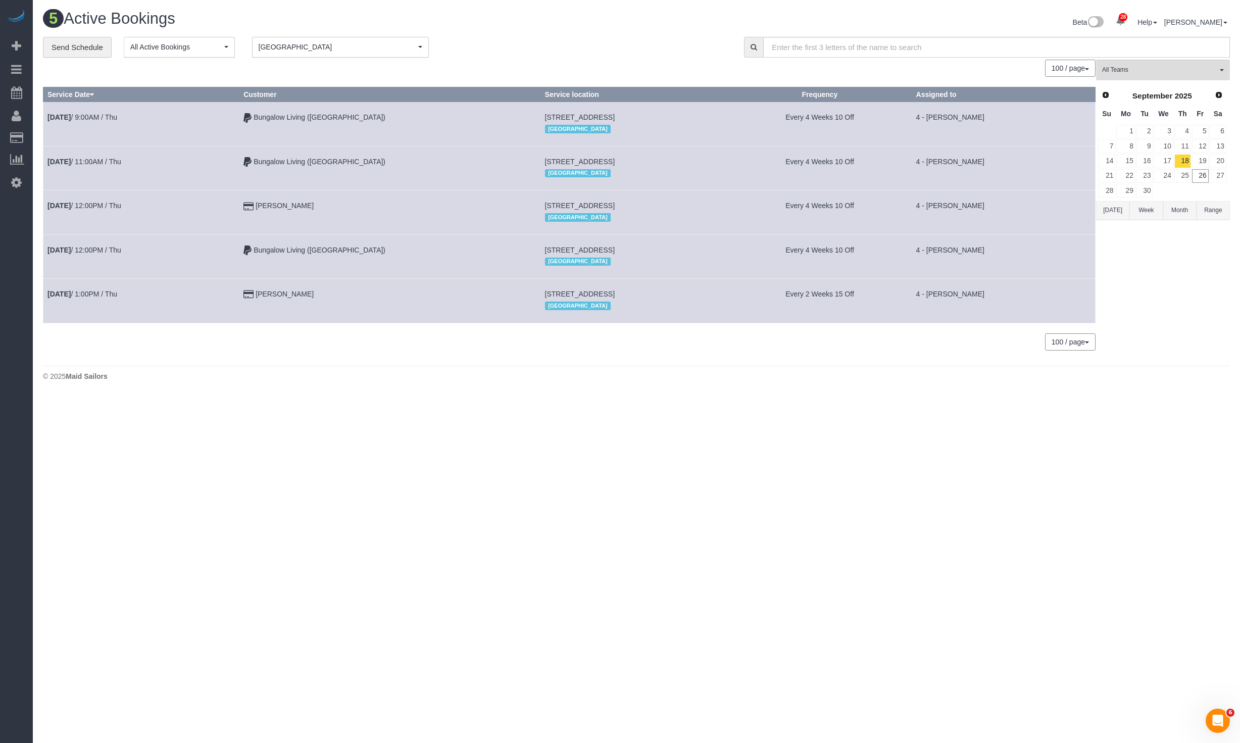
click at [646, 290] on td "77 Exeter Street, Apt 406, Boston, MA 02116 Boston" at bounding box center [634, 301] width 187 height 44
click at [545, 115] on span "197 Summer St, 1, Somerville, MA 02143" at bounding box center [580, 117] width 70 height 8
copy td "197 Summer St, 1, Somerville, MA 02143"
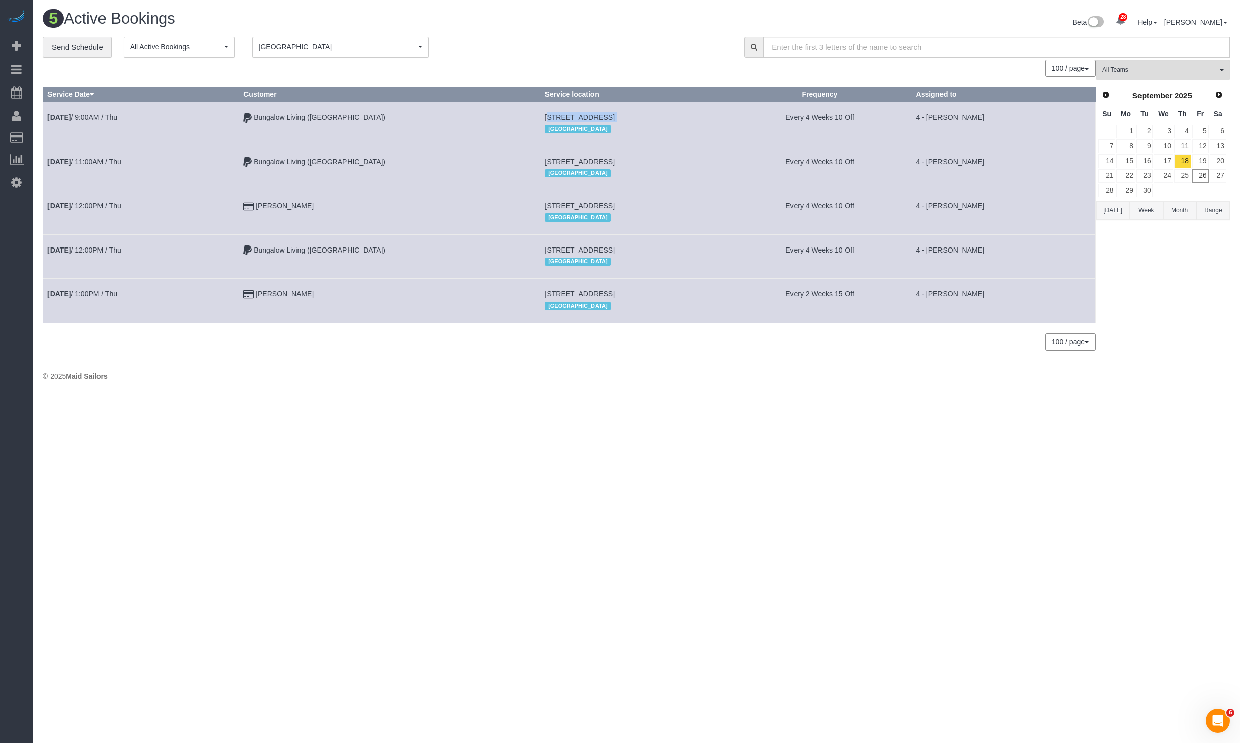
click at [545, 162] on span "17 Kingman Rd, Somerville, MA 02143" at bounding box center [580, 162] width 70 height 8
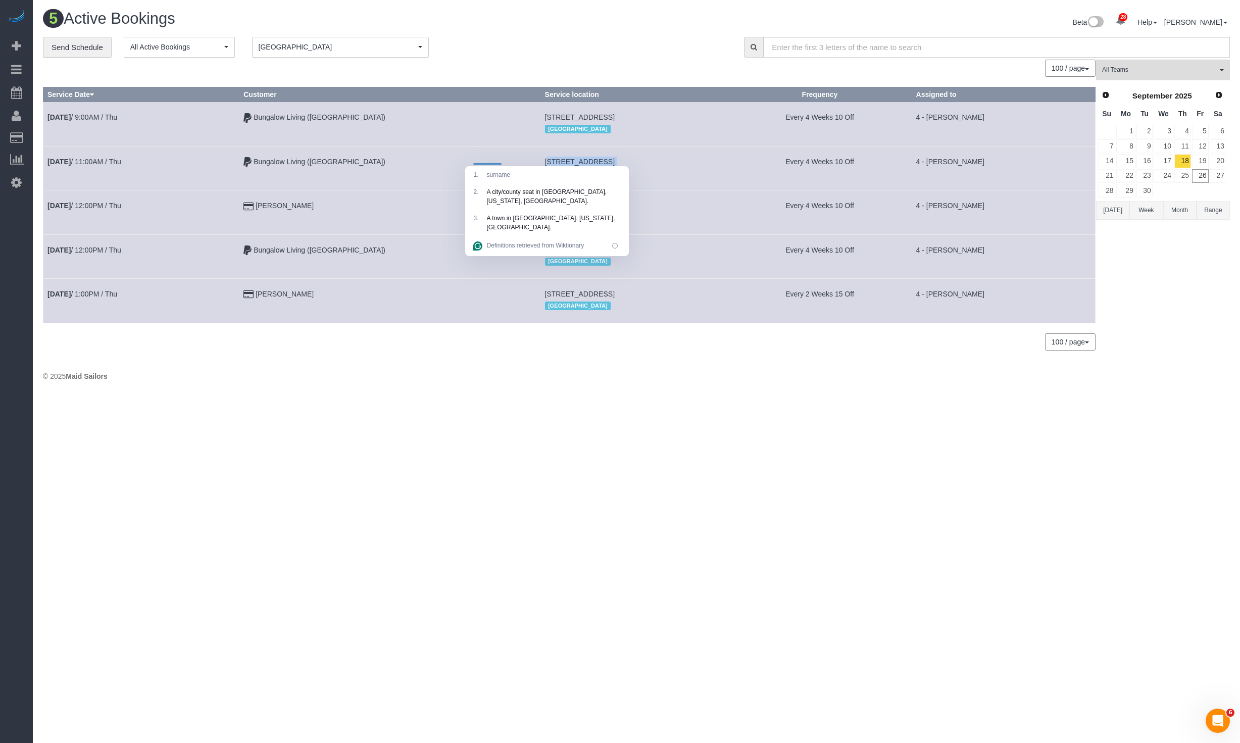
click at [545, 162] on span "17 Kingman Rd, Somerville, MA 02143" at bounding box center [580, 162] width 70 height 8
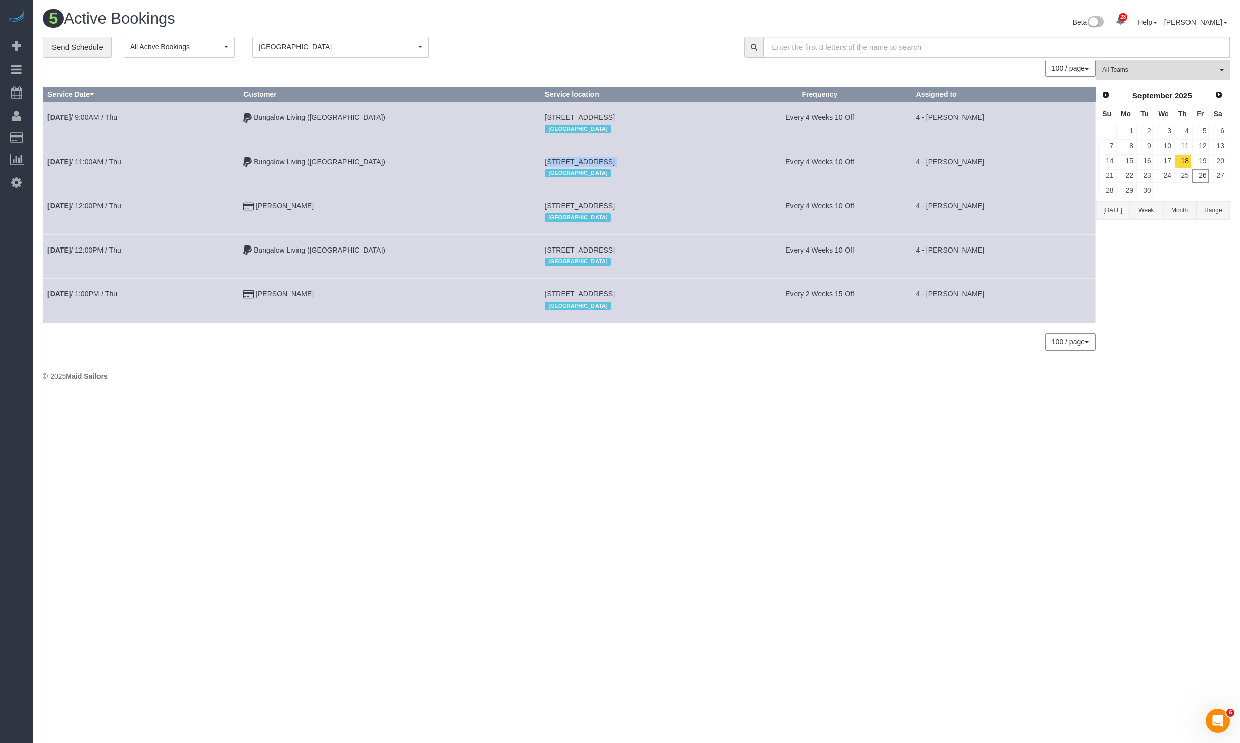
copy td "17 Kingman Rd, Somerville, MA 02143"
click at [545, 246] on span "315 Elm St, 1, Cambridge, MA 02139" at bounding box center [580, 250] width 70 height 8
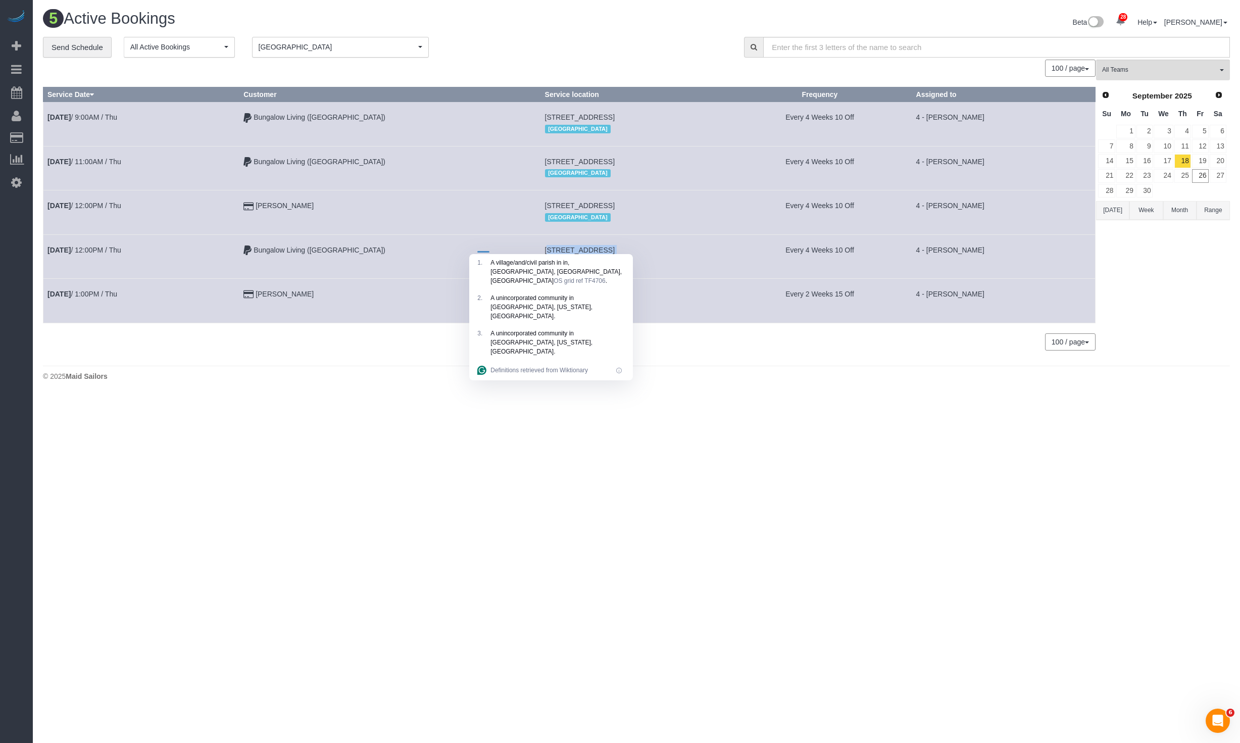
click at [545, 246] on span "315 Elm St, 1, Cambridge, MA 02139" at bounding box center [580, 250] width 70 height 8
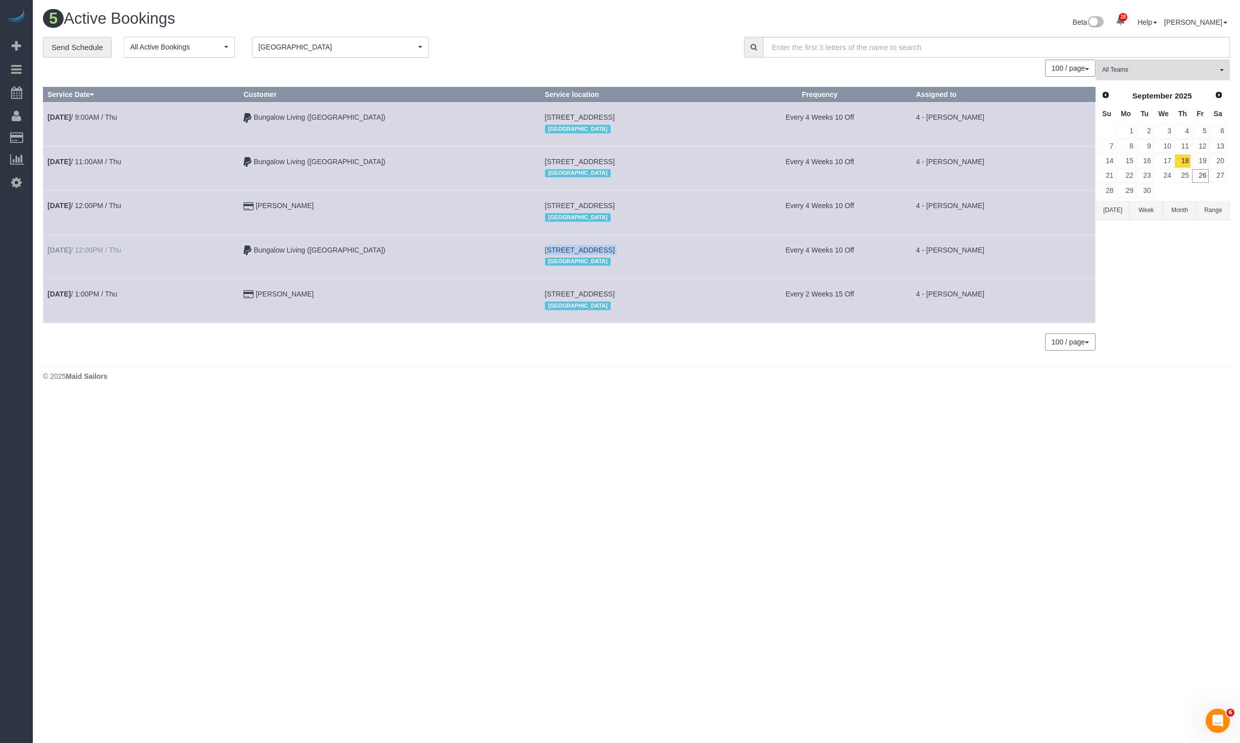
copy td "315 Elm St, 1, Cambridge, MA 02139"
click at [1126, 173] on link "22" at bounding box center [1126, 176] width 19 height 14
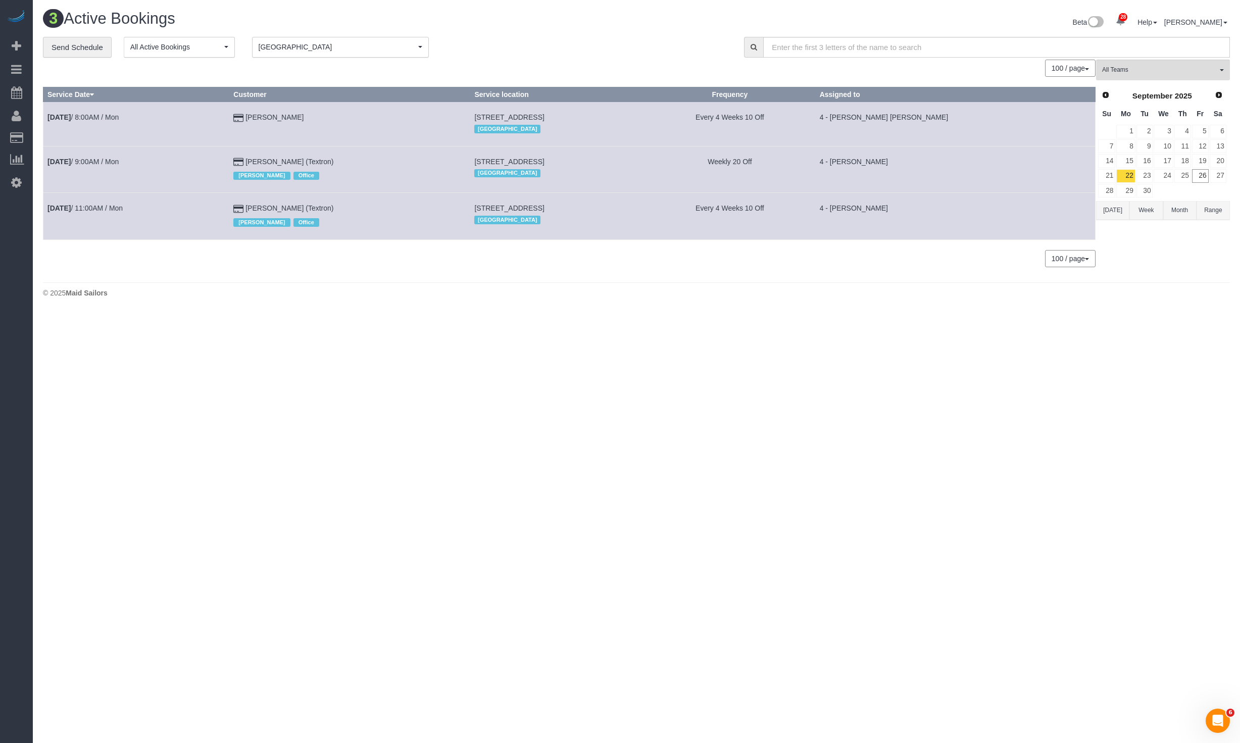
click at [474, 204] on span "[STREET_ADDRESS]" at bounding box center [509, 208] width 70 height 8
copy td "[STREET_ADDRESS]"
click at [538, 266] on div "0 Bookings found. We couldn't find any bookings that matched your search. Creat…" at bounding box center [570, 168] width 1054 height 217
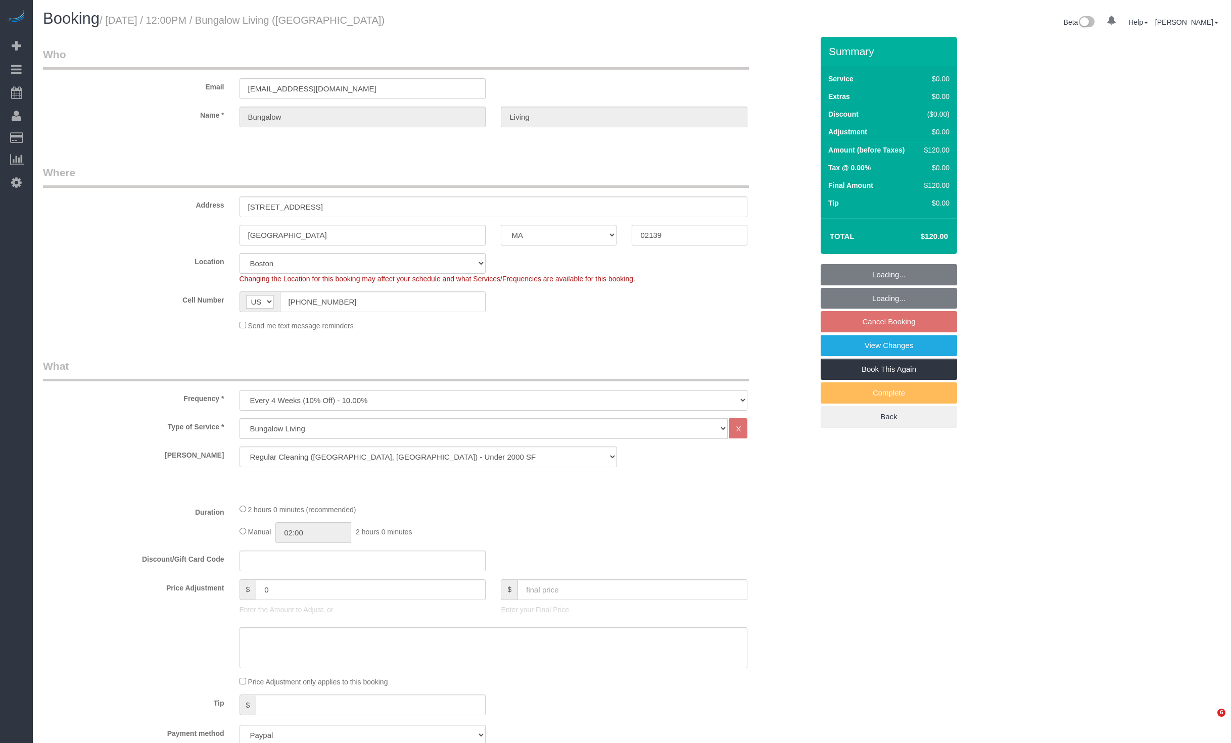
select select "MA"
select select "number:89"
select select "number:90"
select select "number:15"
select select "number:7"
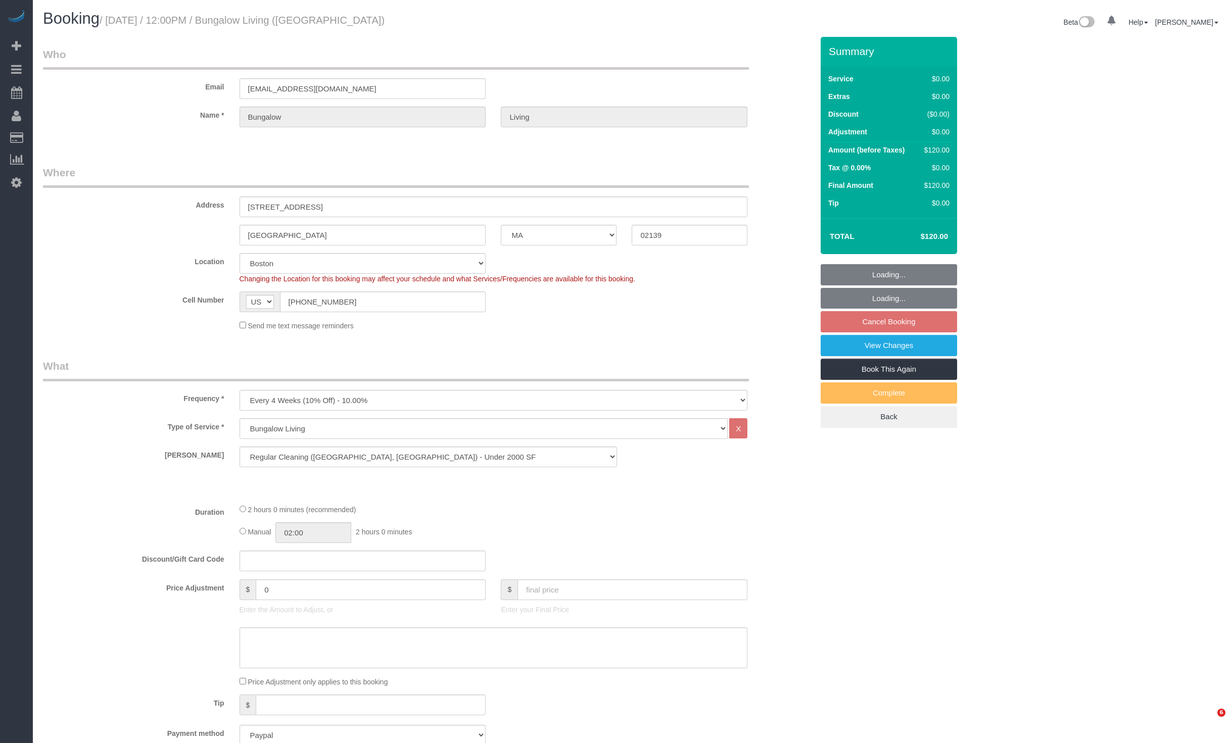
select select "spot57"
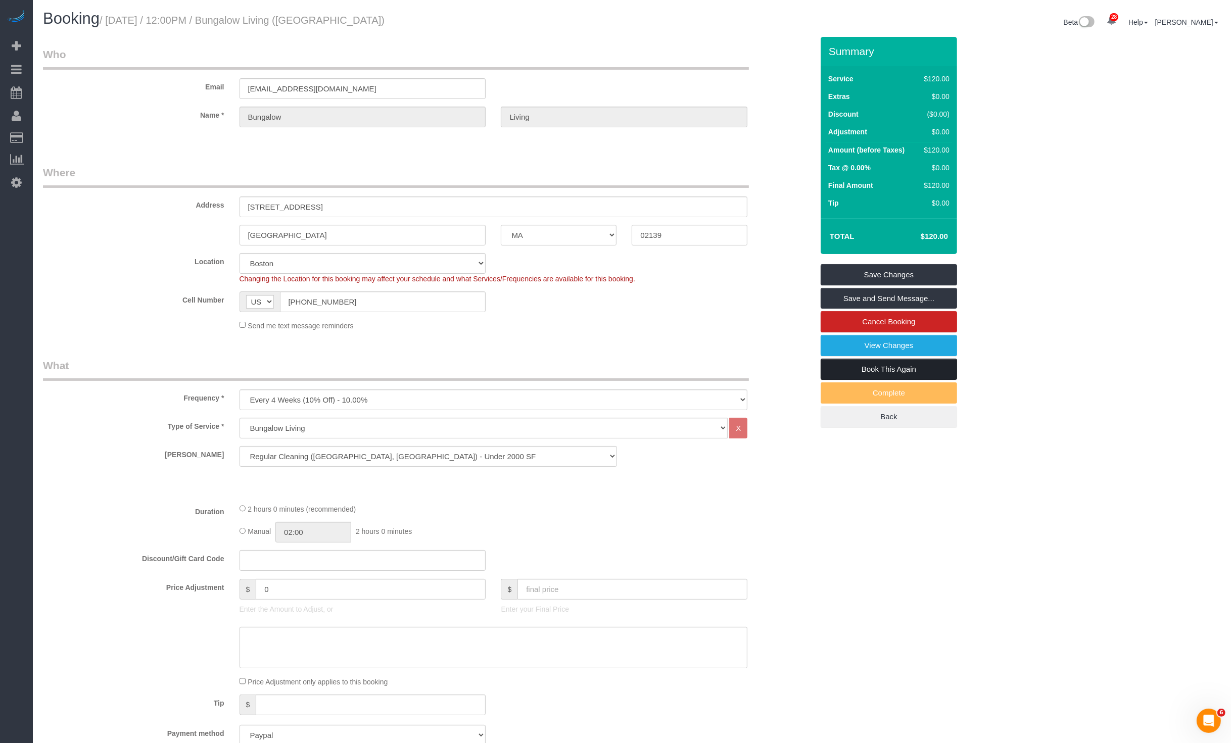
click at [900, 365] on link "Book This Again" at bounding box center [889, 369] width 136 height 21
select select "MA"
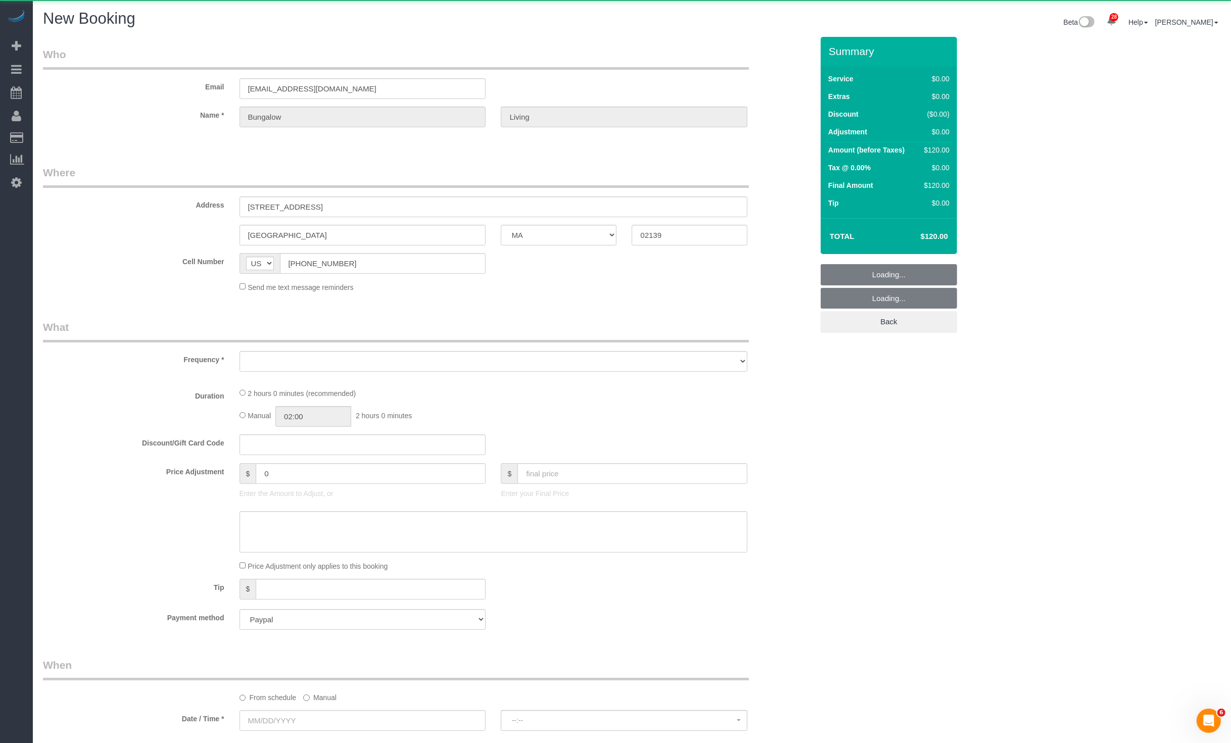
select select "string:stripe"
select select "number:89"
select select "number:90"
select select "number:15"
select select "number:7"
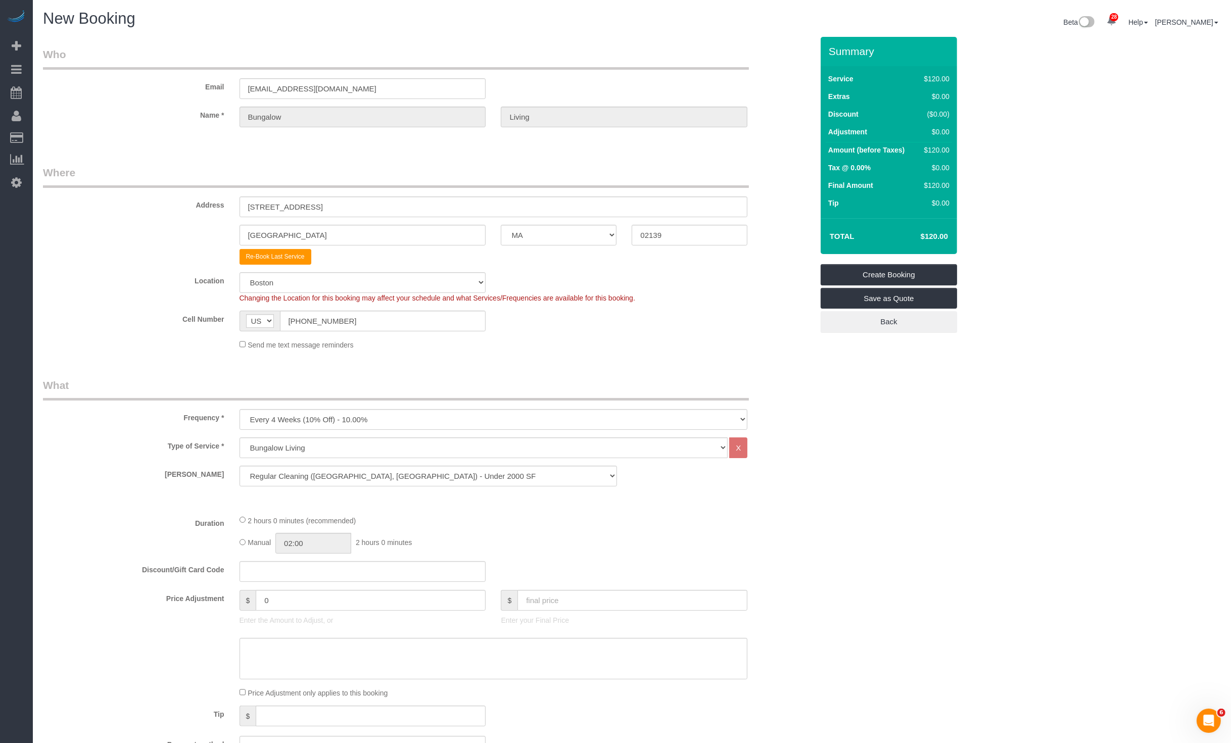
click at [306, 421] on select "One Time Weekly (20% Off) - 20.00% Every 2 Weeks (15% Off) - 15.00% Every 4 Wee…" at bounding box center [494, 419] width 508 height 21
select select "object:1948"
click at [240, 409] on select "One Time Weekly (20% Off) - 20.00% Every 2 Weeks (15% Off) - 15.00% Every 4 Wee…" at bounding box center [494, 419] width 508 height 21
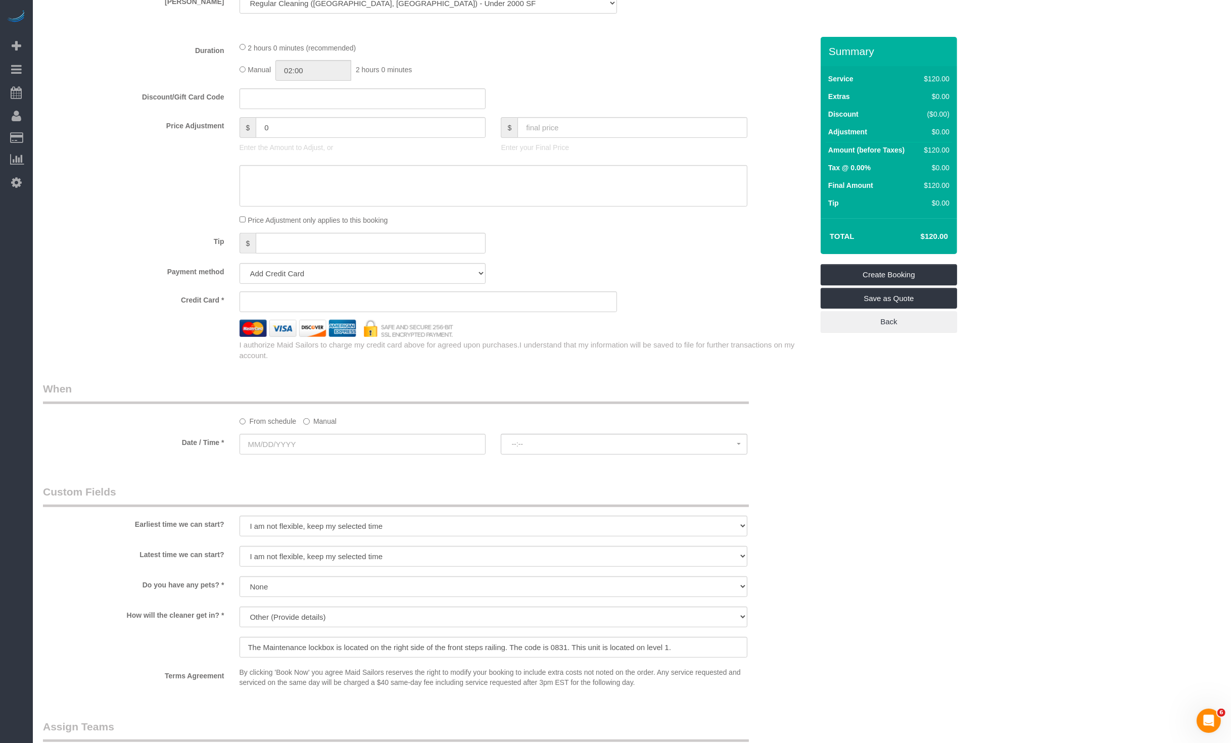
scroll to position [470, 0]
click at [375, 276] on select "Add Credit Card Cash Check Paypal" at bounding box center [363, 276] width 247 height 21
select select "string:paypal"
click at [240, 266] on select "Add Credit Card Cash Check Paypal" at bounding box center [363, 276] width 247 height 21
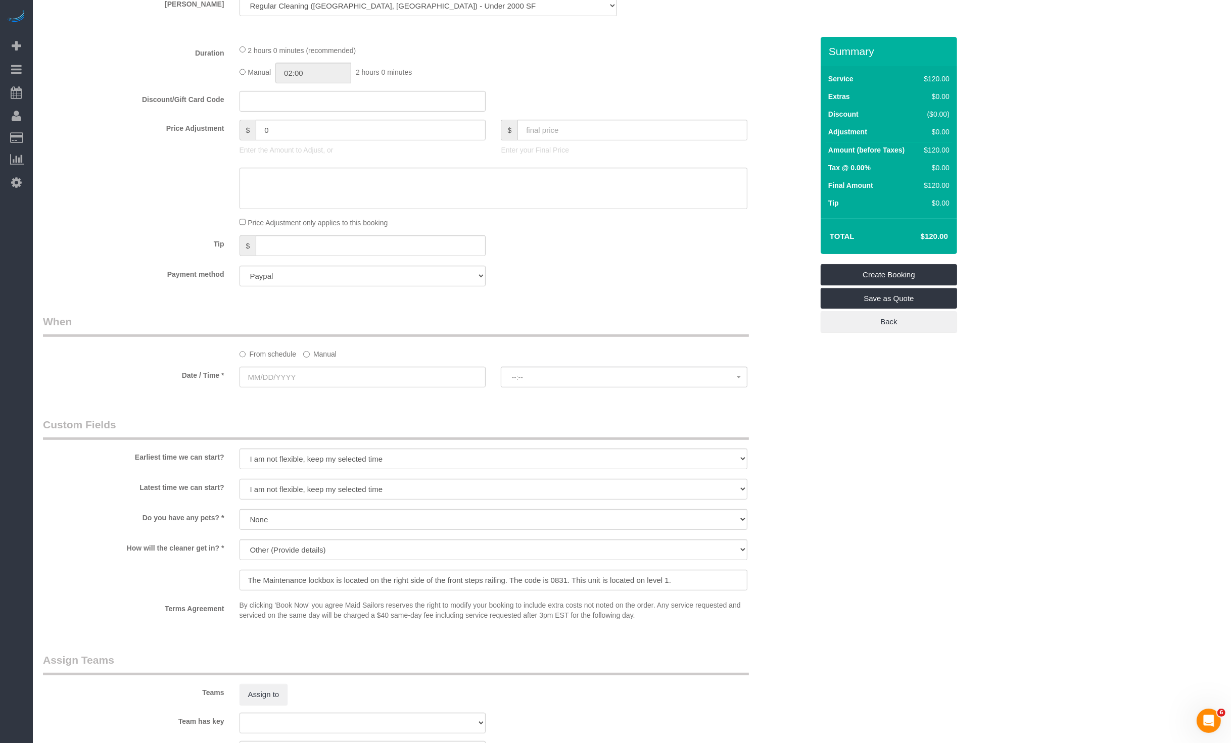
click at [312, 352] on label "Manual" at bounding box center [319, 353] width 33 height 14
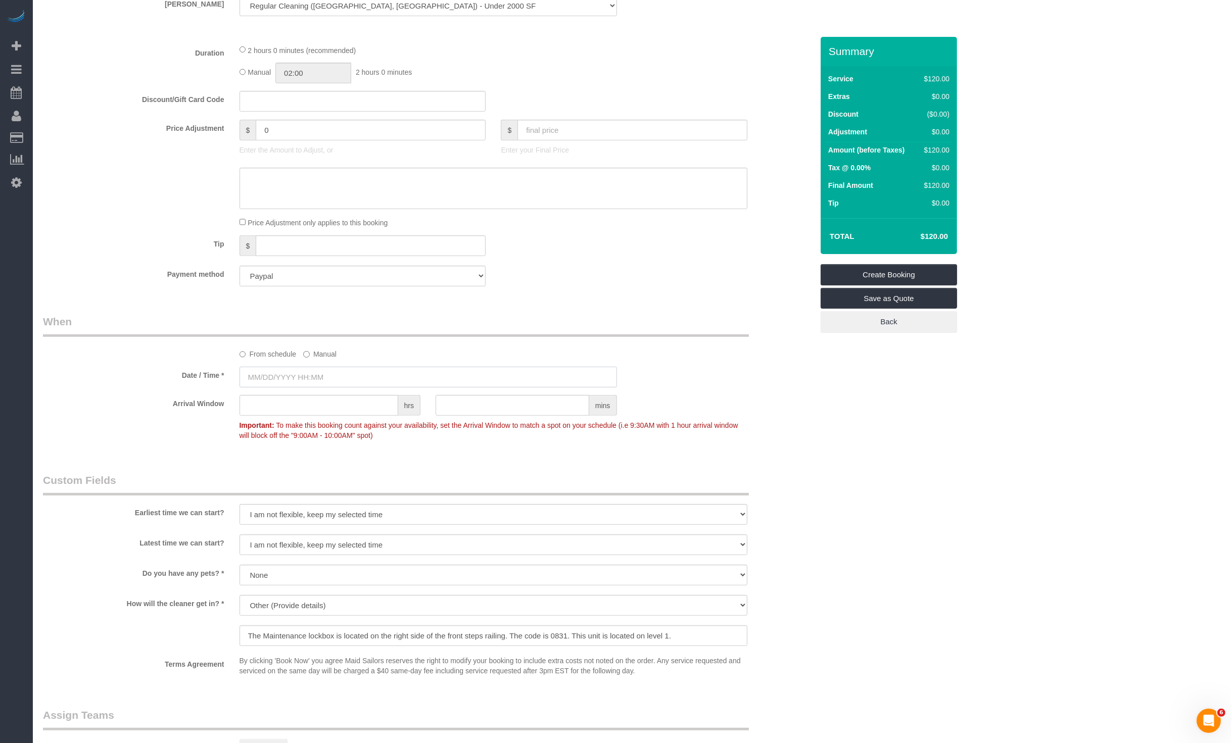
click at [317, 367] on input "text" at bounding box center [428, 377] width 377 height 21
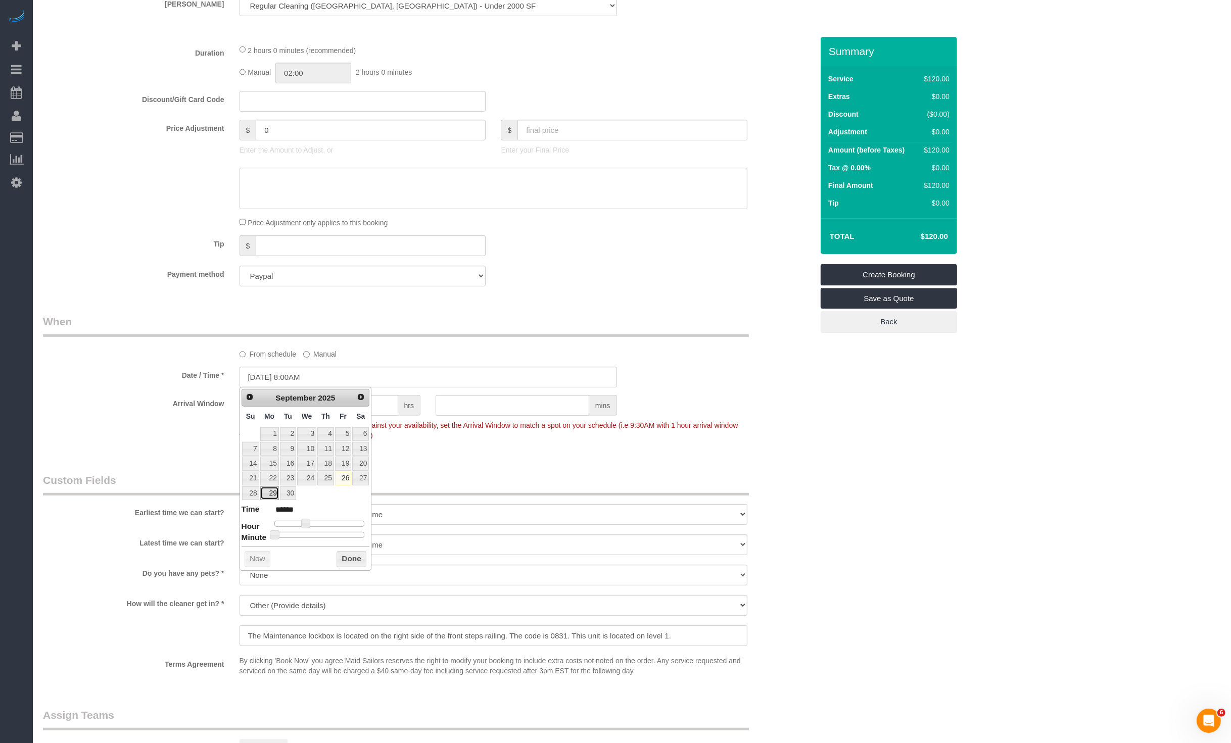
click at [266, 492] on link "29" at bounding box center [269, 494] width 19 height 14
type input "09/29/2025 1:00PM"
type input "******"
type input "09/29/2025 12:00PM"
type input "*******"
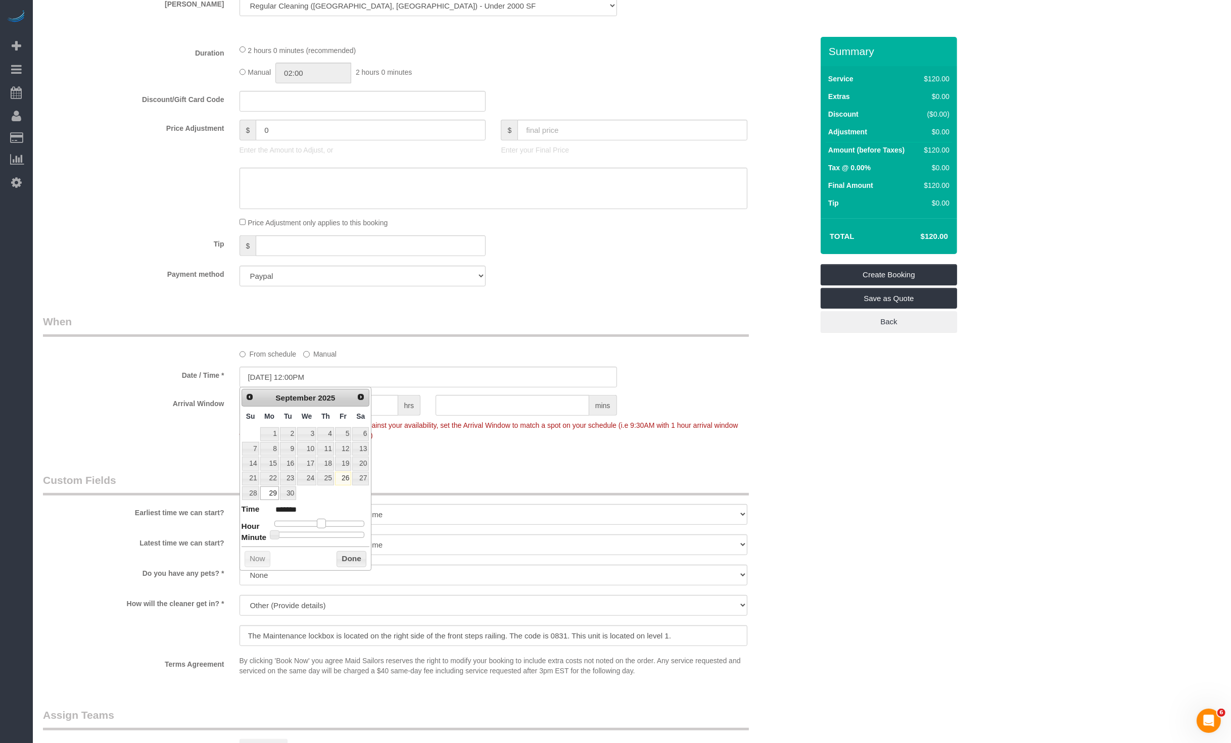
click at [322, 522] on div at bounding box center [319, 524] width 90 height 6
click at [342, 552] on button "Done" at bounding box center [352, 559] width 30 height 16
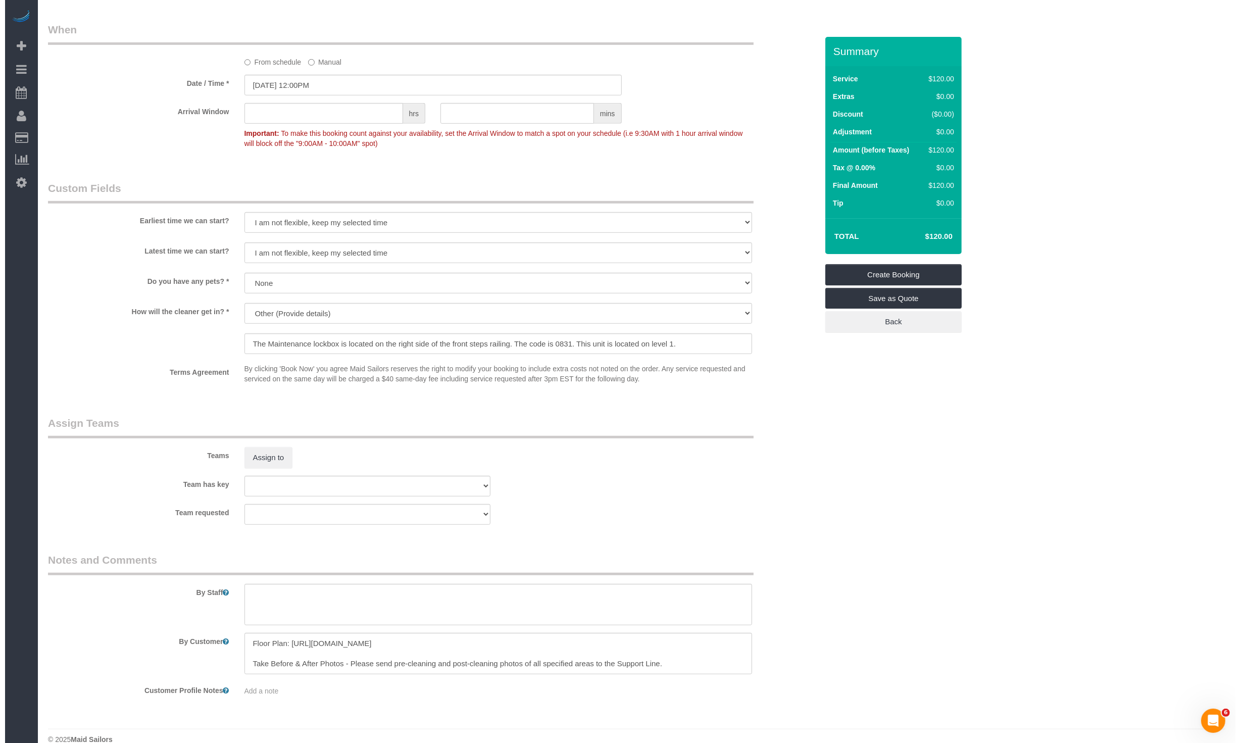
scroll to position [776, 0]
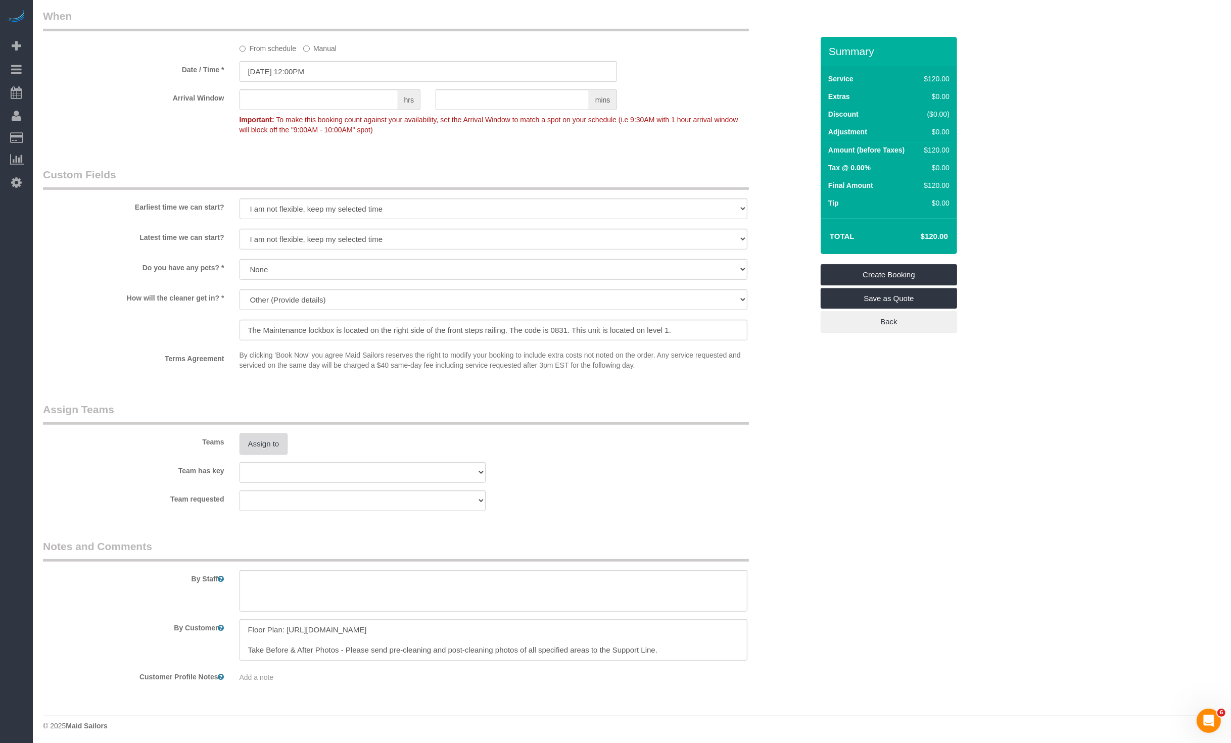
click at [282, 450] on button "Assign to" at bounding box center [264, 444] width 49 height 21
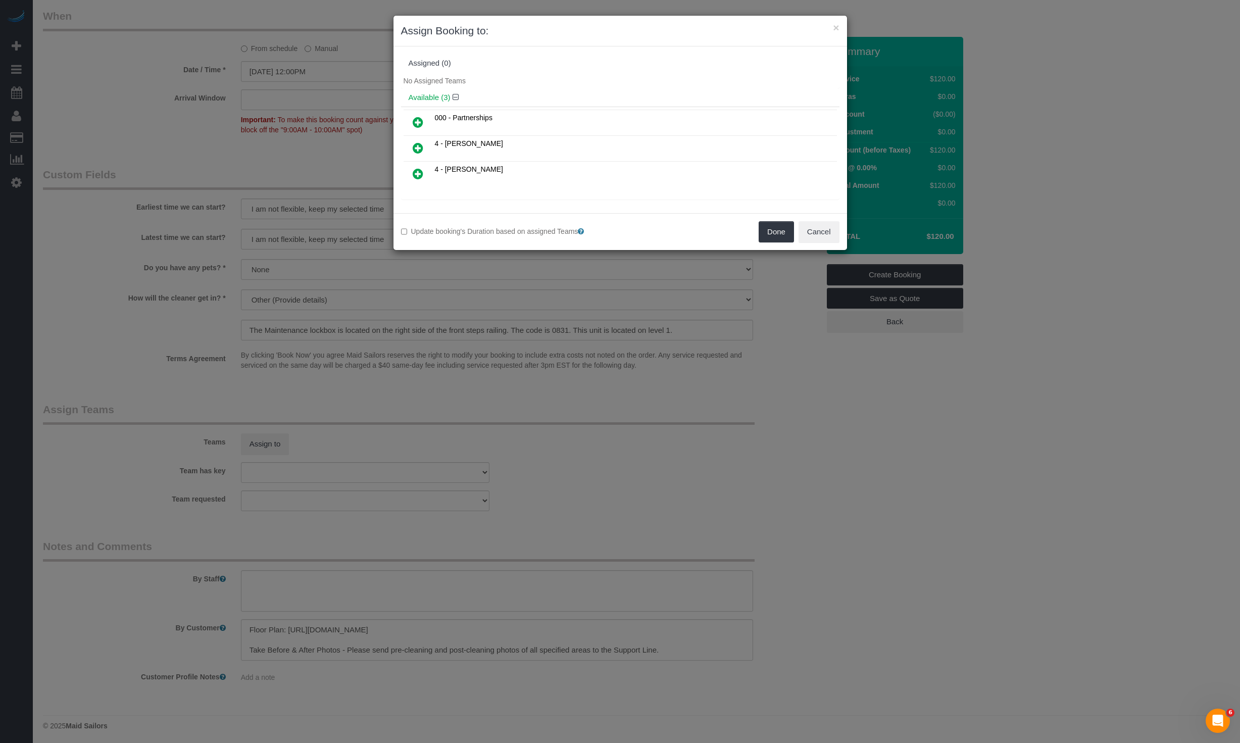
scroll to position [146, 0]
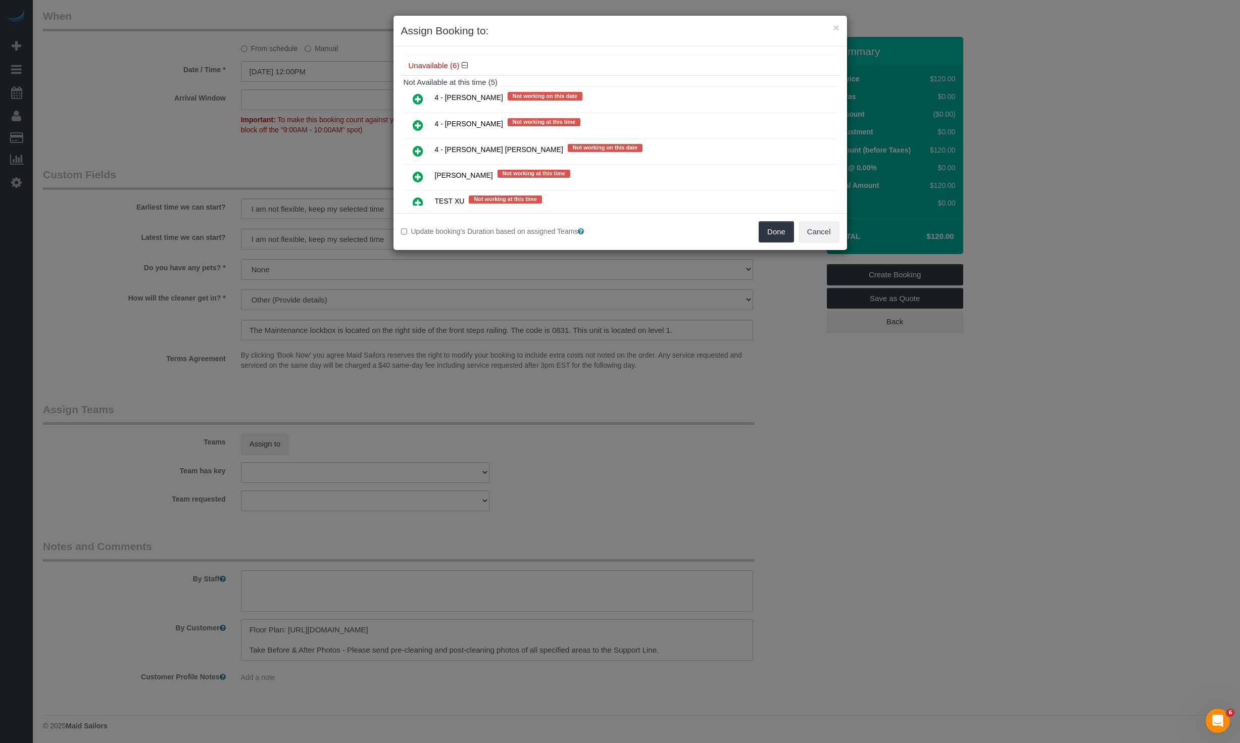
click at [422, 96] on link at bounding box center [418, 99] width 24 height 20
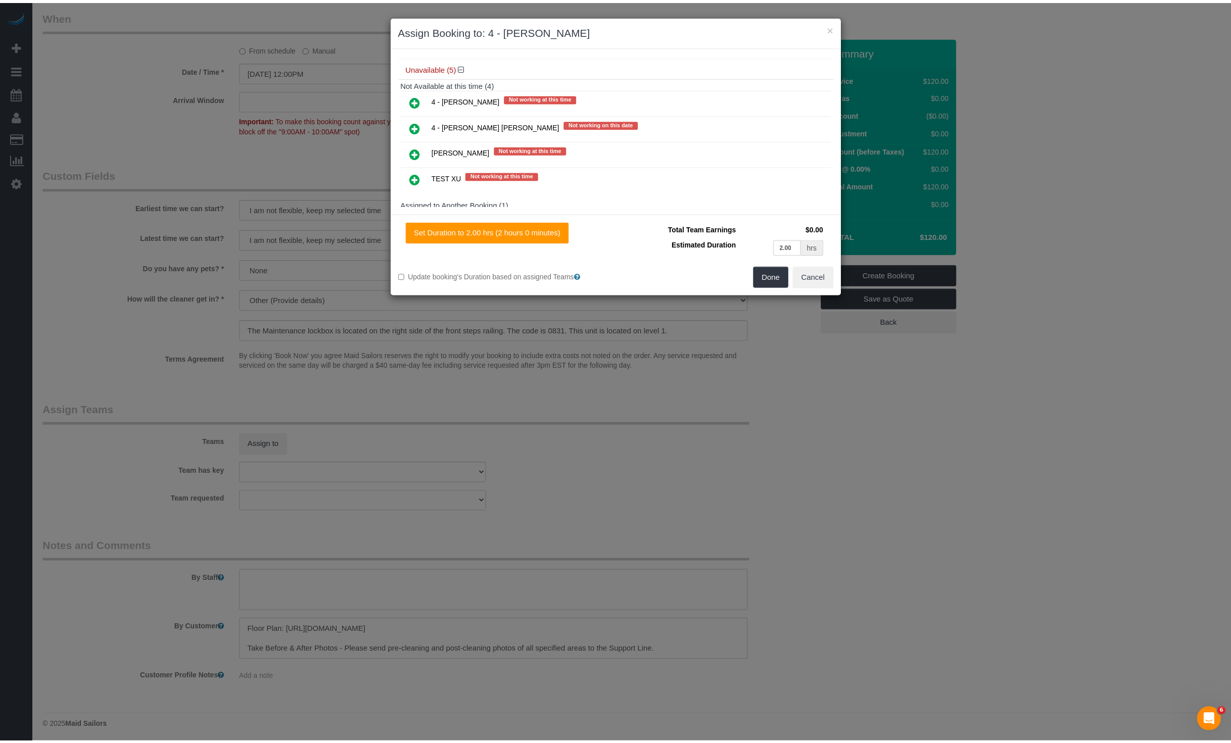
scroll to position [0, 0]
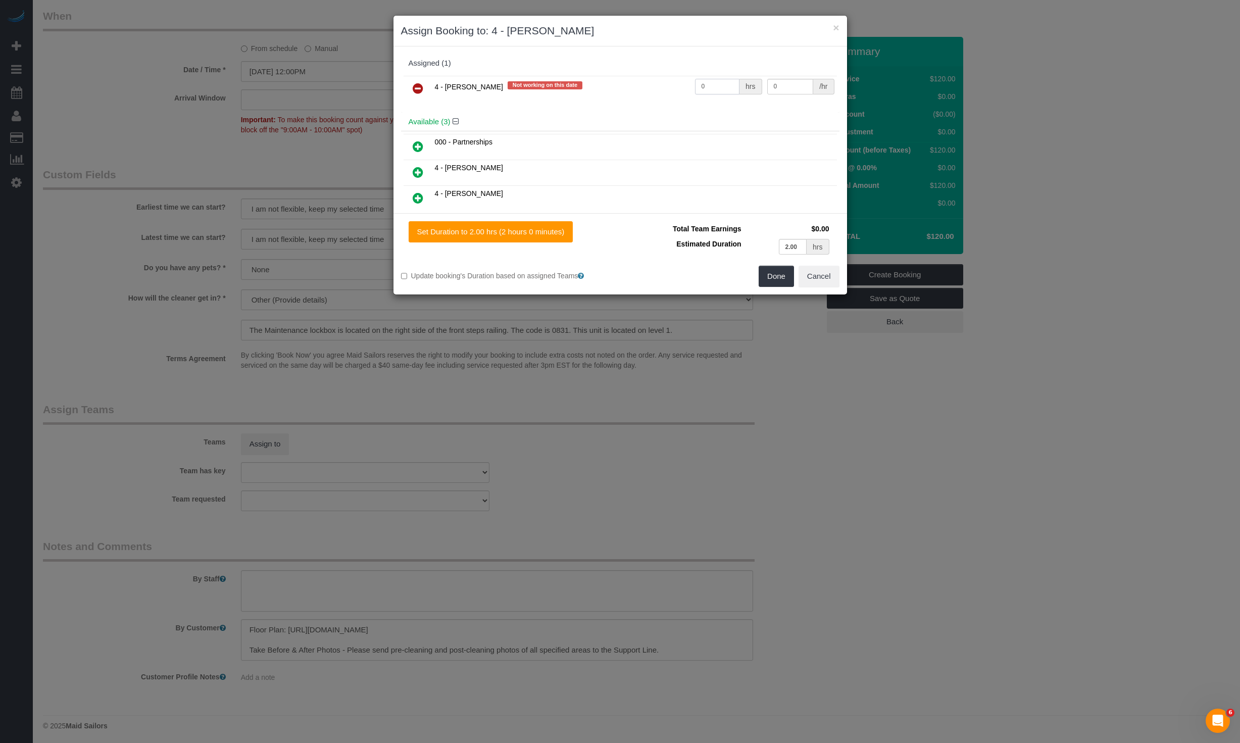
click at [717, 79] on input "0" at bounding box center [717, 87] width 45 height 16
type input "1"
click at [784, 88] on input "0" at bounding box center [791, 87] width 46 height 16
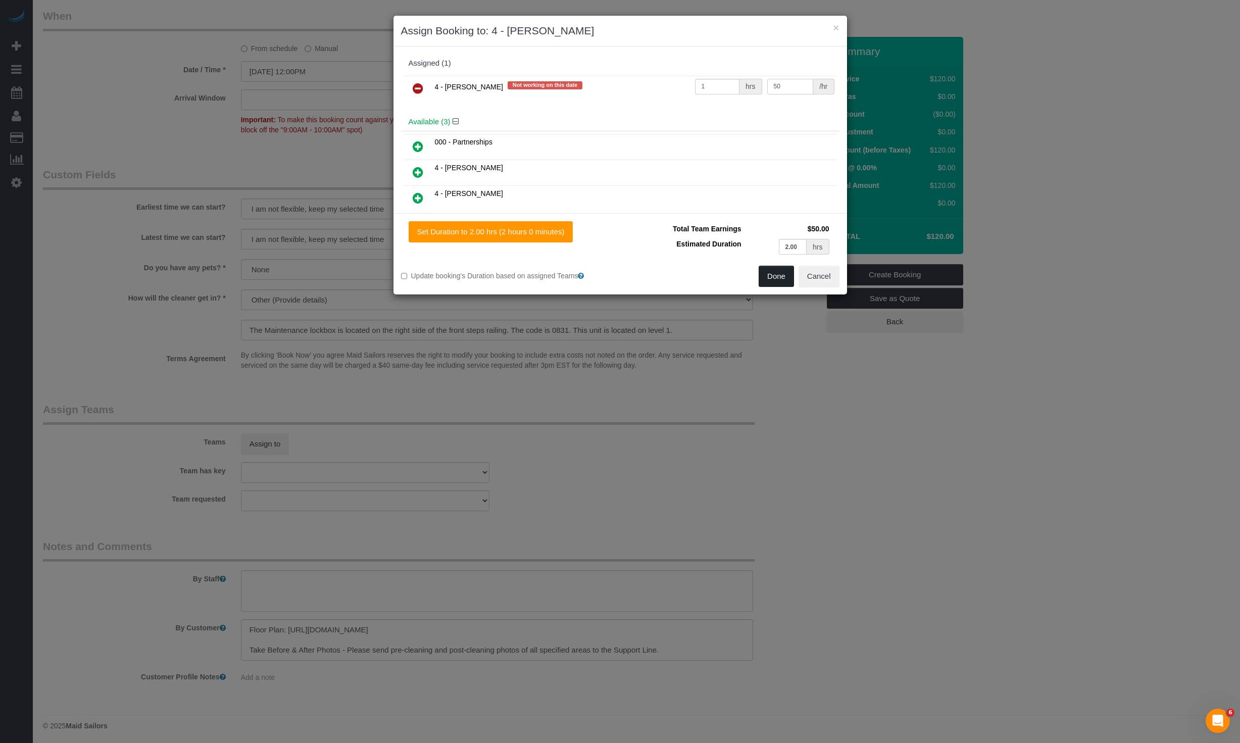
type input "50"
click at [772, 272] on button "Done" at bounding box center [776, 276] width 35 height 21
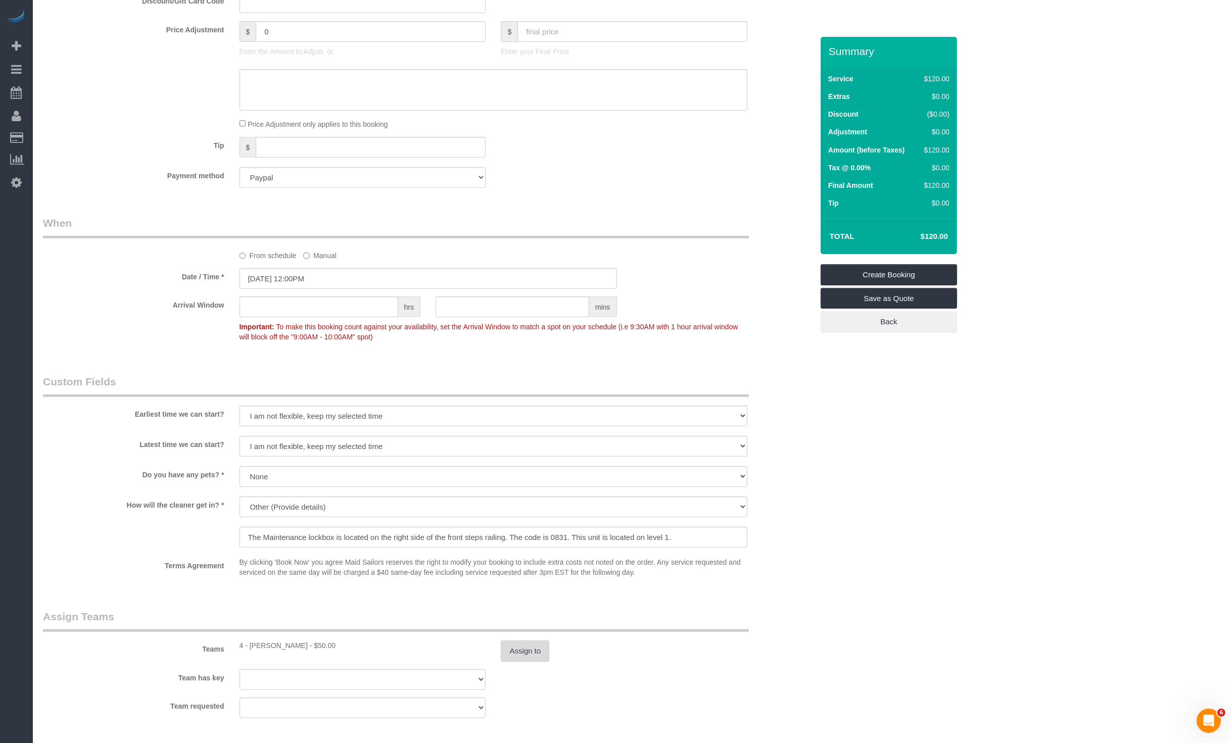
scroll to position [776, 0]
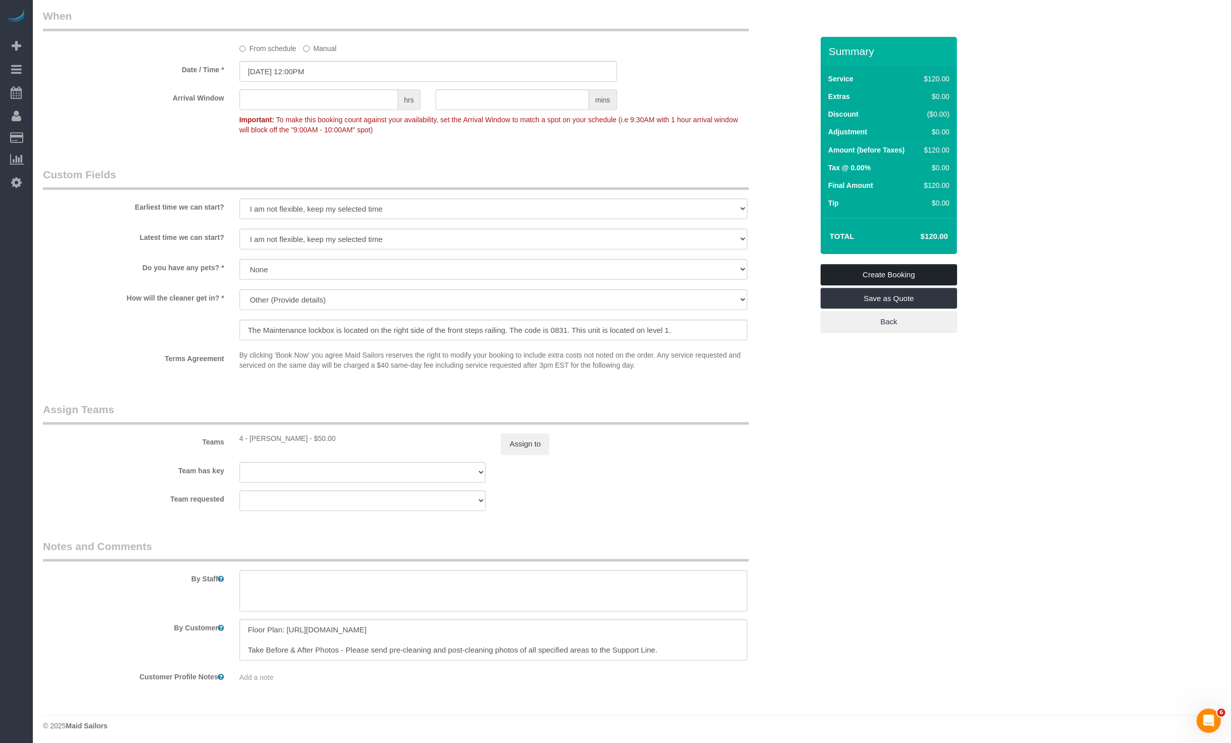
click at [880, 276] on link "Create Booking" at bounding box center [889, 274] width 136 height 21
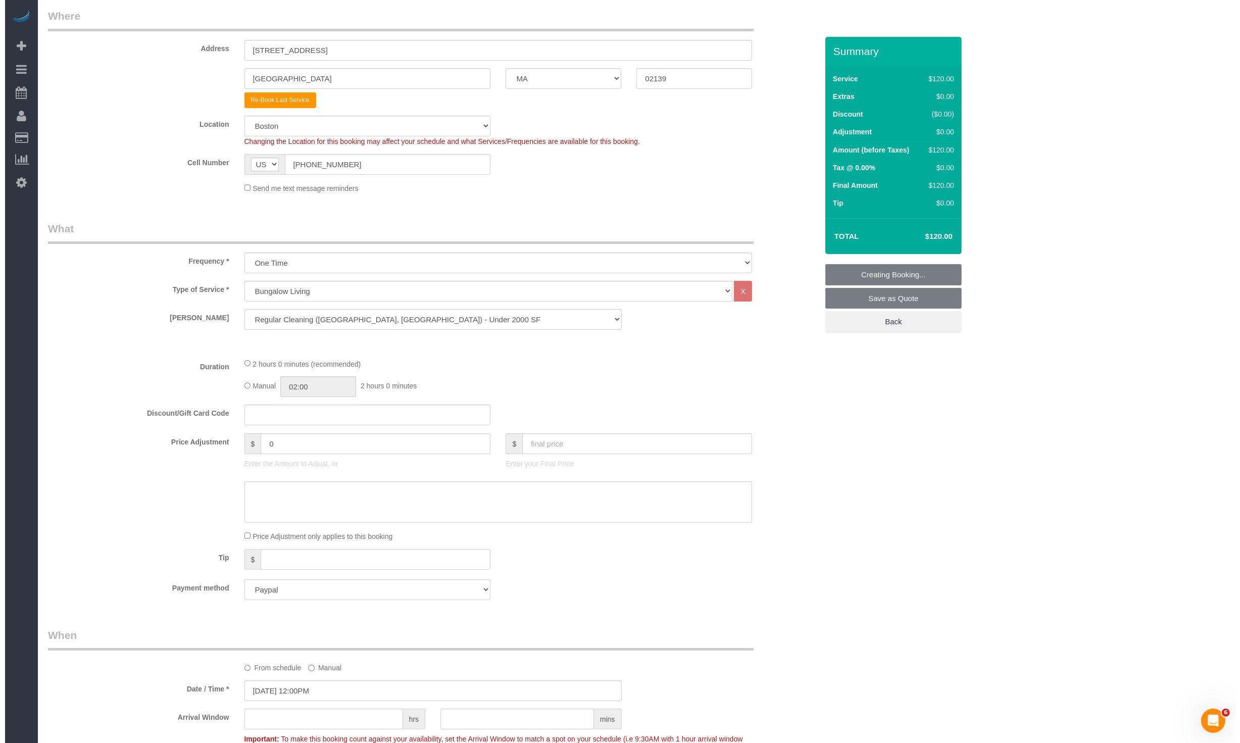
scroll to position [0, 0]
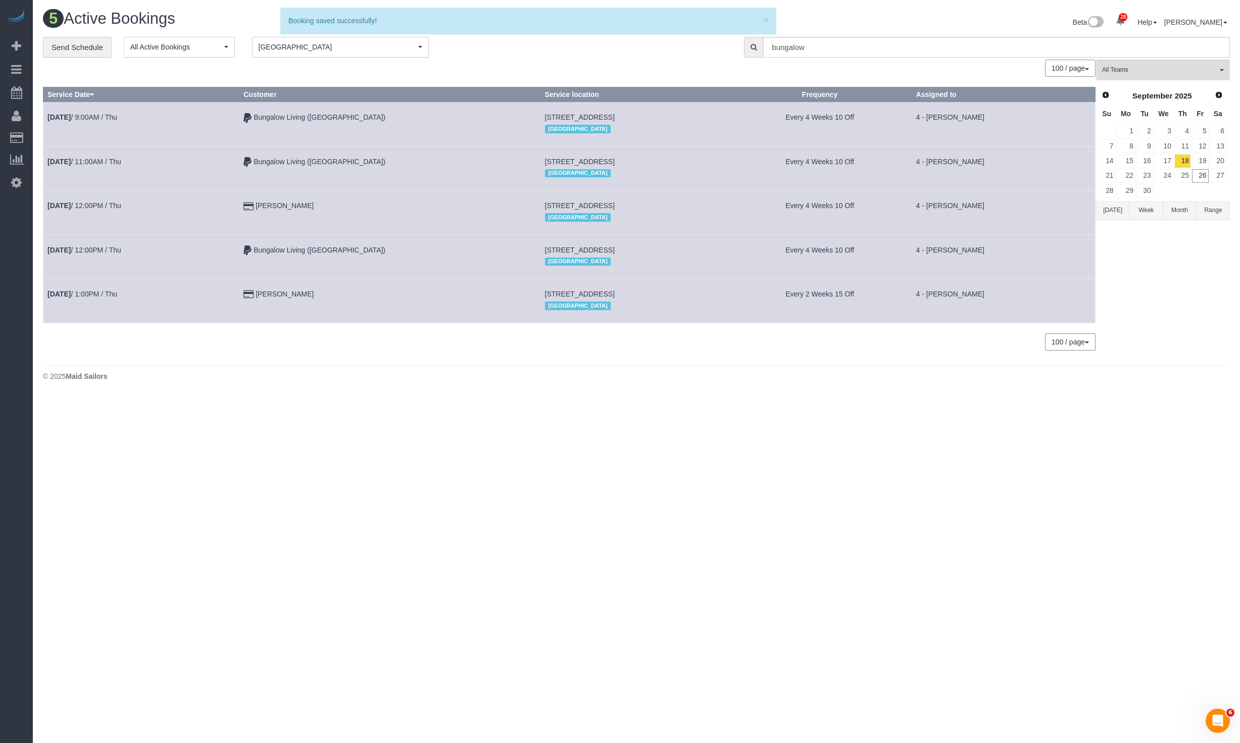
click at [365, 232] on td "Jeremy Hollings" at bounding box center [390, 212] width 301 height 44
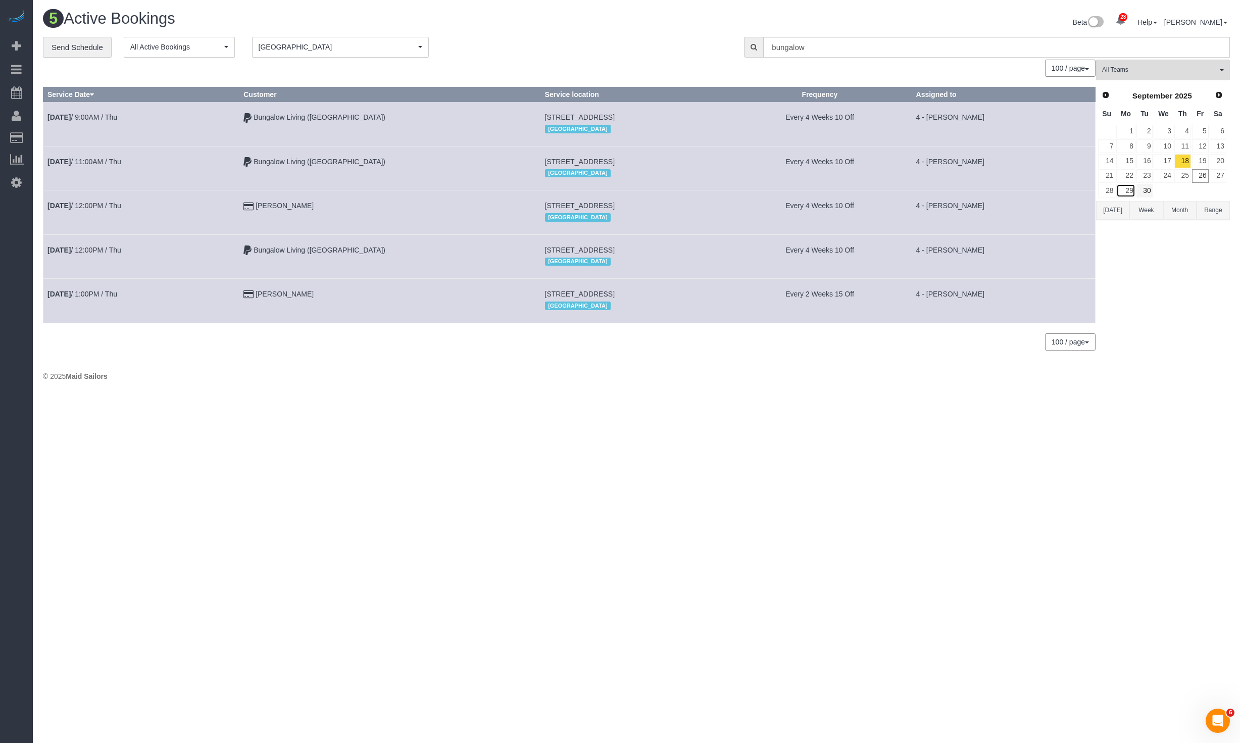
click at [1127, 186] on link "29" at bounding box center [1126, 191] width 19 height 14
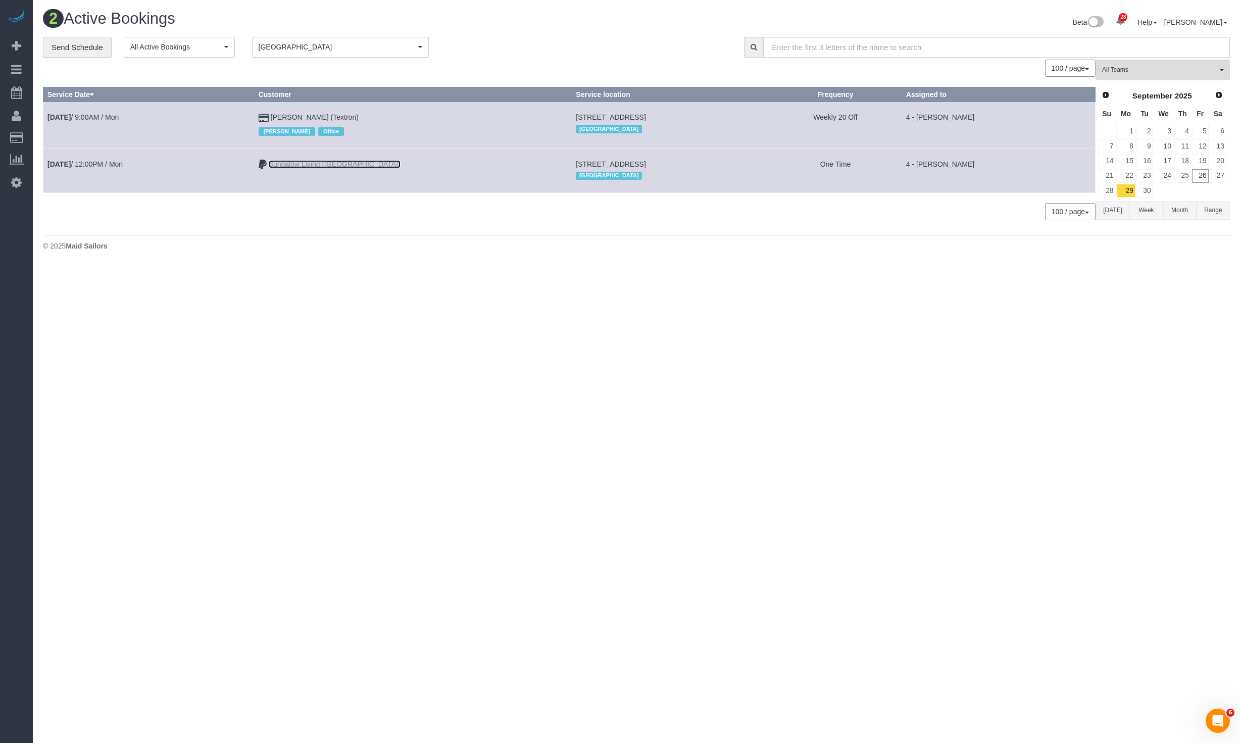
click at [346, 160] on link "Bungalow Living ([GEOGRAPHIC_DATA])" at bounding box center [335, 164] width 132 height 8
click at [171, 157] on td "Sep 29th / 12:00PM / Mon" at bounding box center [148, 171] width 211 height 44
drag, startPoint x: 46, startPoint y: 155, endPoint x: 985, endPoint y: 167, distance: 938.4
click at [985, 167] on tr "Sep 29th / 12:00PM / Mon Bungalow Living (Boston) 315 Elm St, 1, Cambridge, MA …" at bounding box center [569, 171] width 1052 height 44
copy tr "Sep 29th / 12:00PM / Mon Bungalow Living (Boston) 315 Elm St, 1, Cambridge, MA …"
